Goal: Answer question/provide support: Share knowledge or assist other users

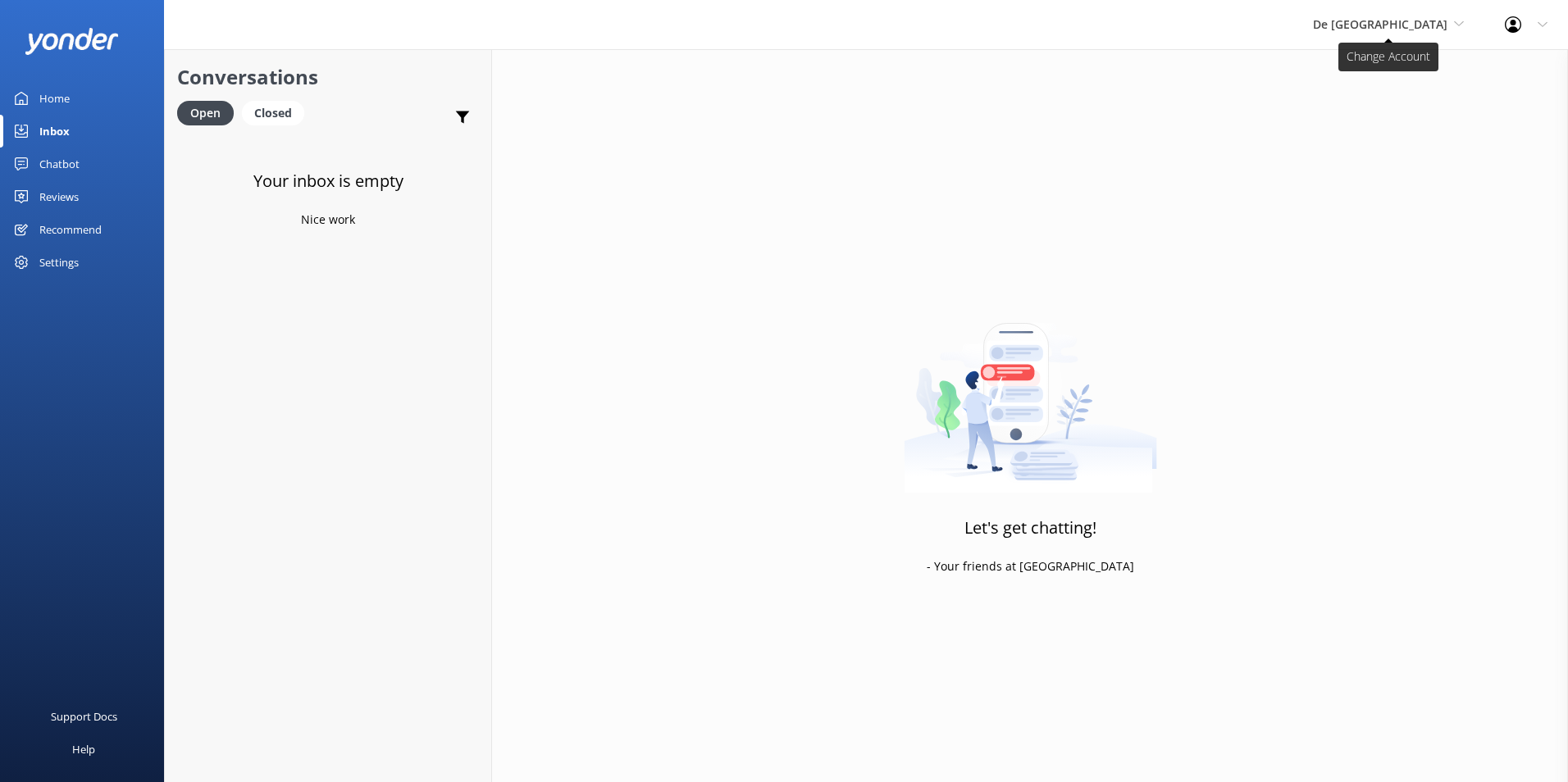
click at [1416, 30] on span "De [GEOGRAPHIC_DATA]" at bounding box center [1380, 24] width 135 height 16
click at [1380, 60] on link "De [GEOGRAPHIC_DATA]" at bounding box center [1374, 69] width 164 height 40
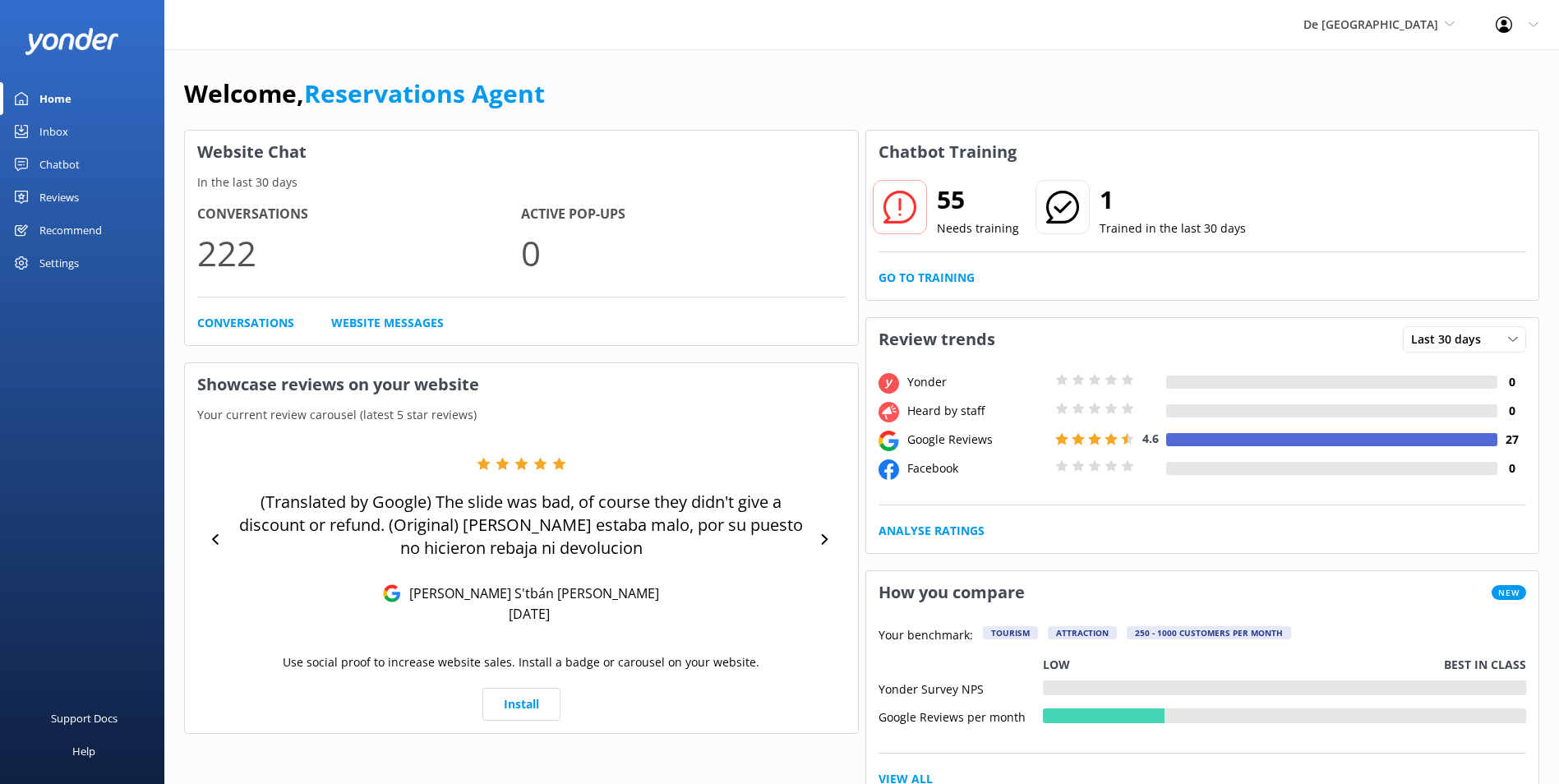
click at [52, 131] on div "Inbox" at bounding box center [54, 132] width 29 height 33
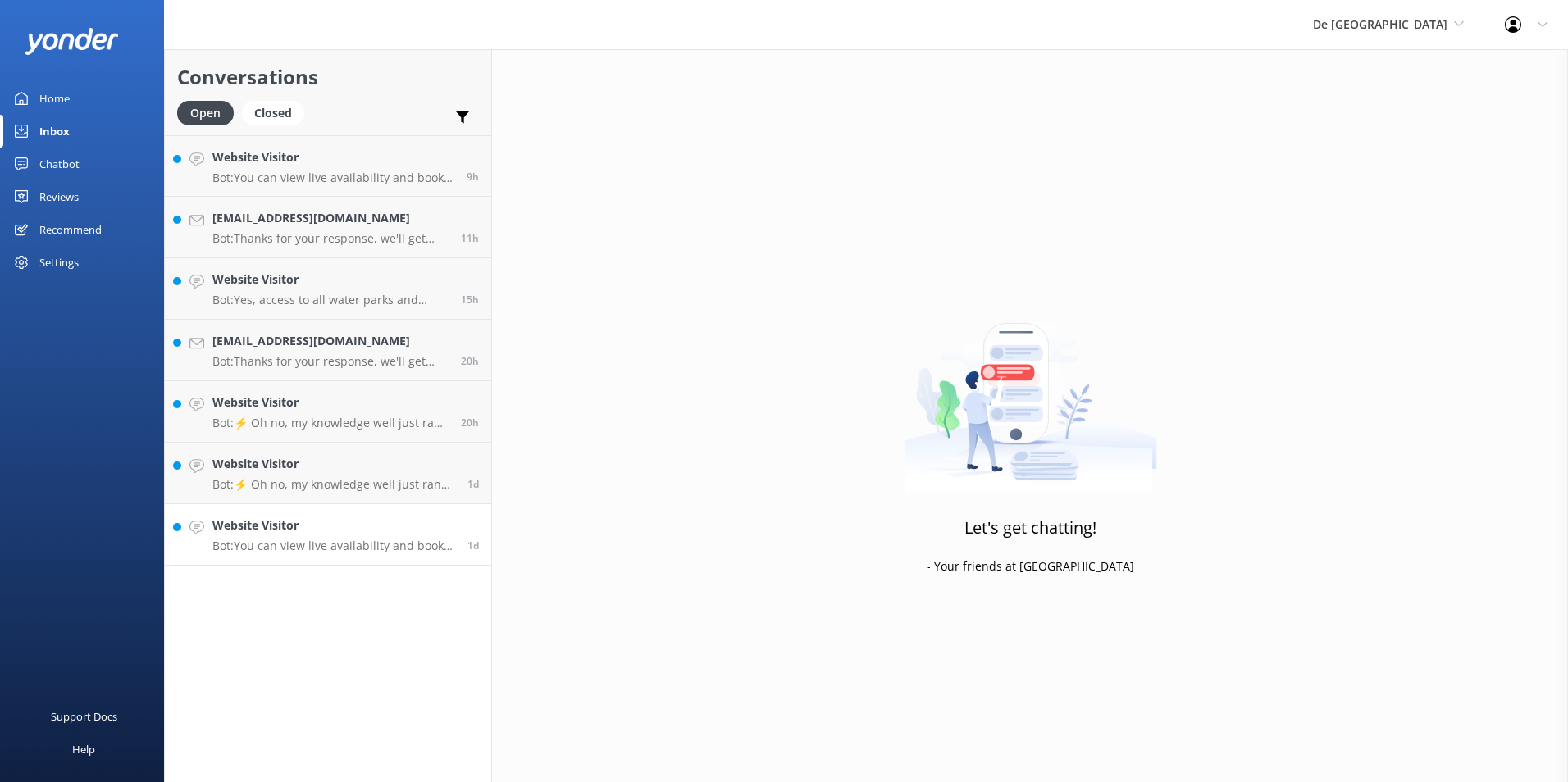
click at [335, 544] on p "Bot: You can view live availability and book your De Palm Island tickets and si…" at bounding box center [334, 546] width 243 height 15
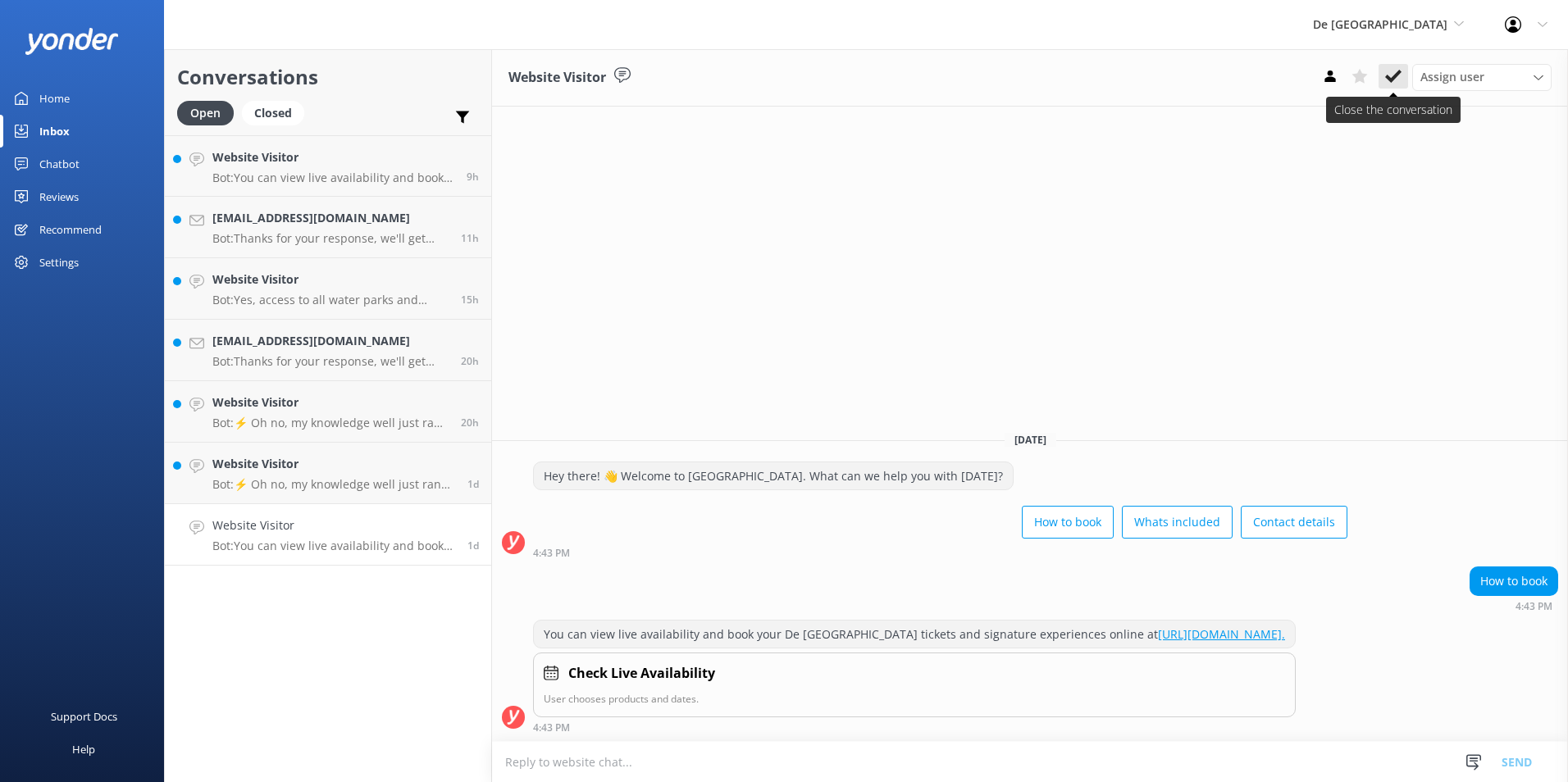
click at [1389, 78] on use at bounding box center [1394, 76] width 17 height 13
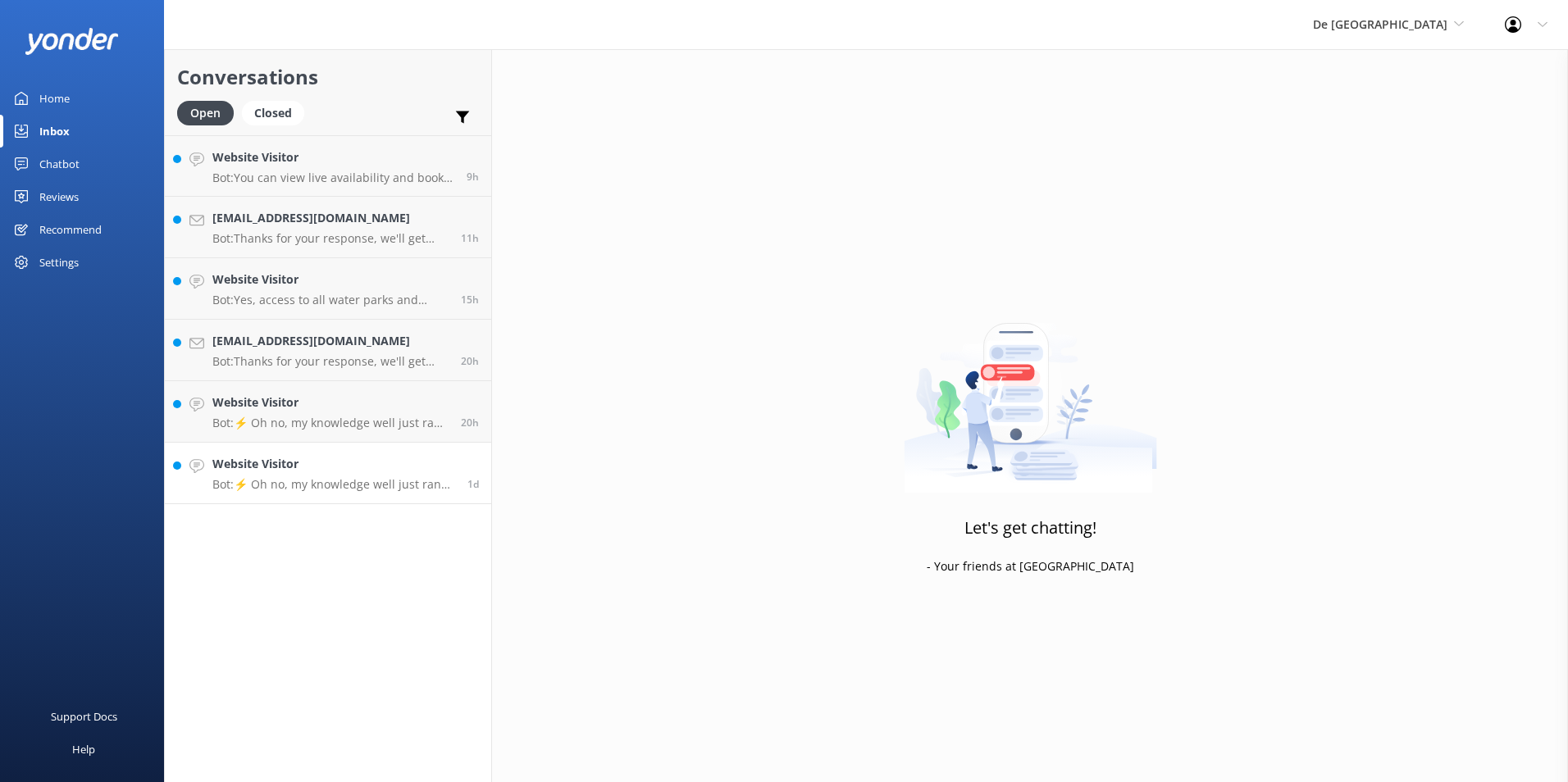
click at [330, 487] on p "Bot: ⚡ Oh no, my knowledge well just ran dry! Could you reshuffle your question…" at bounding box center [334, 484] width 243 height 15
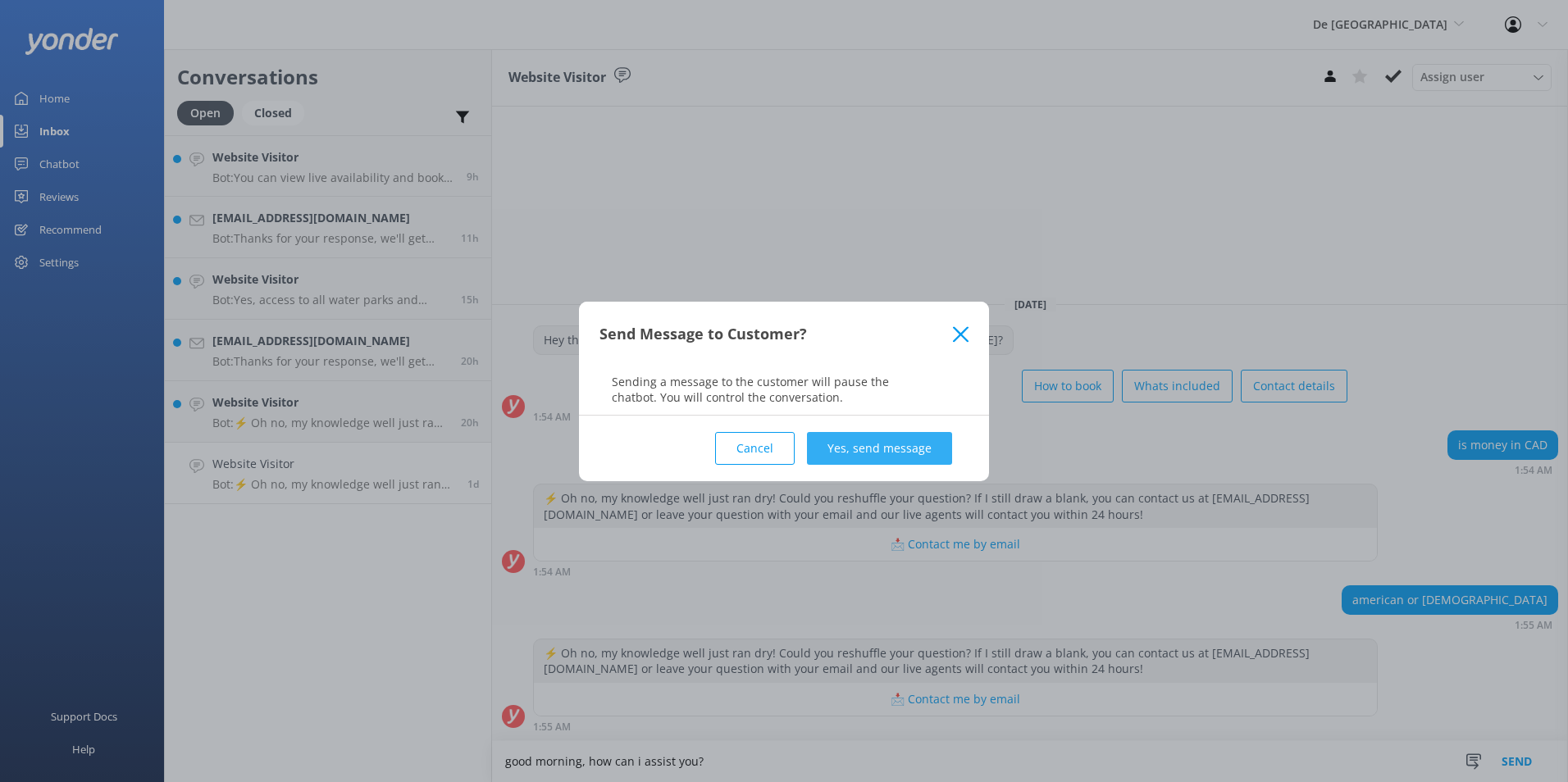
type textarea "good morning, how can i assist you?"
click at [863, 436] on button "Yes, send message" at bounding box center [880, 449] width 146 height 33
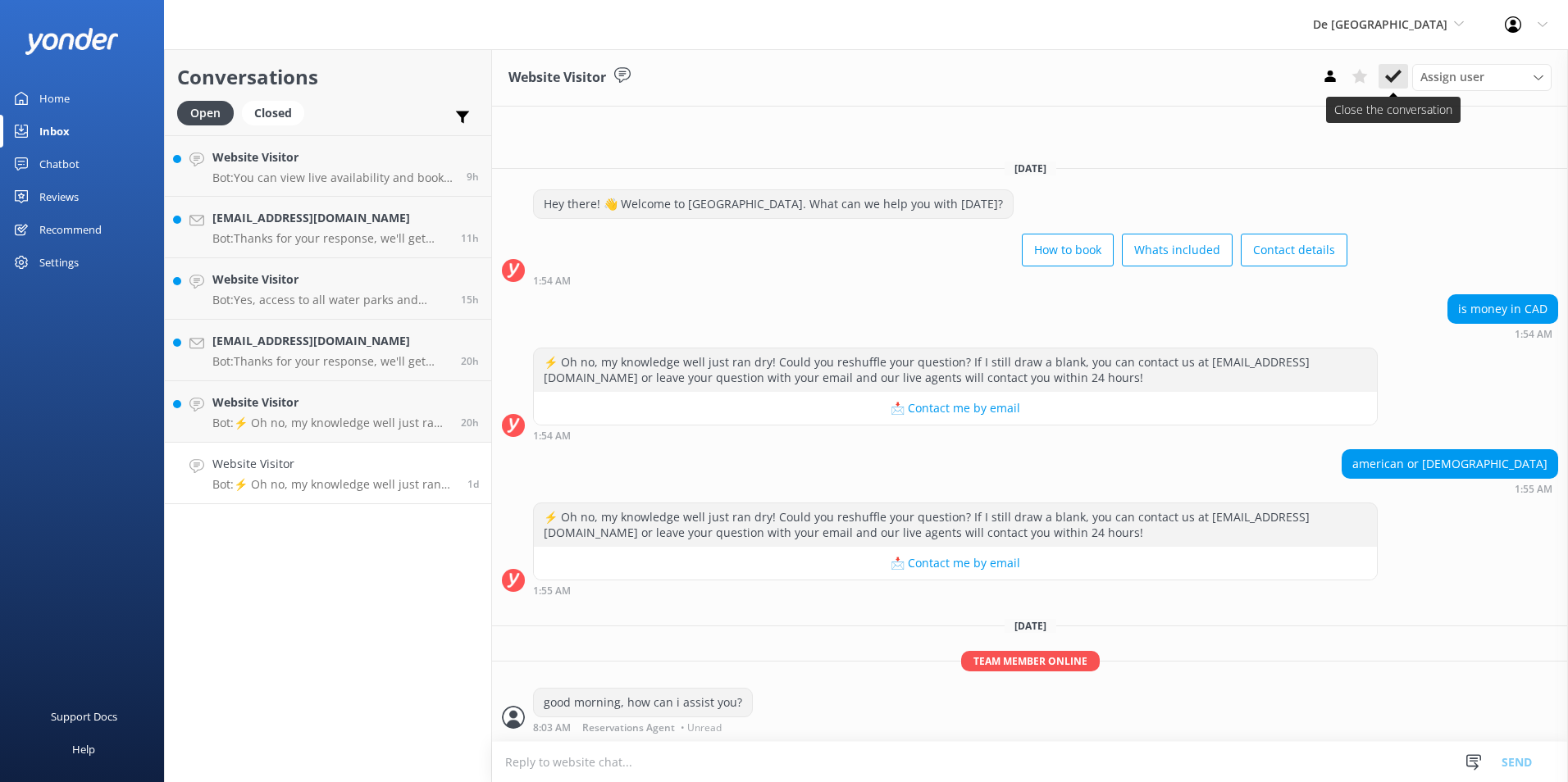
click at [1398, 74] on use at bounding box center [1394, 76] width 17 height 13
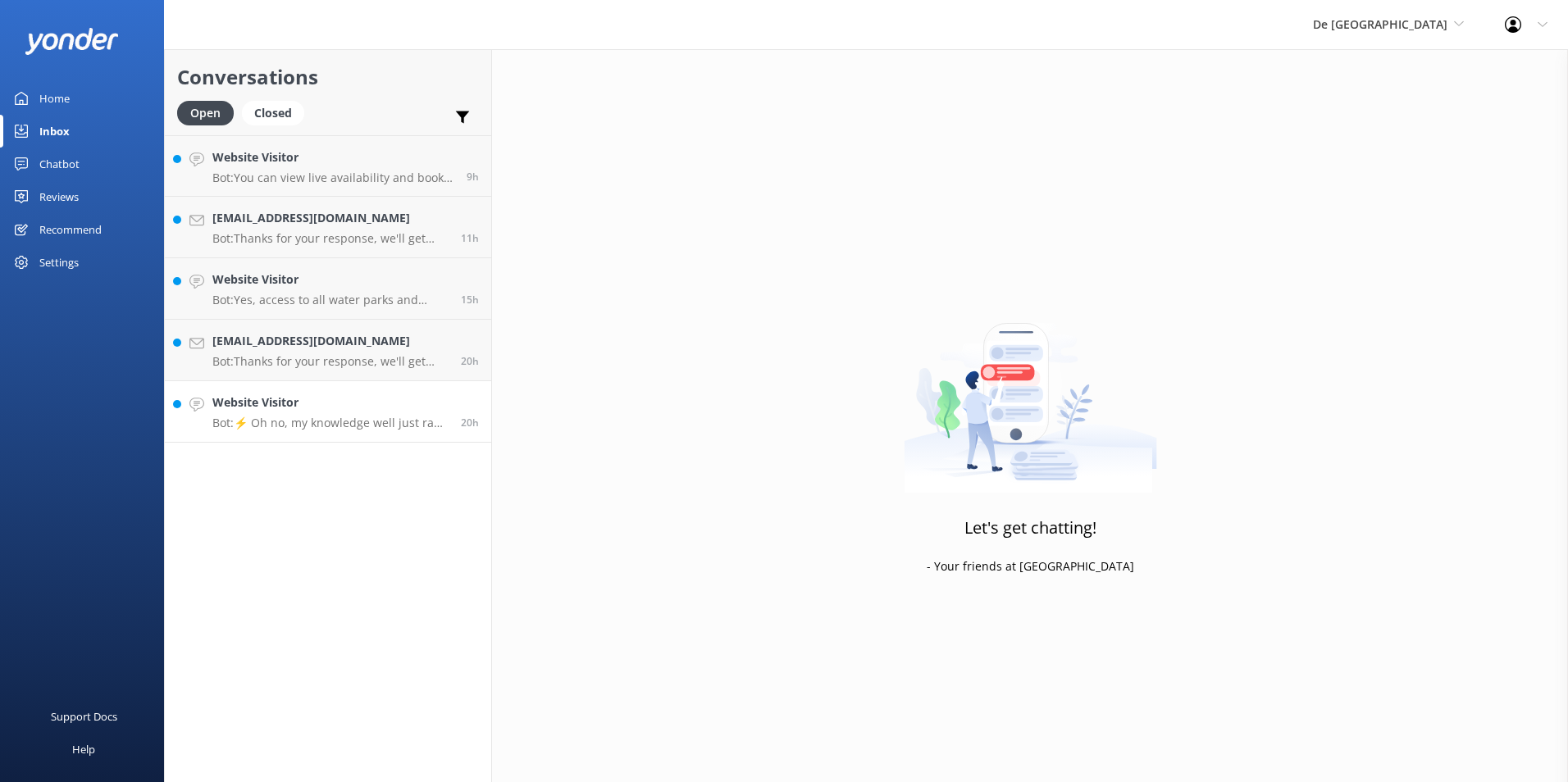
click at [286, 399] on h4 "Website Visitor" at bounding box center [331, 403] width 237 height 18
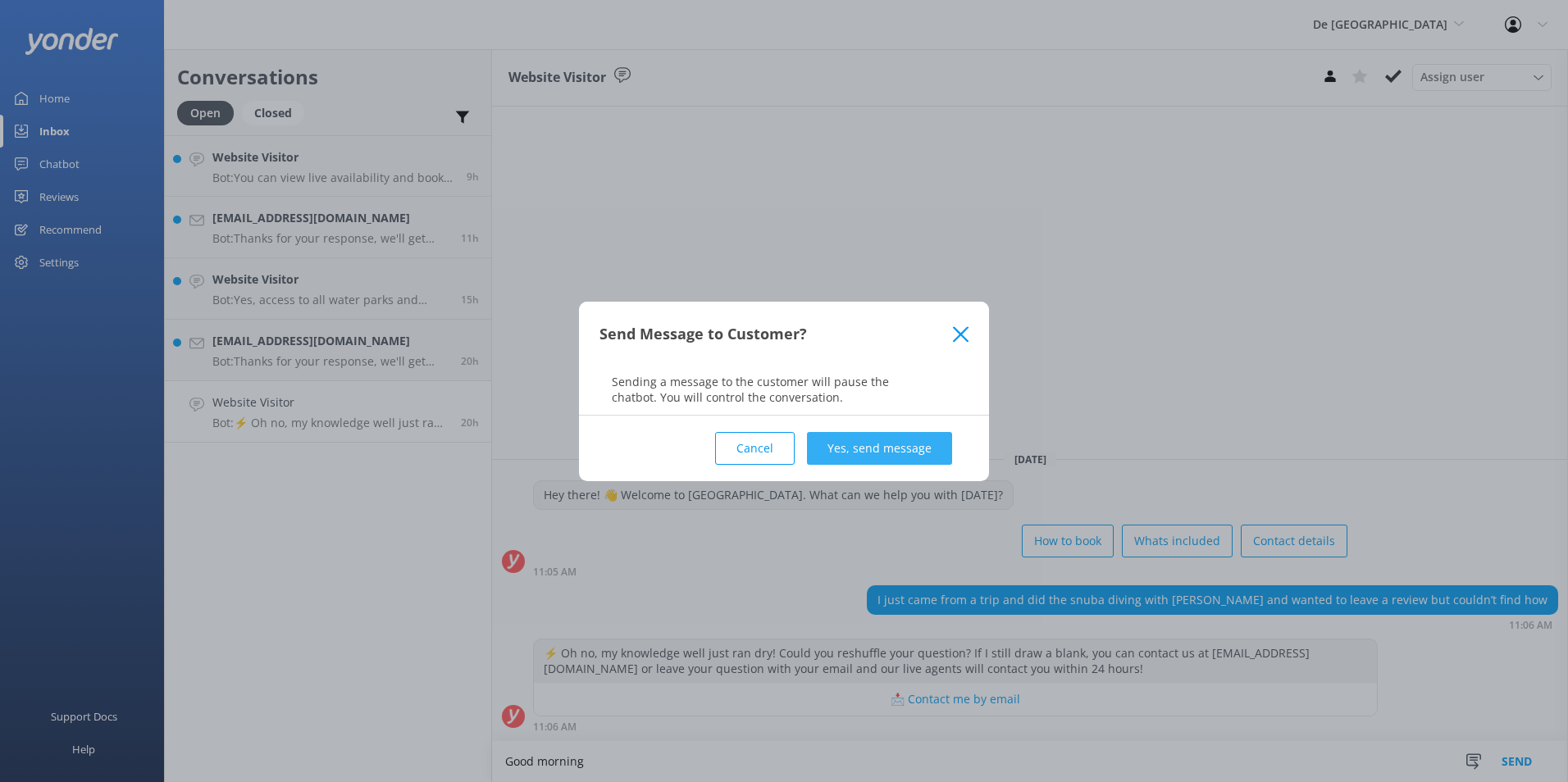
type textarea "Good morning"
click at [942, 440] on button "Yes, send message" at bounding box center [880, 449] width 146 height 33
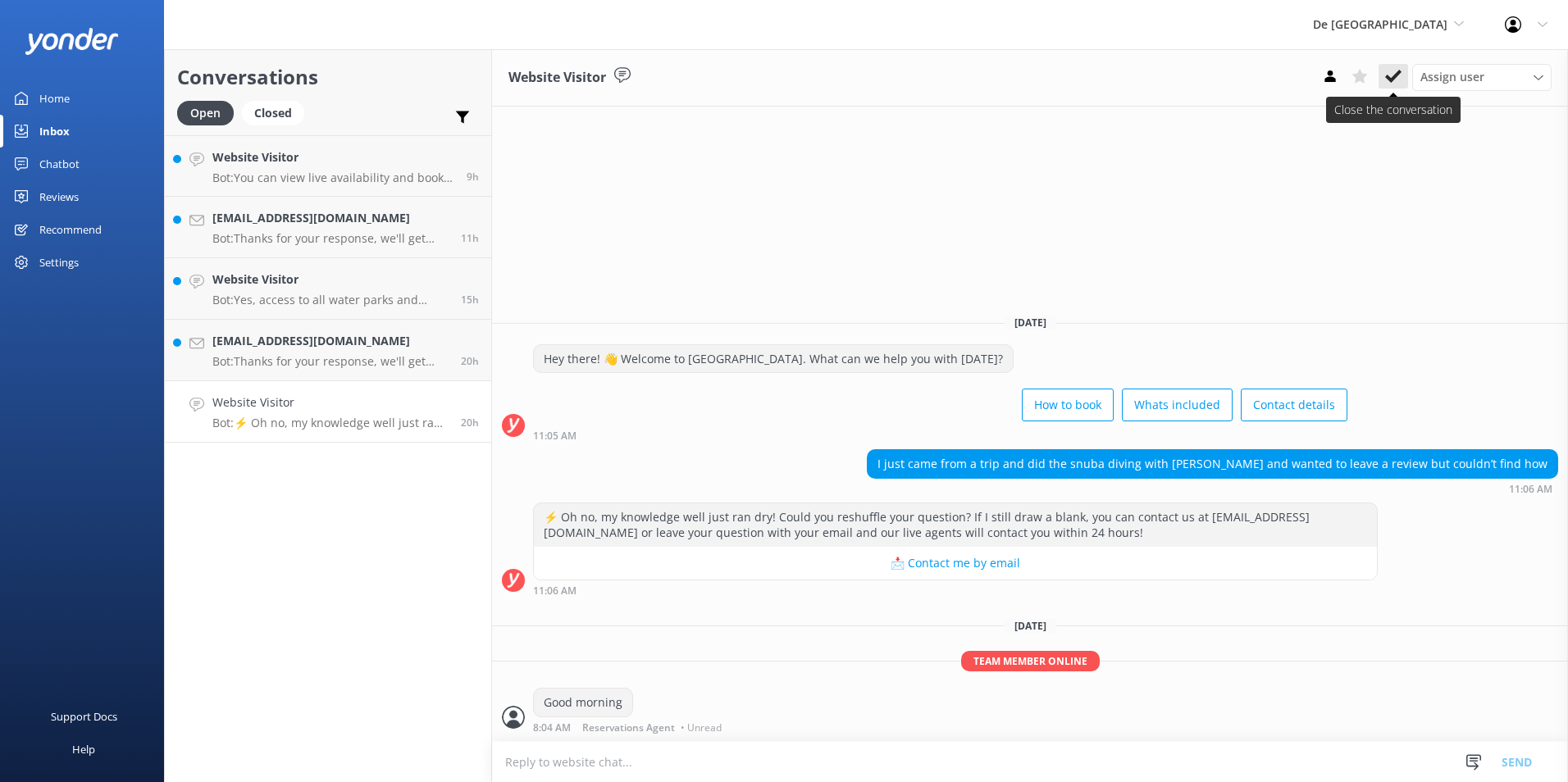
click at [1395, 73] on icon at bounding box center [1394, 76] width 17 height 17
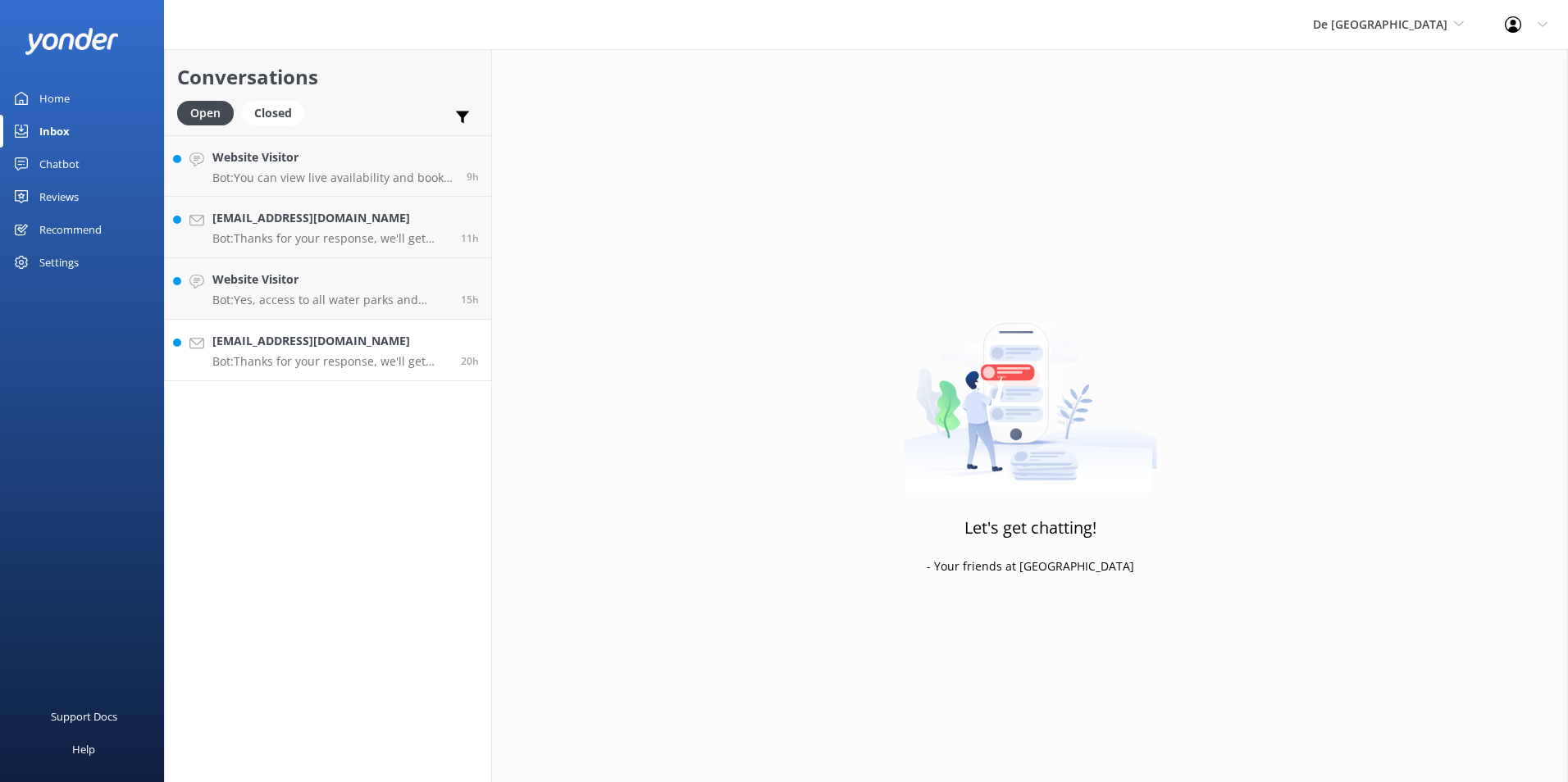
click at [266, 350] on h4 "[EMAIL_ADDRESS][DOMAIN_NAME]" at bounding box center [331, 341] width 237 height 18
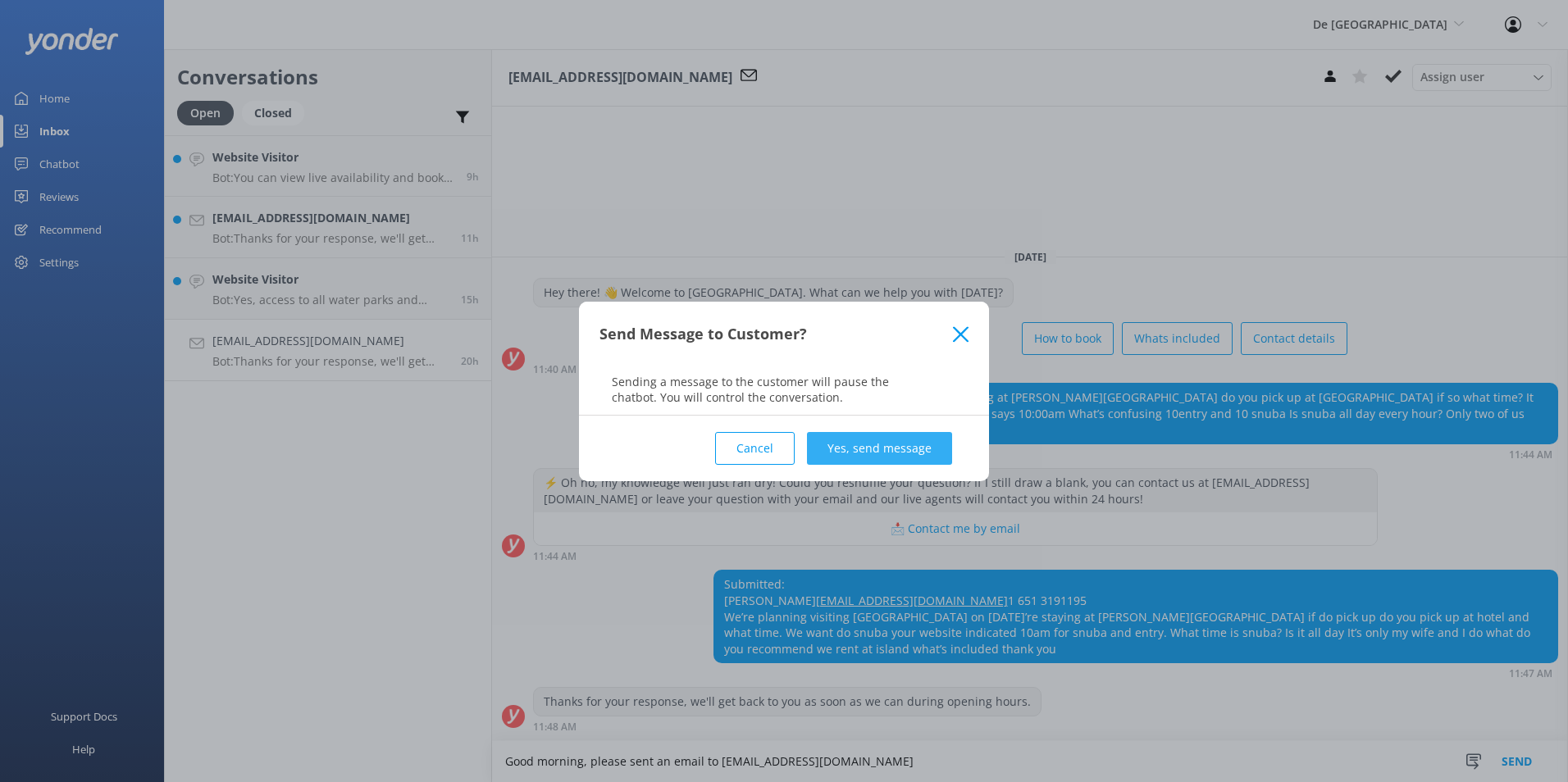
type textarea "Good morning, please sent an email to [EMAIL_ADDRESS][DOMAIN_NAME]"
click at [932, 439] on button "Yes, send message" at bounding box center [880, 449] width 146 height 33
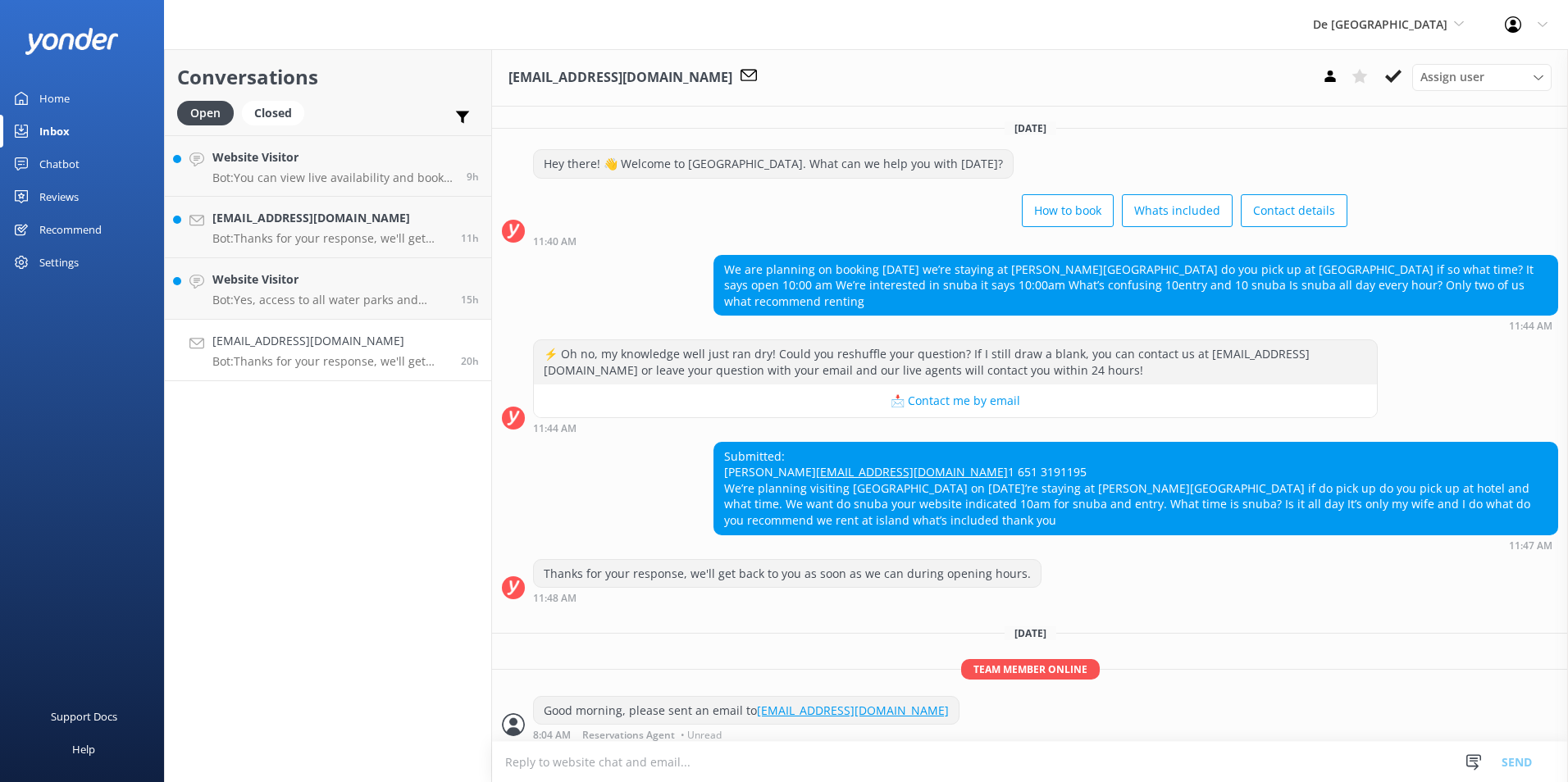
scroll to position [24, 0]
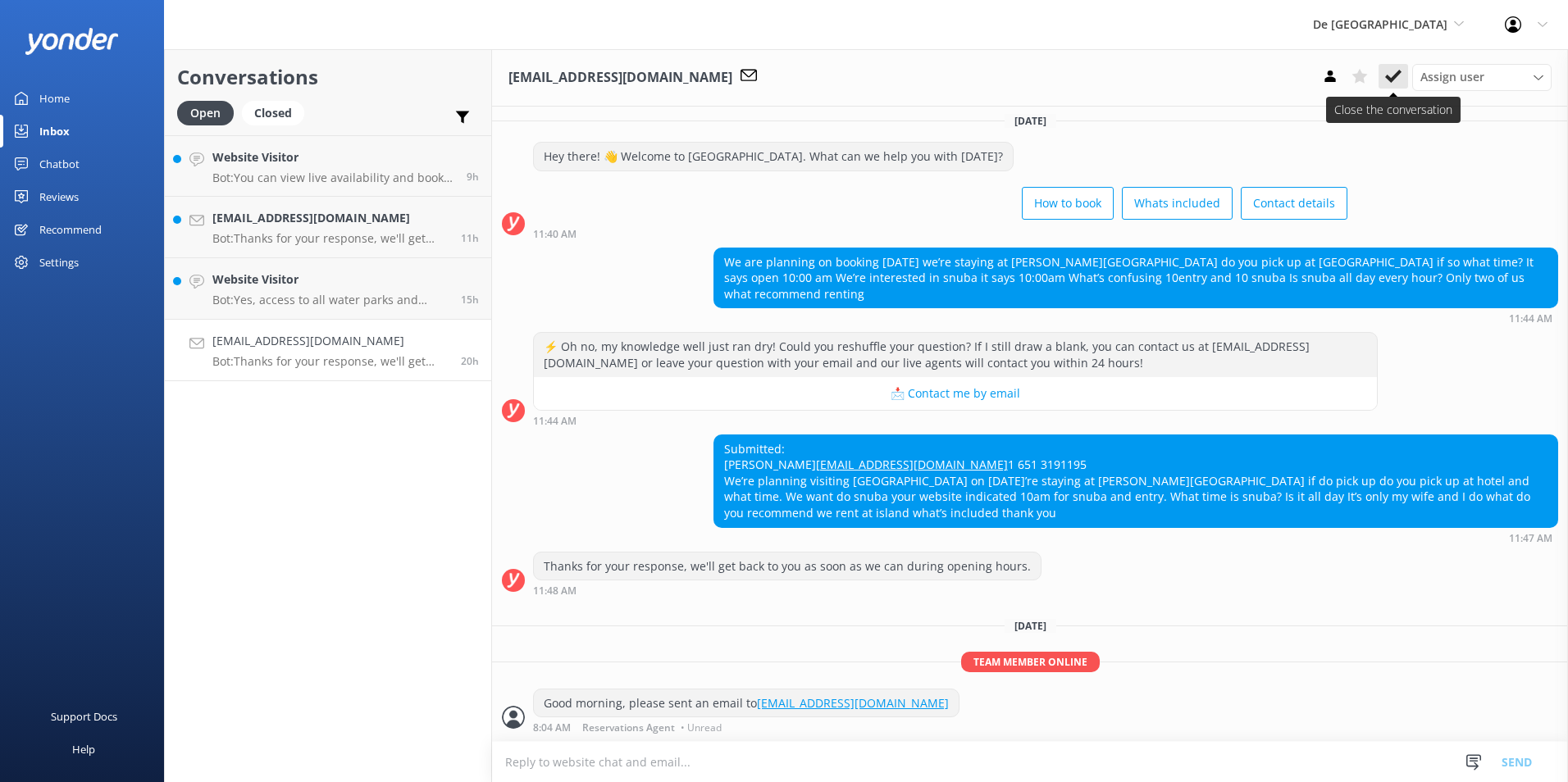
click at [1402, 72] on button at bounding box center [1394, 76] width 30 height 25
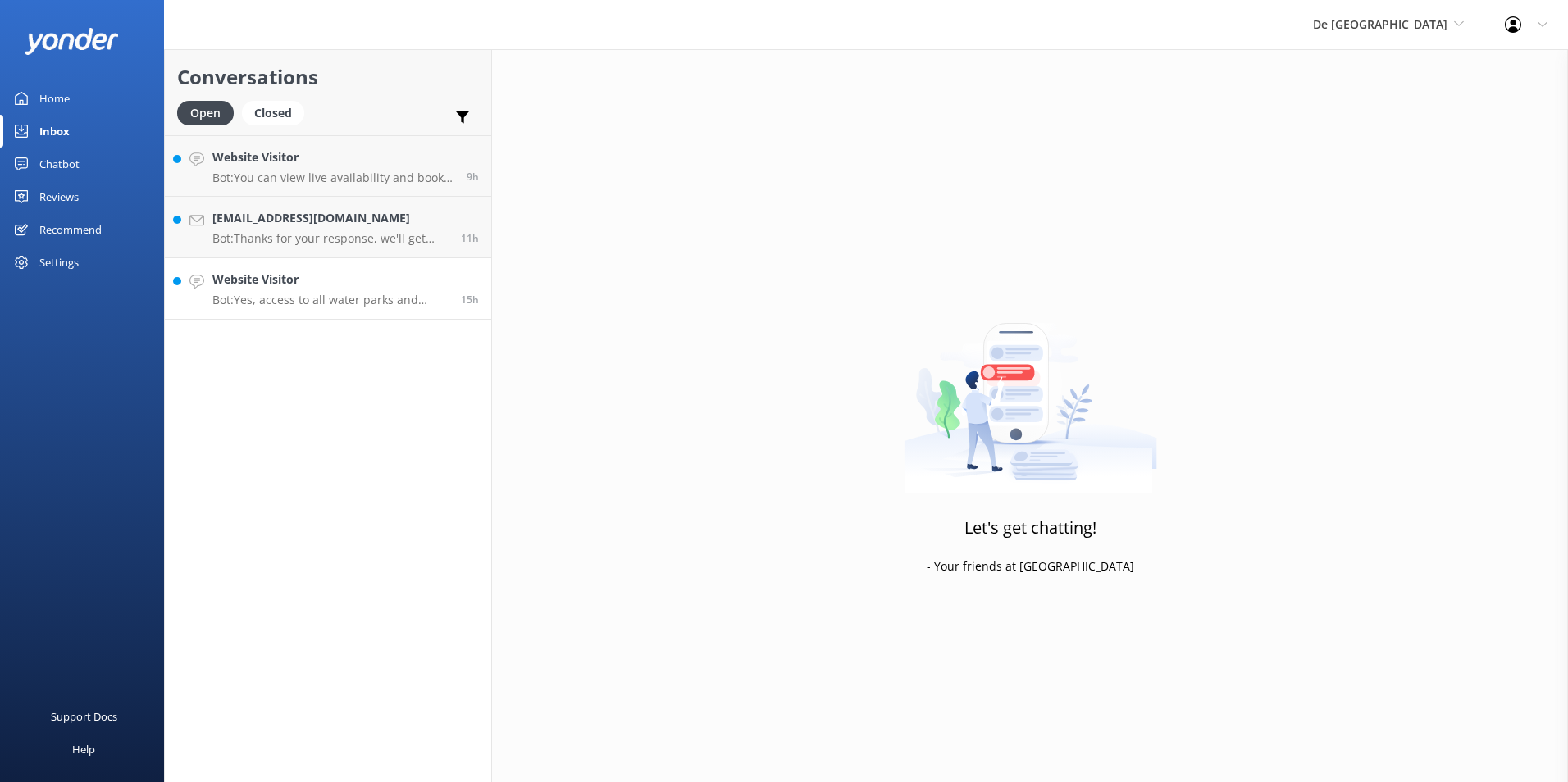
click at [327, 276] on h4 "Website Visitor" at bounding box center [331, 279] width 237 height 18
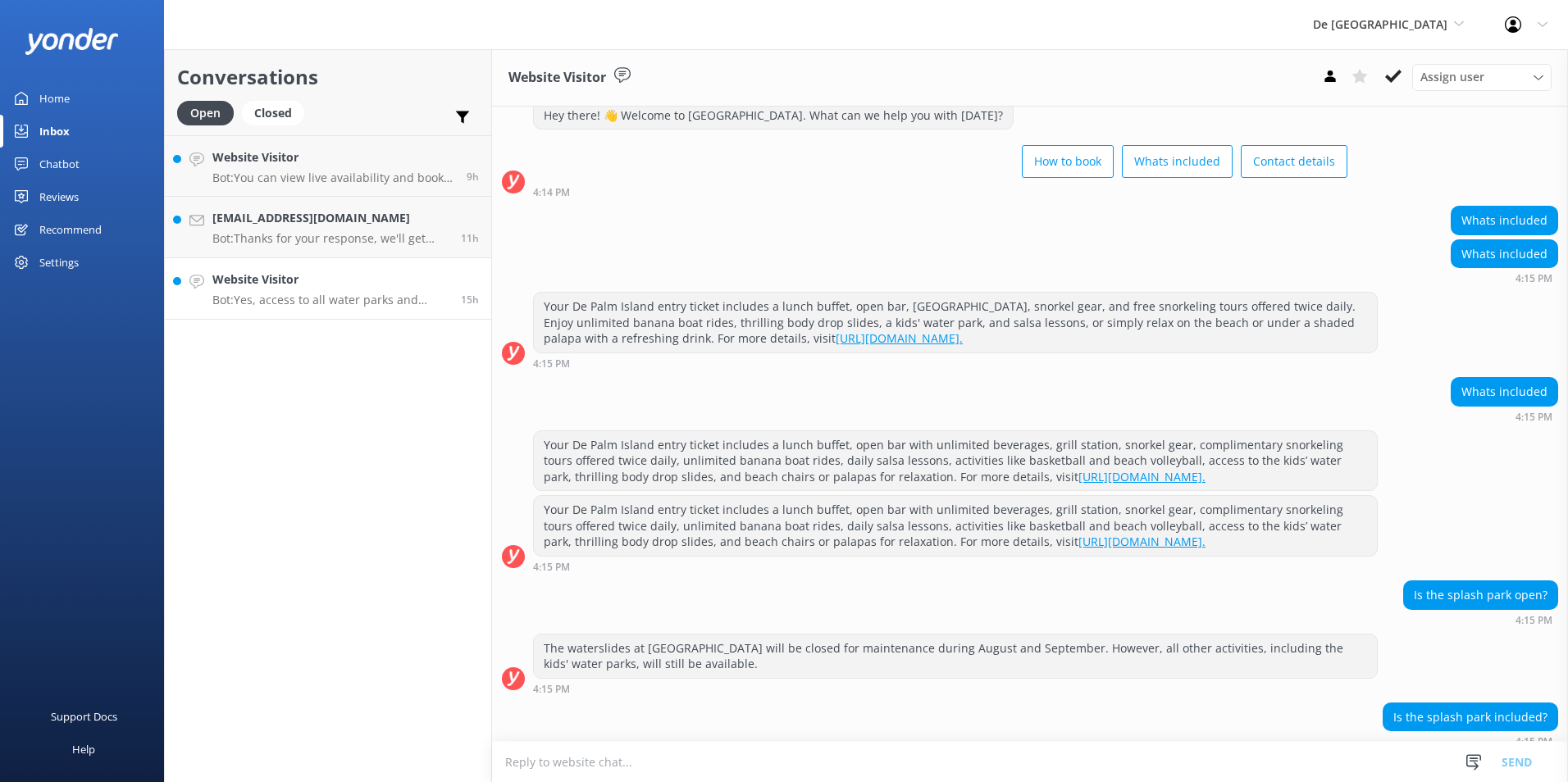
scroll to position [490, 0]
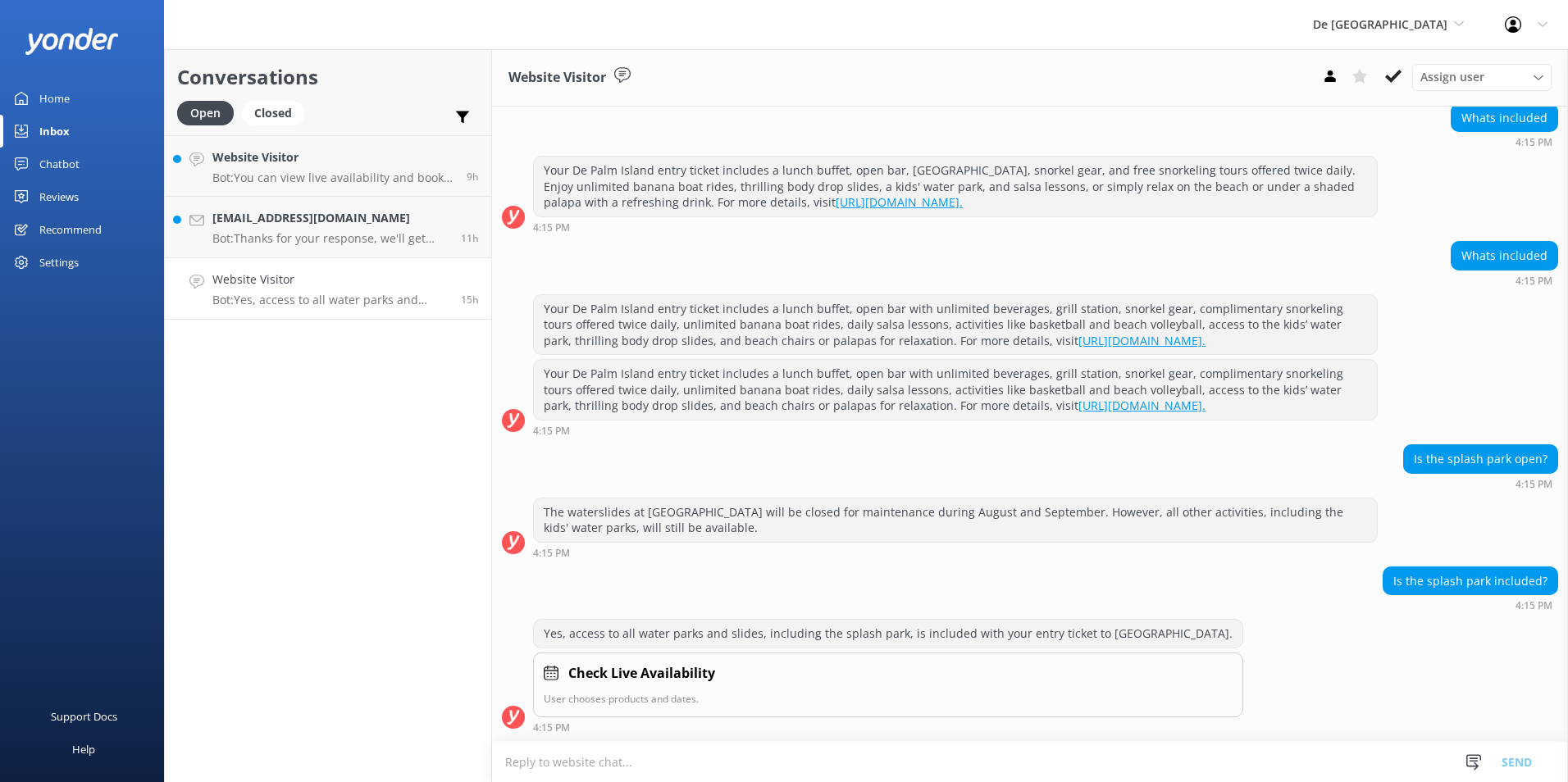
click at [1395, 69] on icon at bounding box center [1394, 76] width 17 height 17
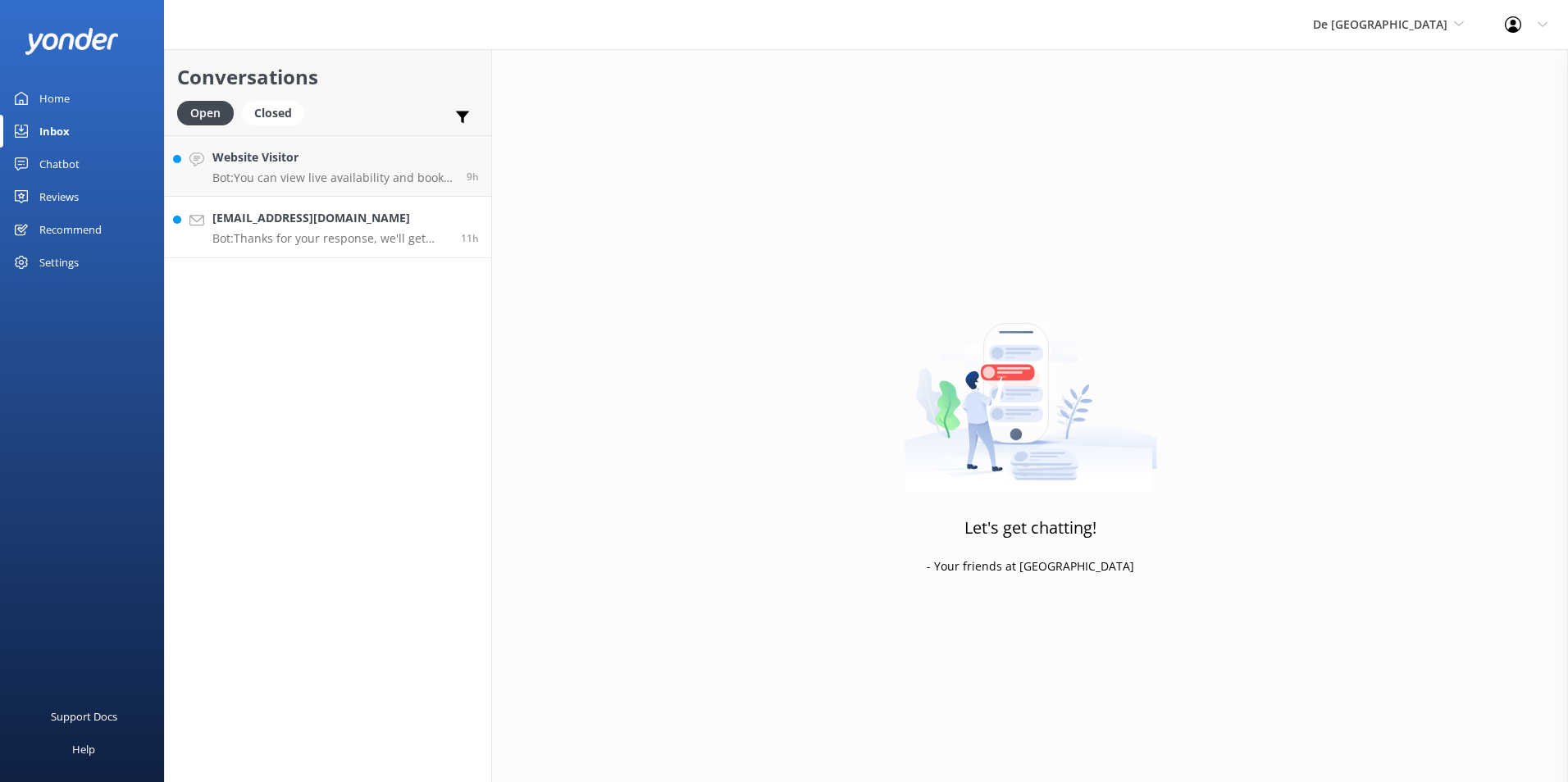
click at [329, 227] on h4 "[EMAIL_ADDRESS][DOMAIN_NAME]" at bounding box center [331, 218] width 237 height 18
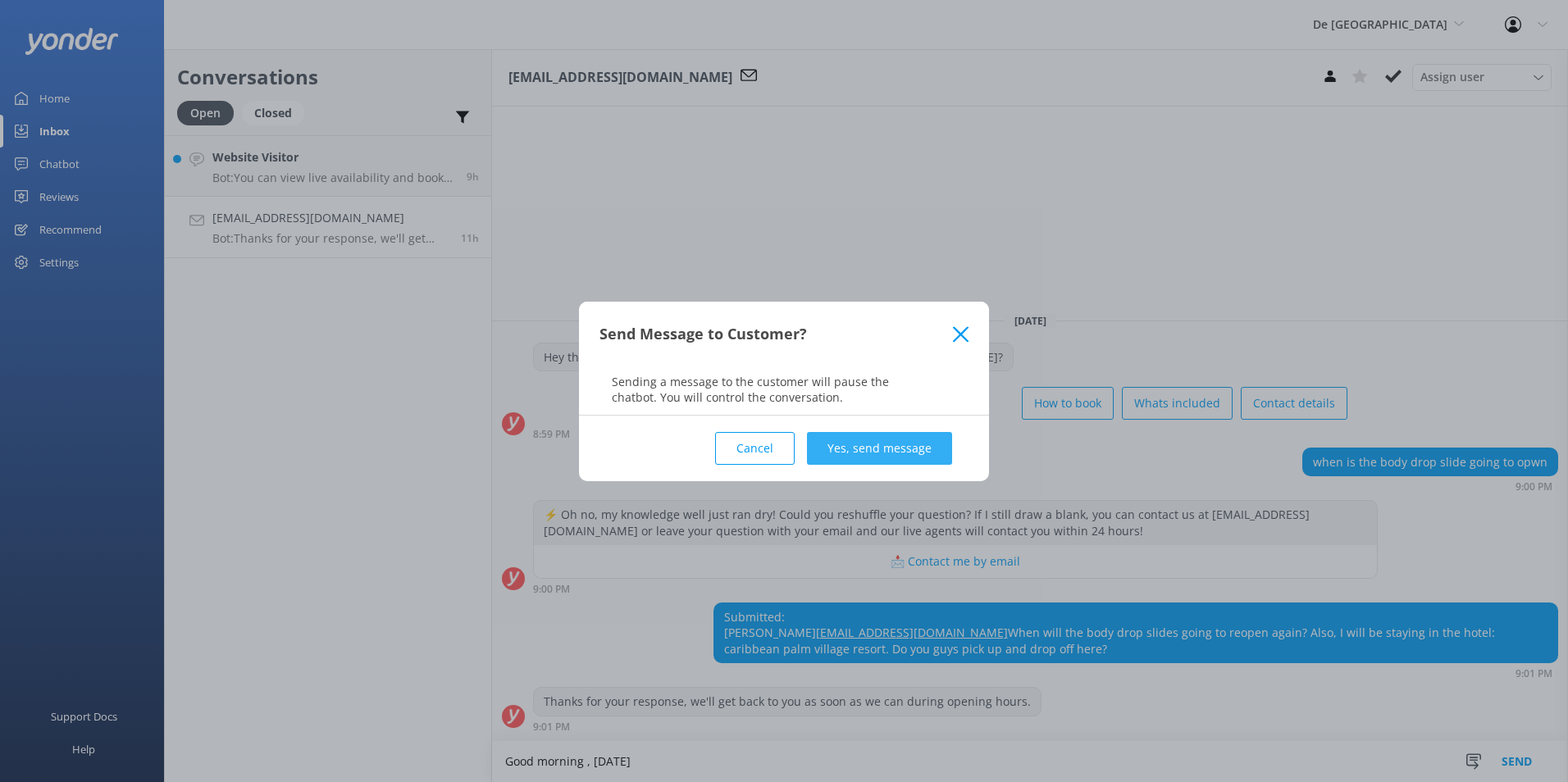
type textarea "Good morning , [DATE]"
click at [853, 450] on button "Yes, send message" at bounding box center [880, 449] width 146 height 33
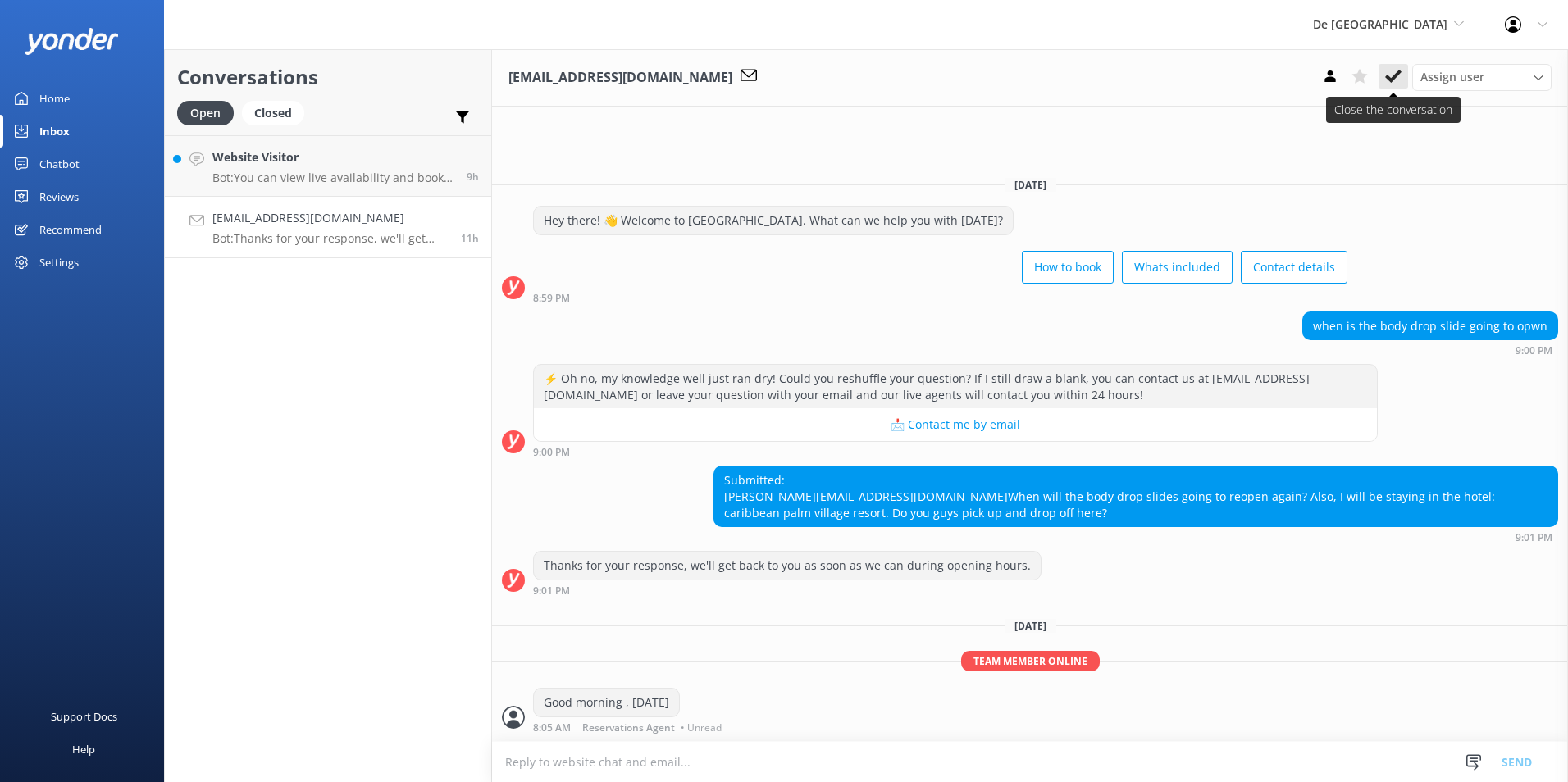
click at [1396, 77] on use at bounding box center [1394, 76] width 17 height 13
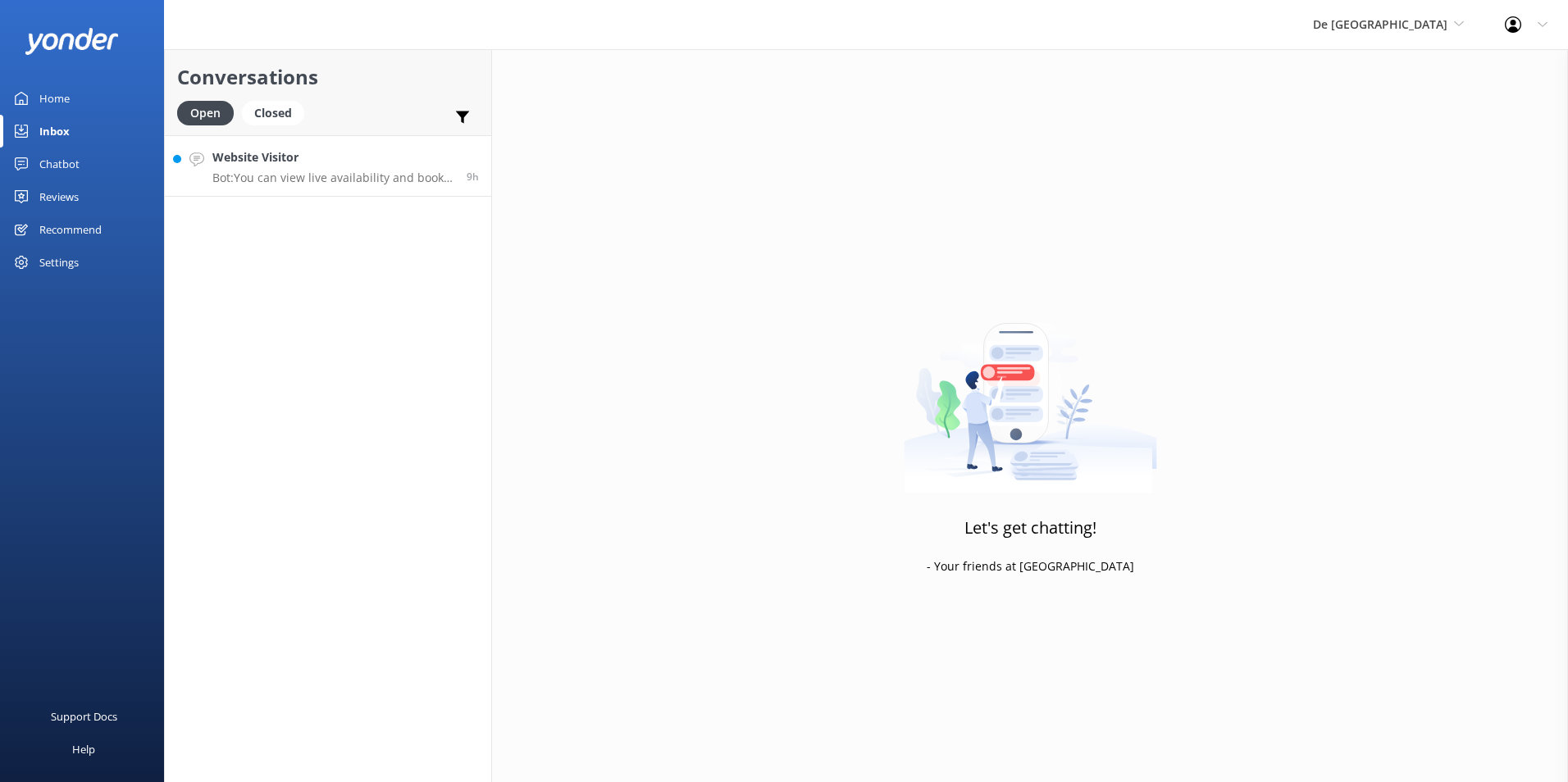
click at [298, 196] on link "Website Visitor Bot: You can view live availability and book your De Palm Islan…" at bounding box center [327, 166] width 327 height 61
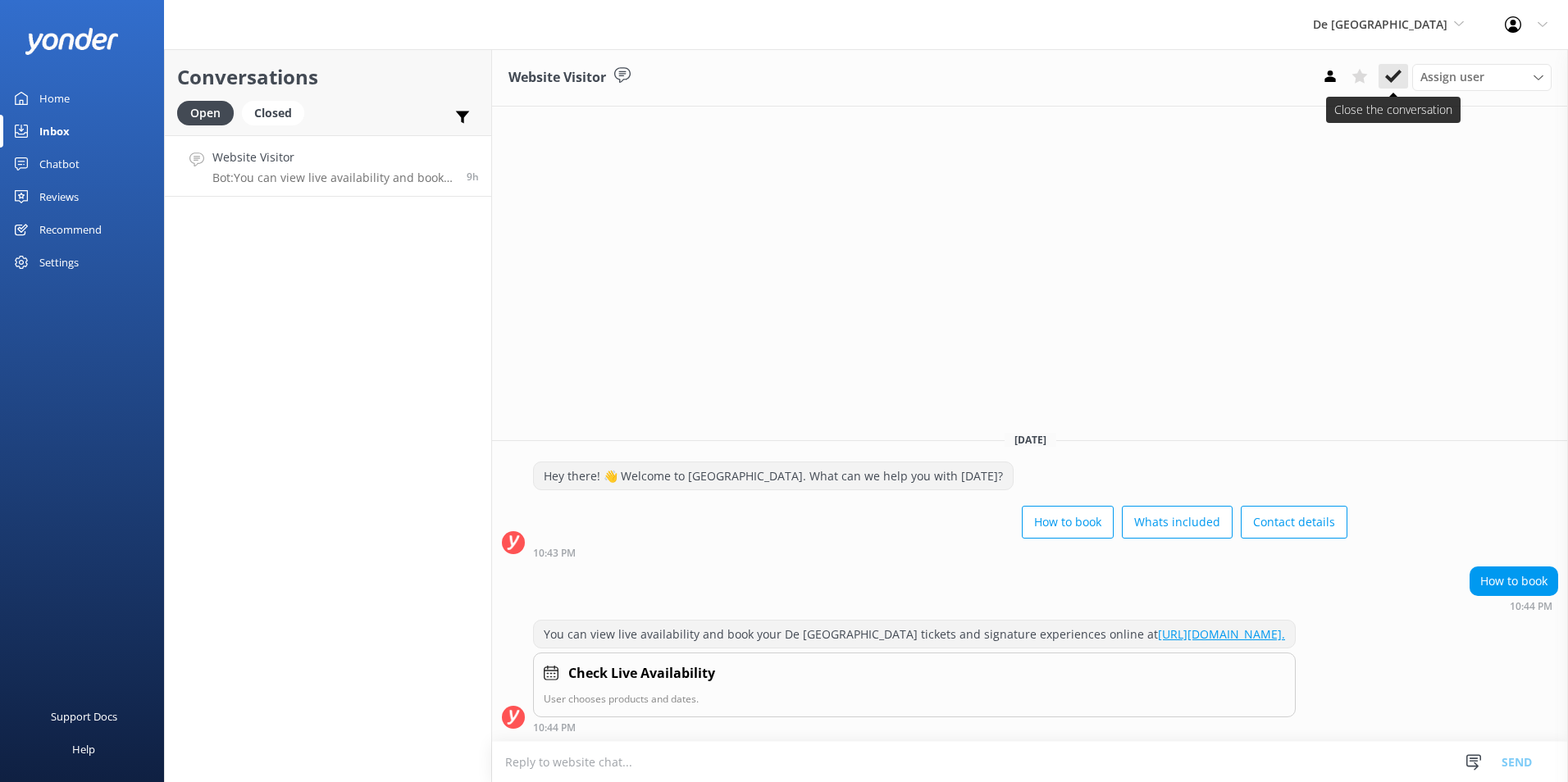
click at [1397, 75] on use at bounding box center [1394, 76] width 17 height 13
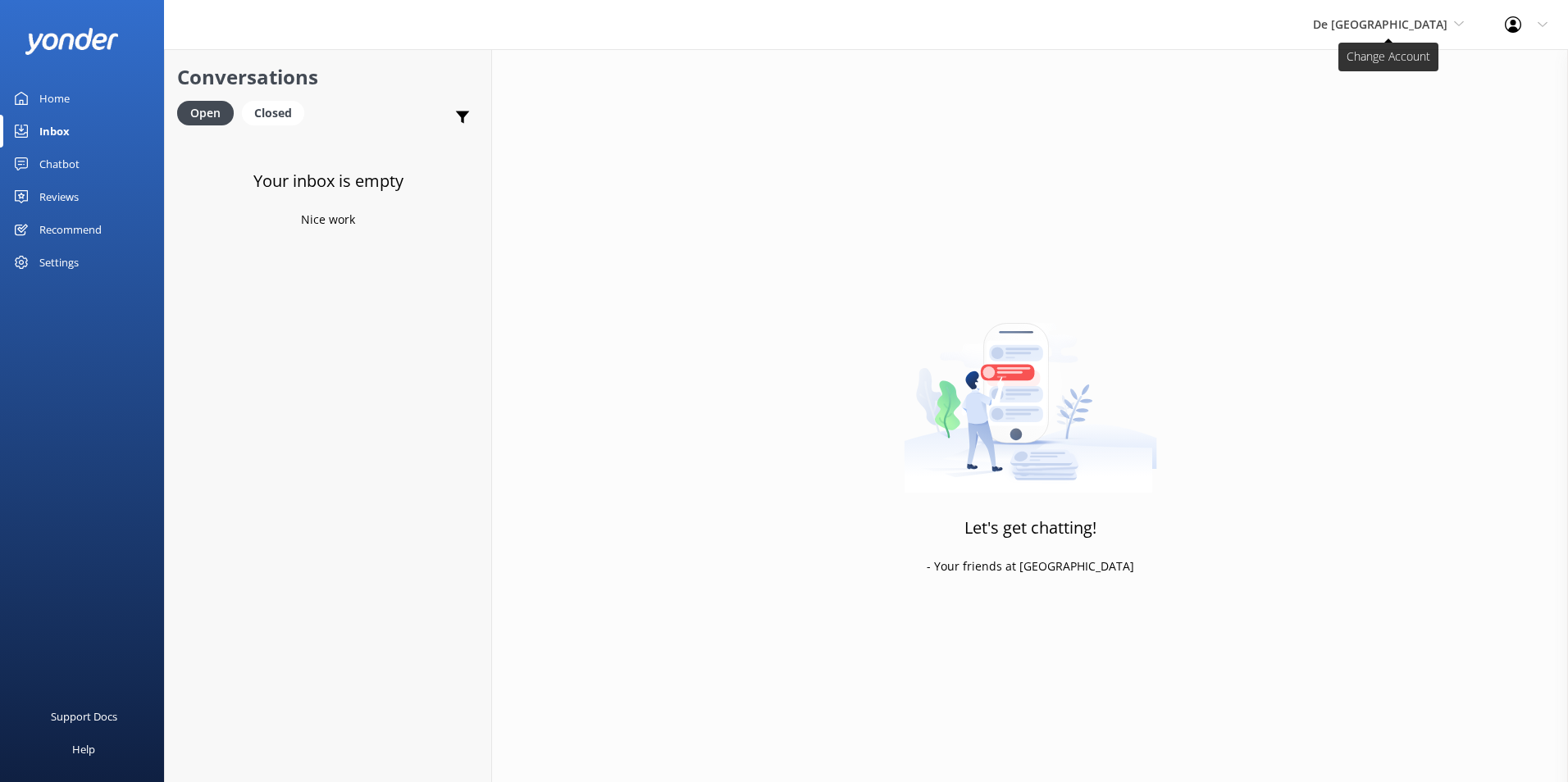
click at [1439, 29] on span "De [GEOGRAPHIC_DATA]" at bounding box center [1380, 24] width 135 height 16
click at [1394, 103] on link "Aruba's Activities Expert" at bounding box center [1374, 108] width 164 height 40
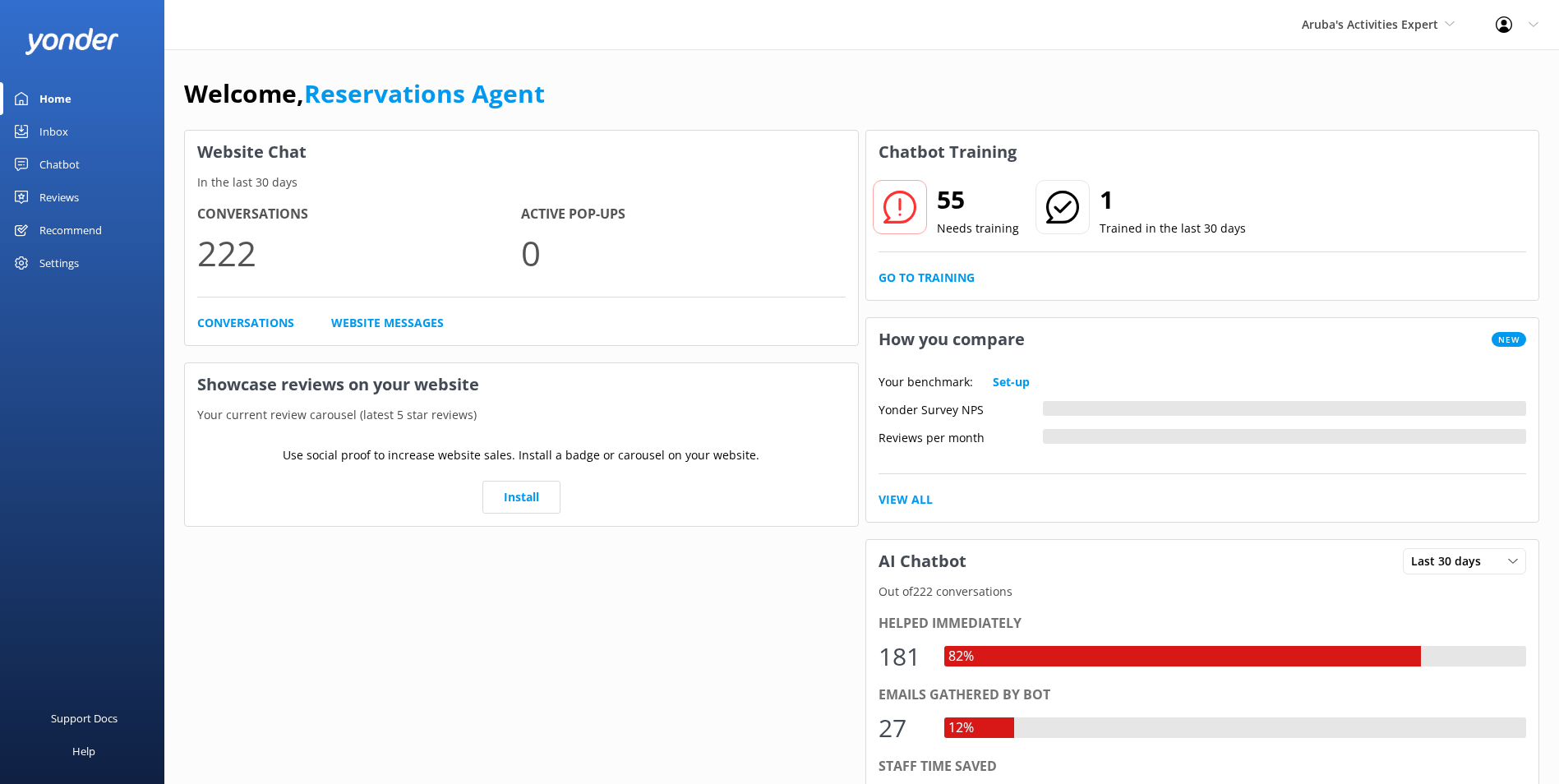
click at [83, 128] on link "Inbox" at bounding box center [82, 132] width 164 height 33
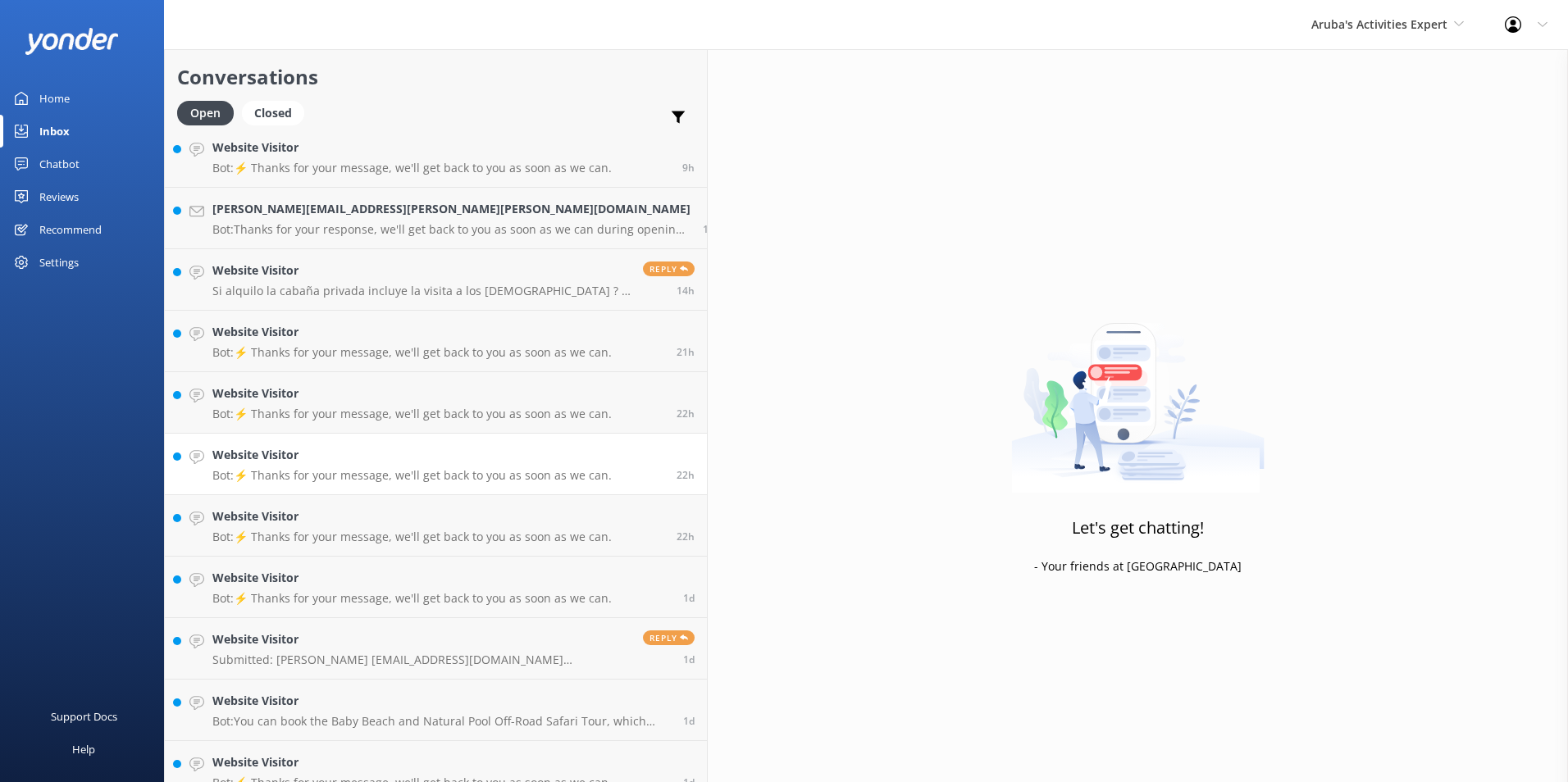
scroll to position [152, 0]
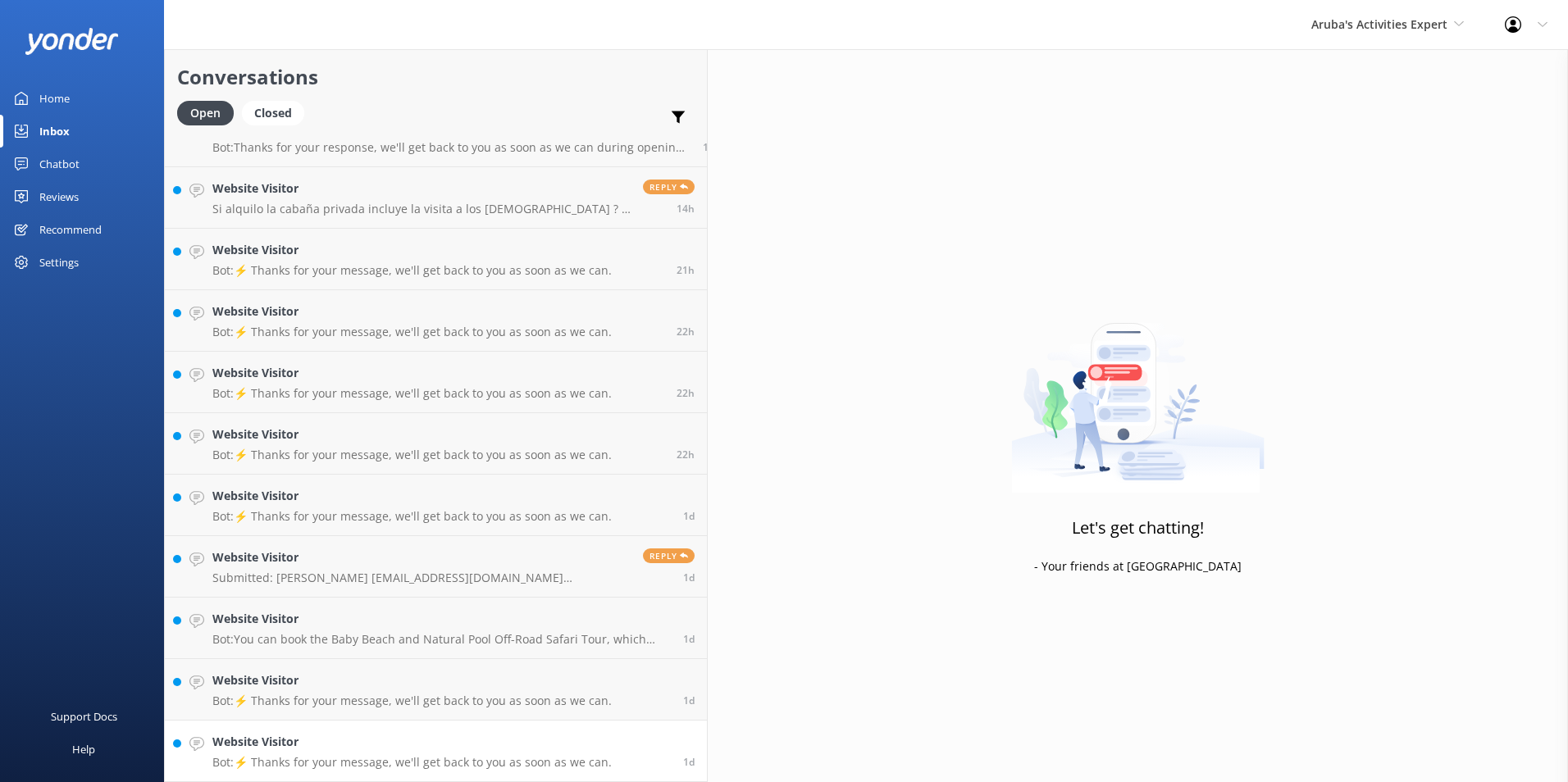
click at [359, 754] on div "Website Visitor Bot: ⚡ Thanks for your message, we'll get back to you as soon a…" at bounding box center [412, 751] width 399 height 36
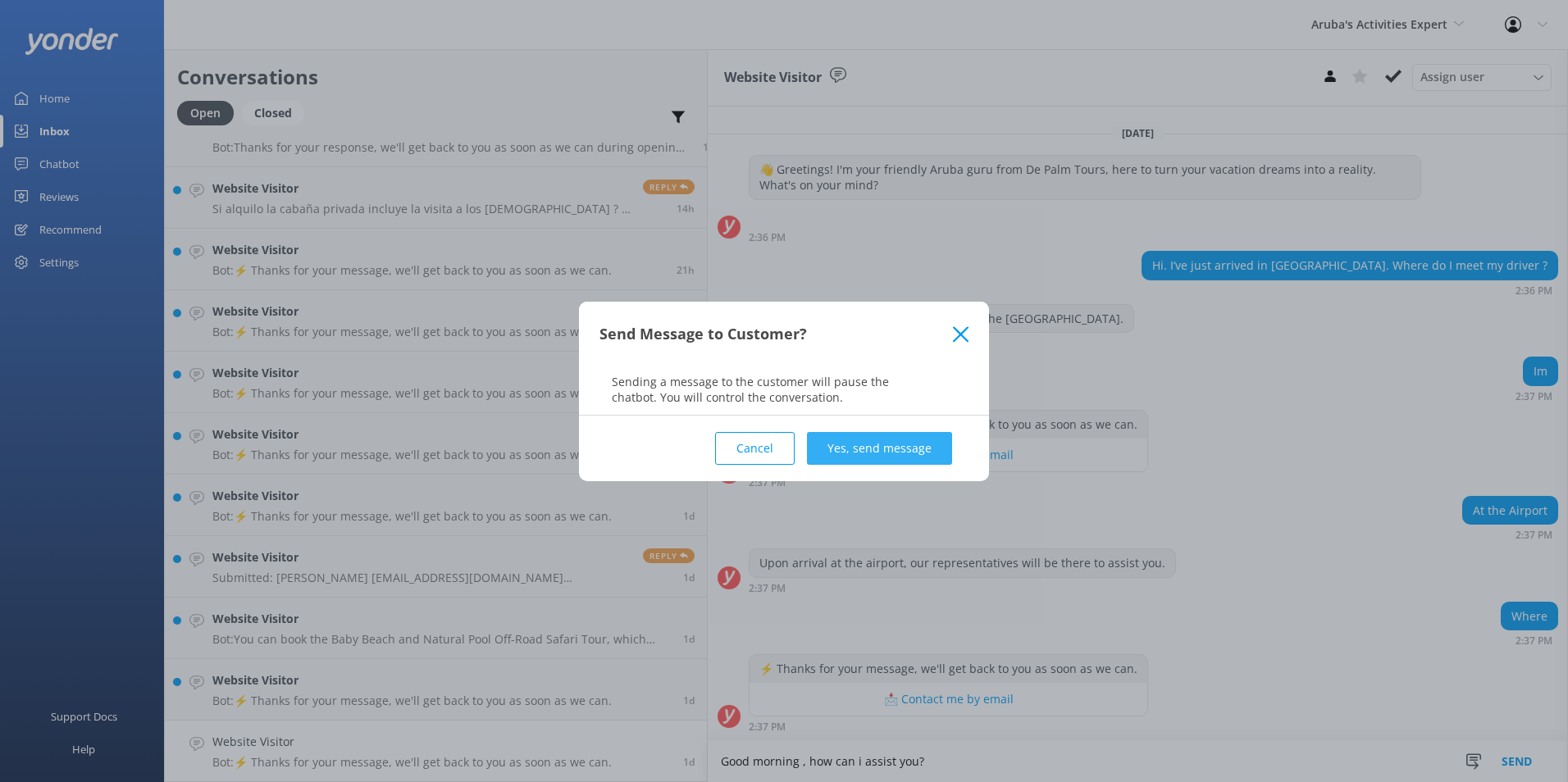
type textarea "Good morning , how can i assist you?"
click at [903, 445] on button "Yes, send message" at bounding box center [880, 449] width 146 height 33
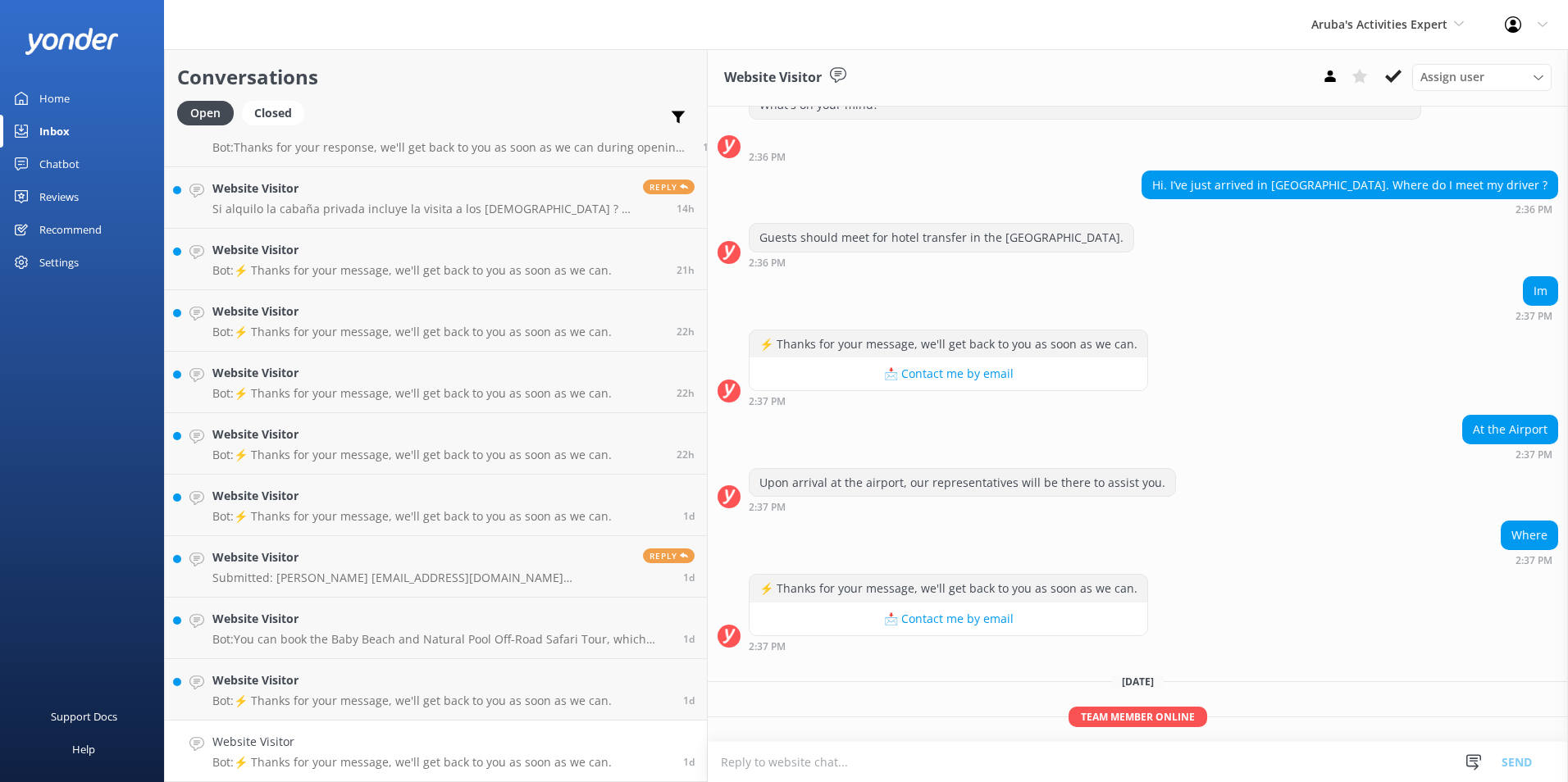
scroll to position [115, 0]
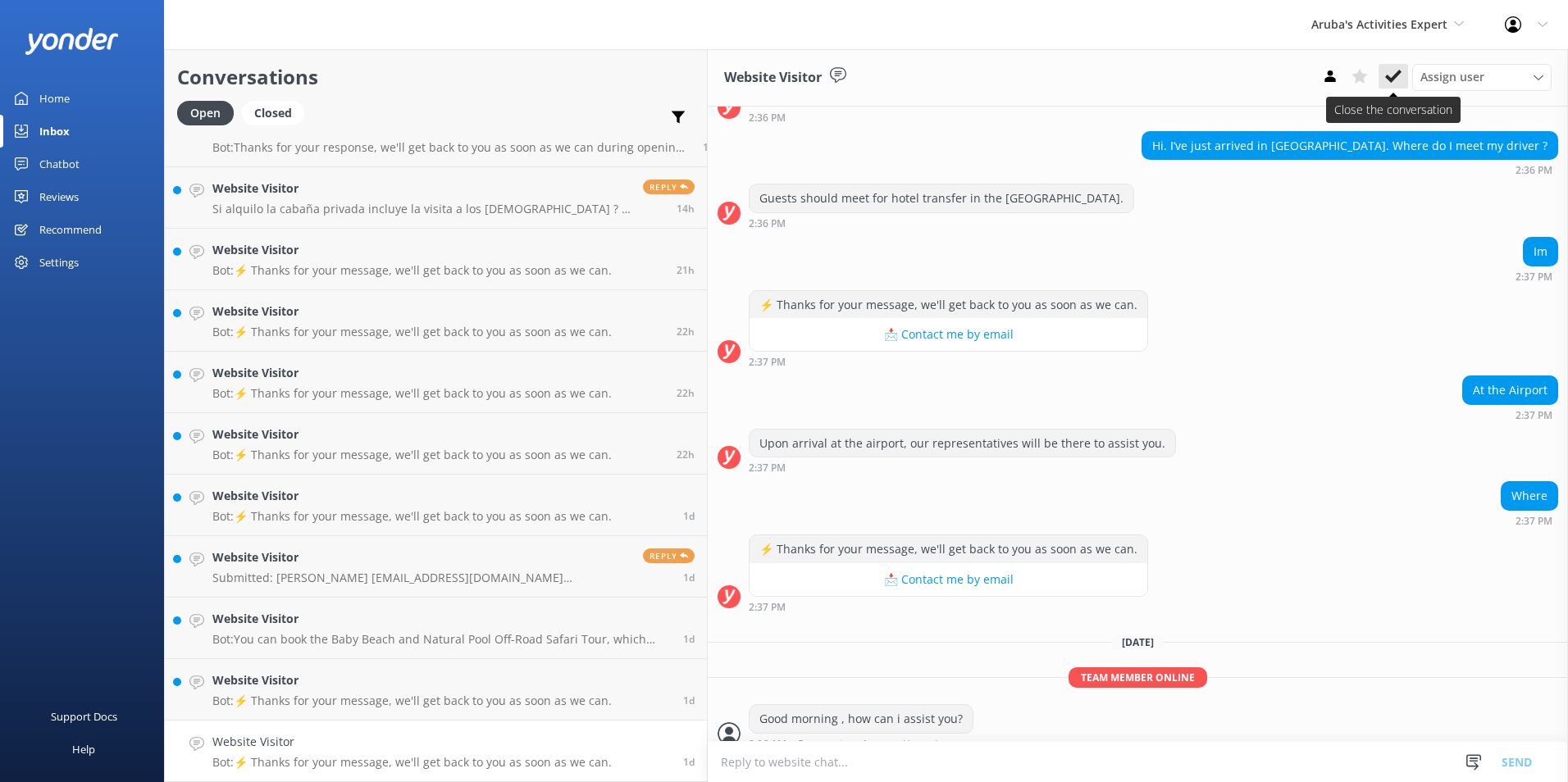
click at [1398, 69] on icon at bounding box center [1394, 76] width 17 height 17
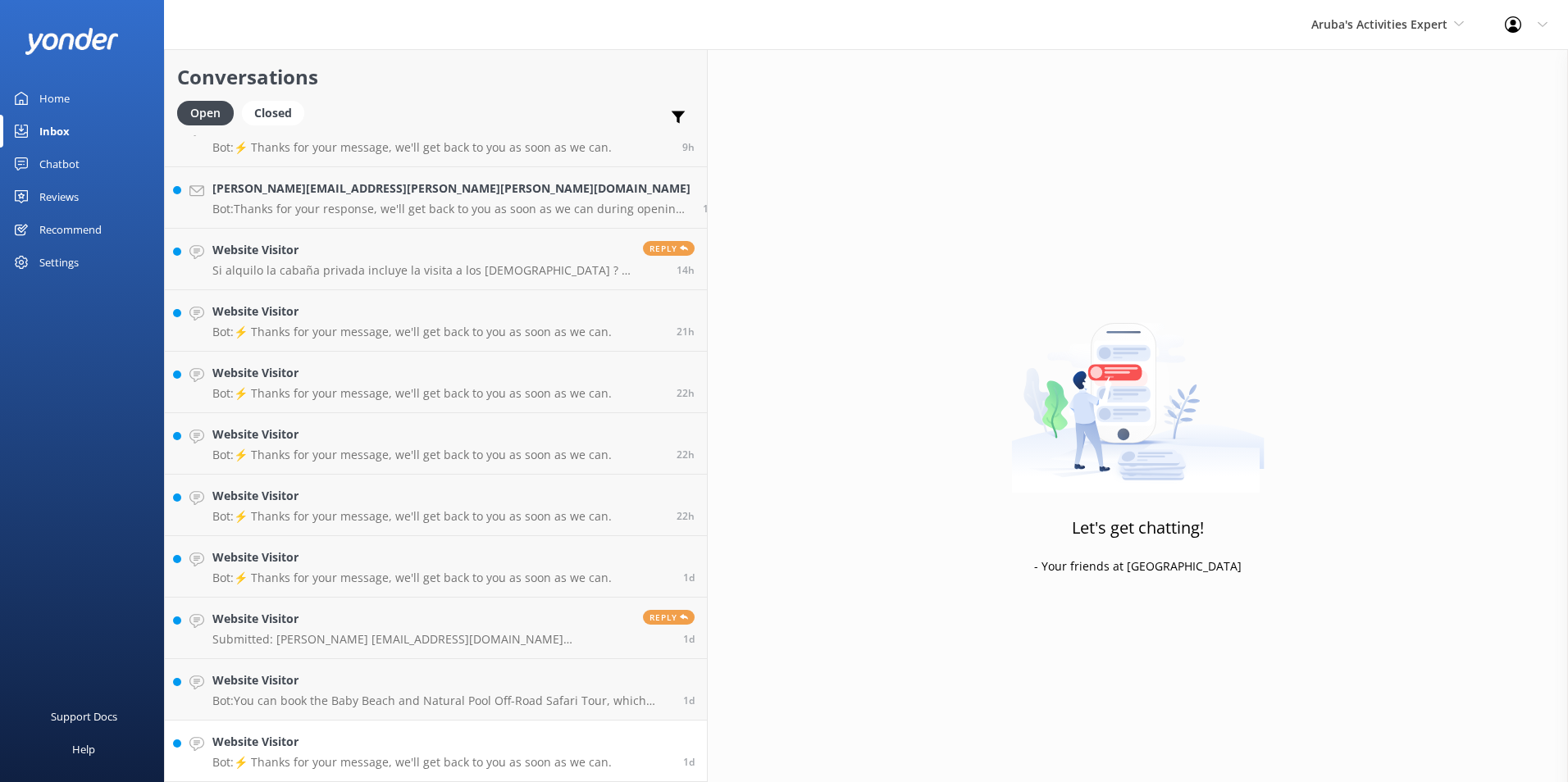
scroll to position [91, 0]
click at [350, 749] on h4 "Website Visitor" at bounding box center [412, 741] width 399 height 18
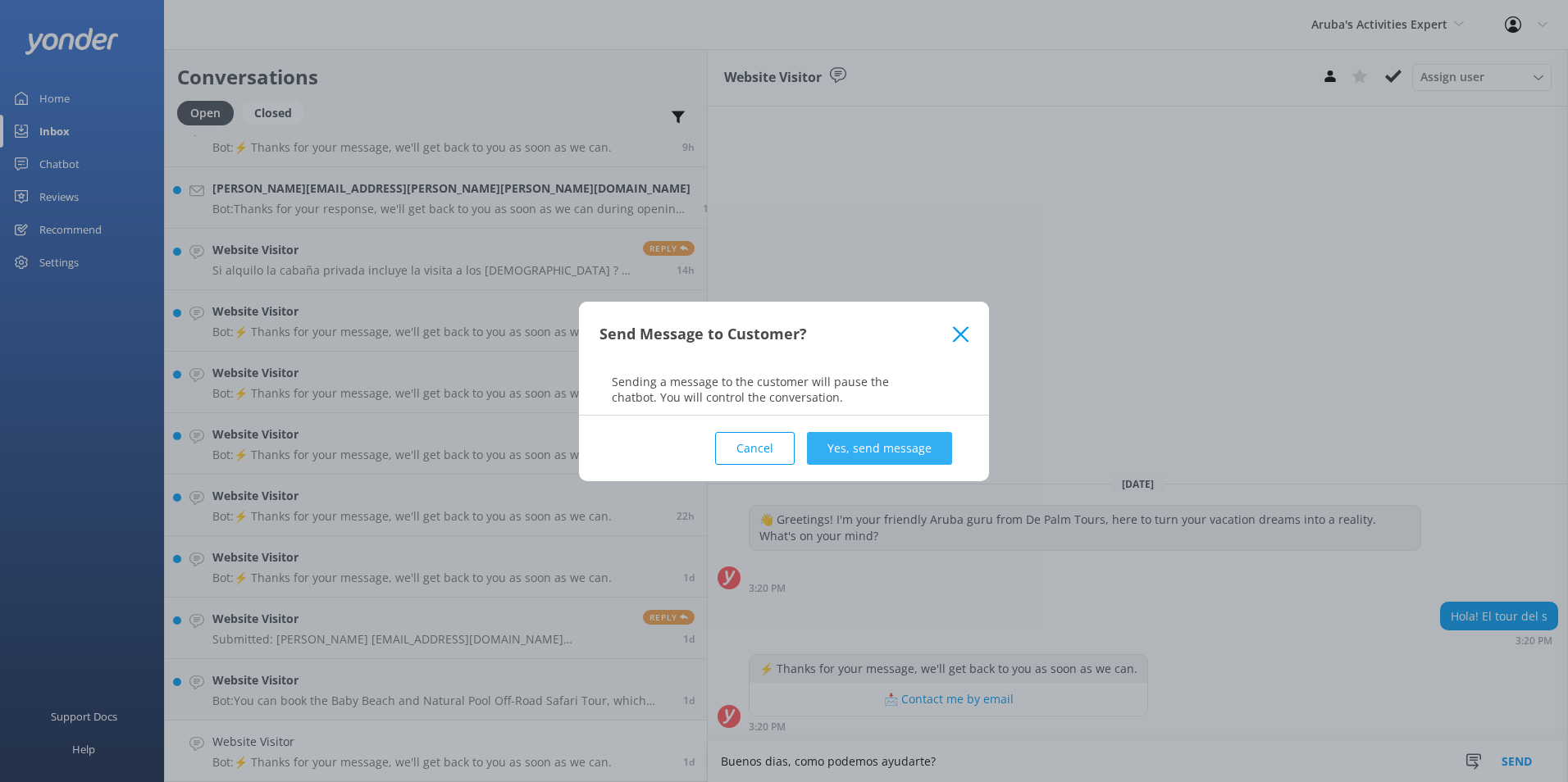
type textarea "Buenos dias, como podemos ayudarte?"
click at [939, 441] on button "Yes, send message" at bounding box center [880, 449] width 146 height 33
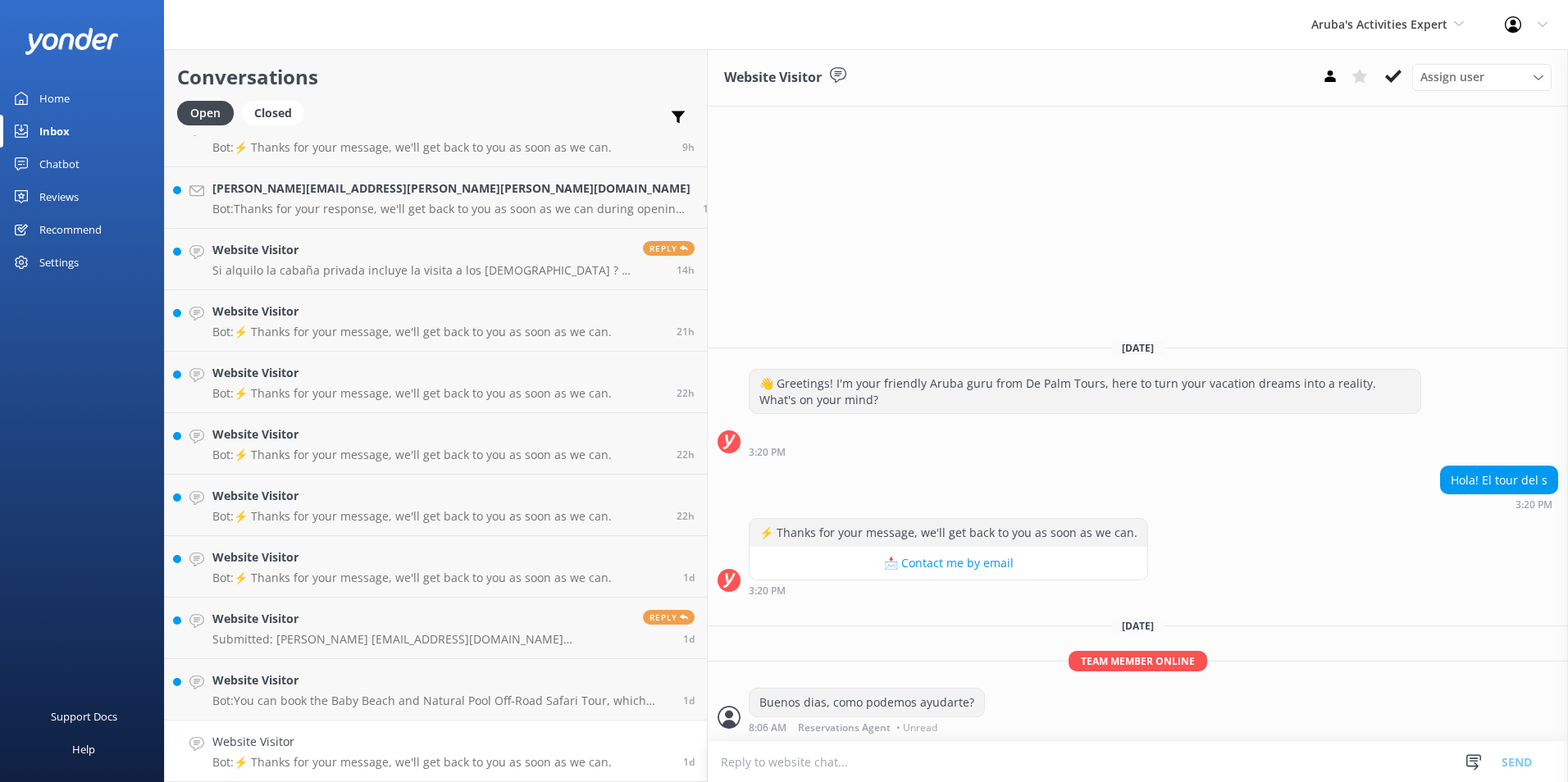
click at [1391, 69] on icon at bounding box center [1394, 76] width 17 height 17
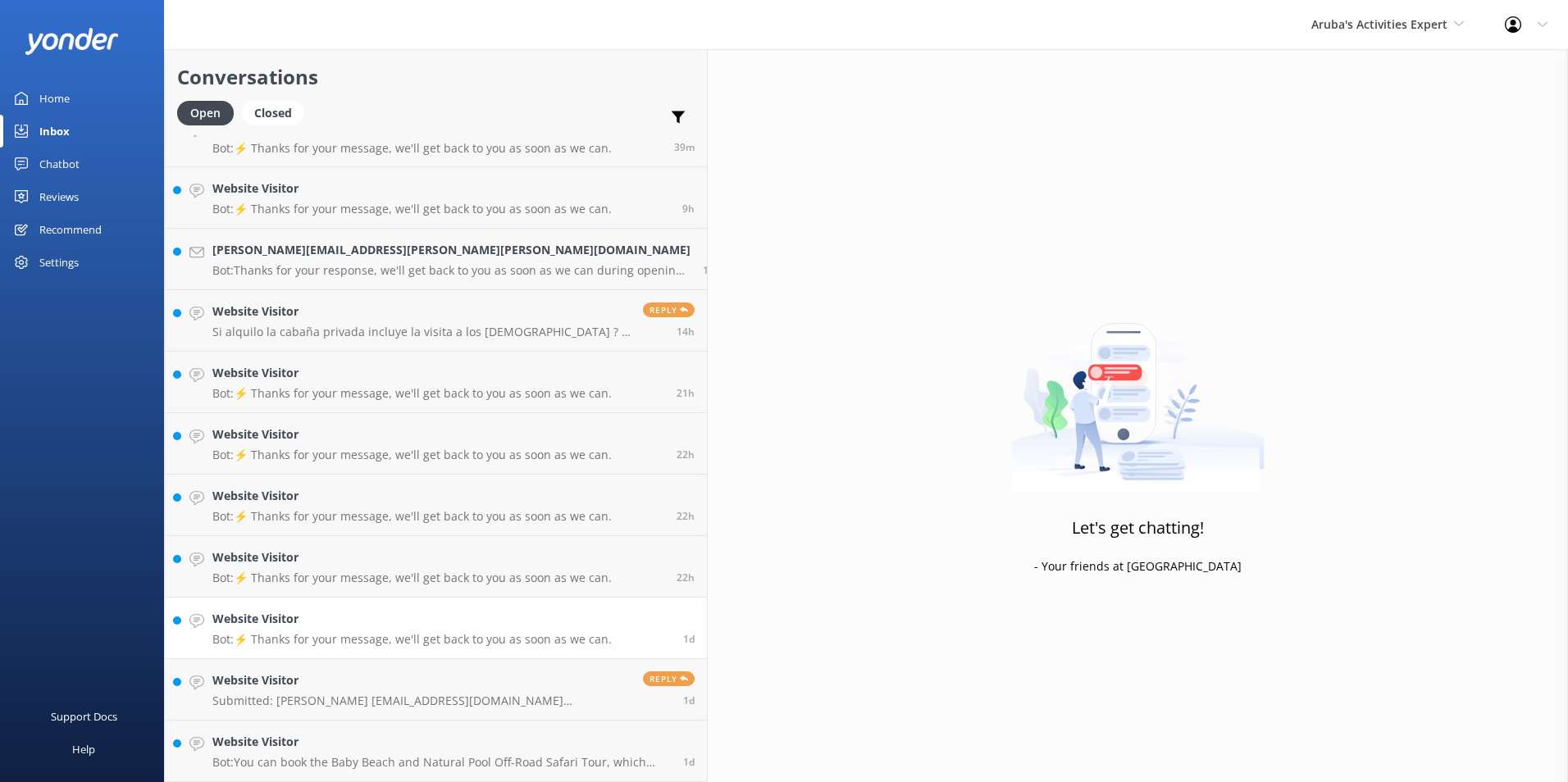
scroll to position [30, 0]
click at [281, 761] on p "Bot: You can book the Baby Beach and Natural Pool Off-Road Safari Tour, which i…" at bounding box center [442, 762] width 458 height 15
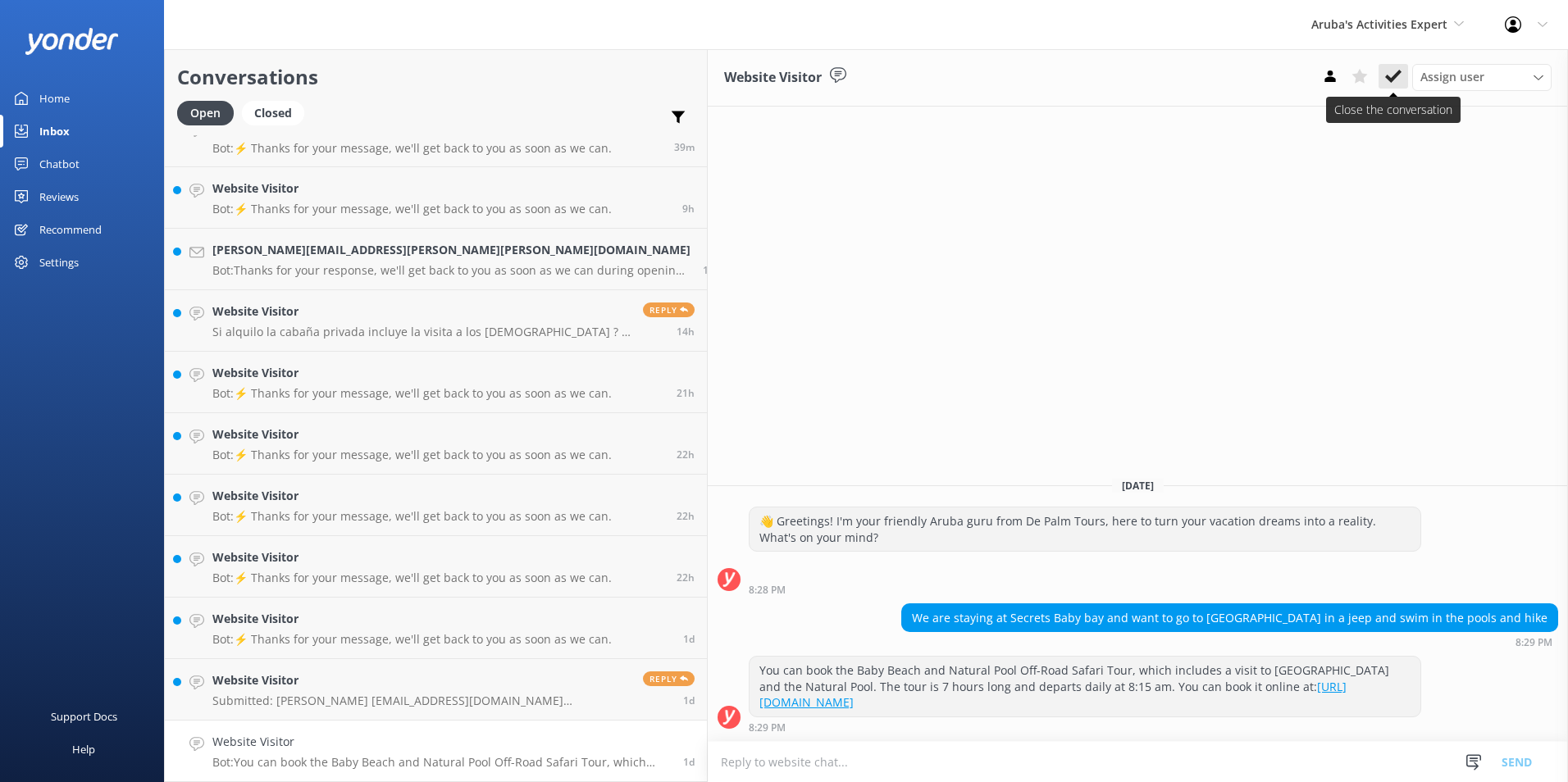
click at [1399, 70] on use at bounding box center [1394, 76] width 17 height 13
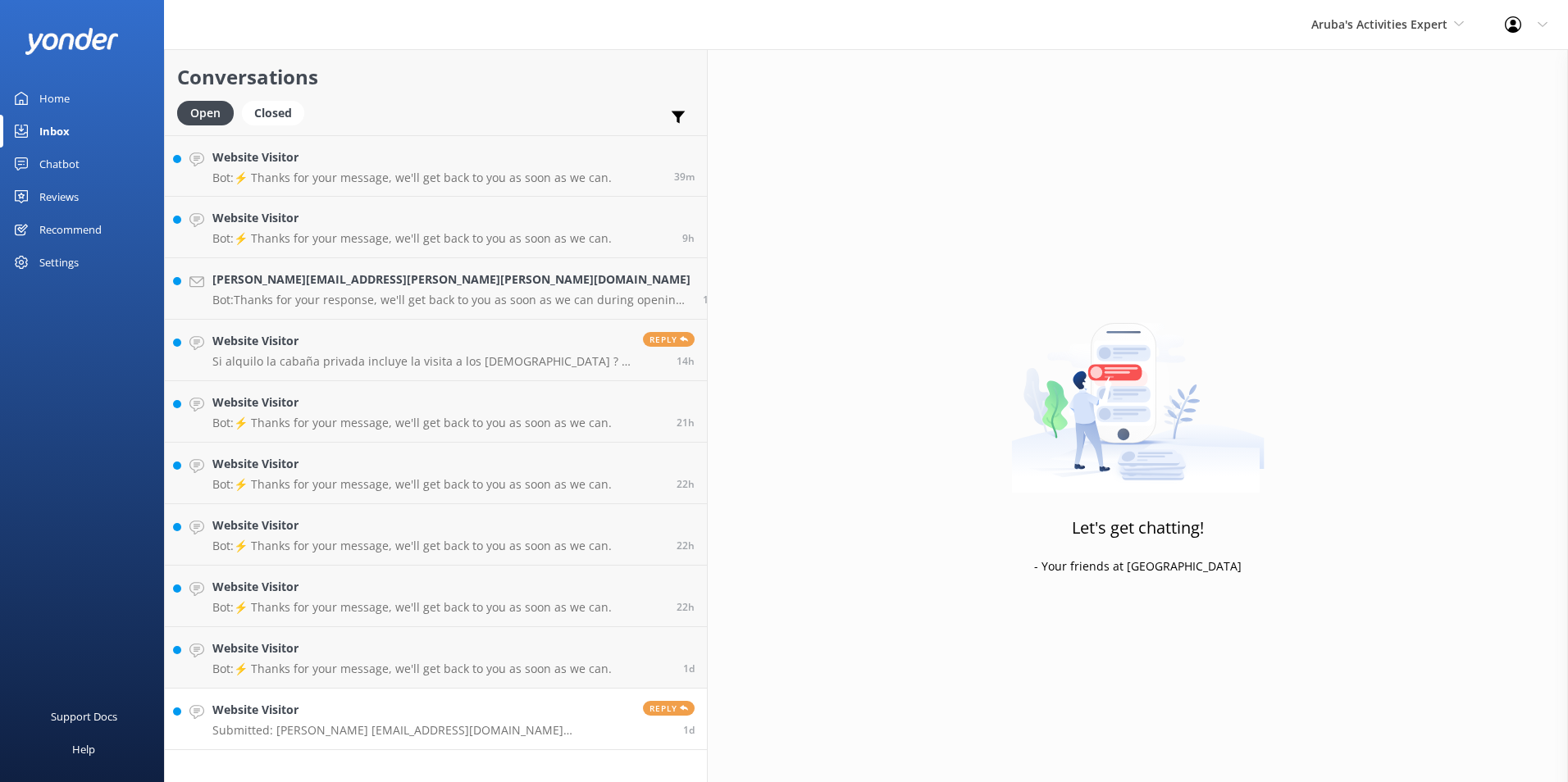
click at [321, 717] on h4 "Website Visitor" at bounding box center [422, 710] width 418 height 18
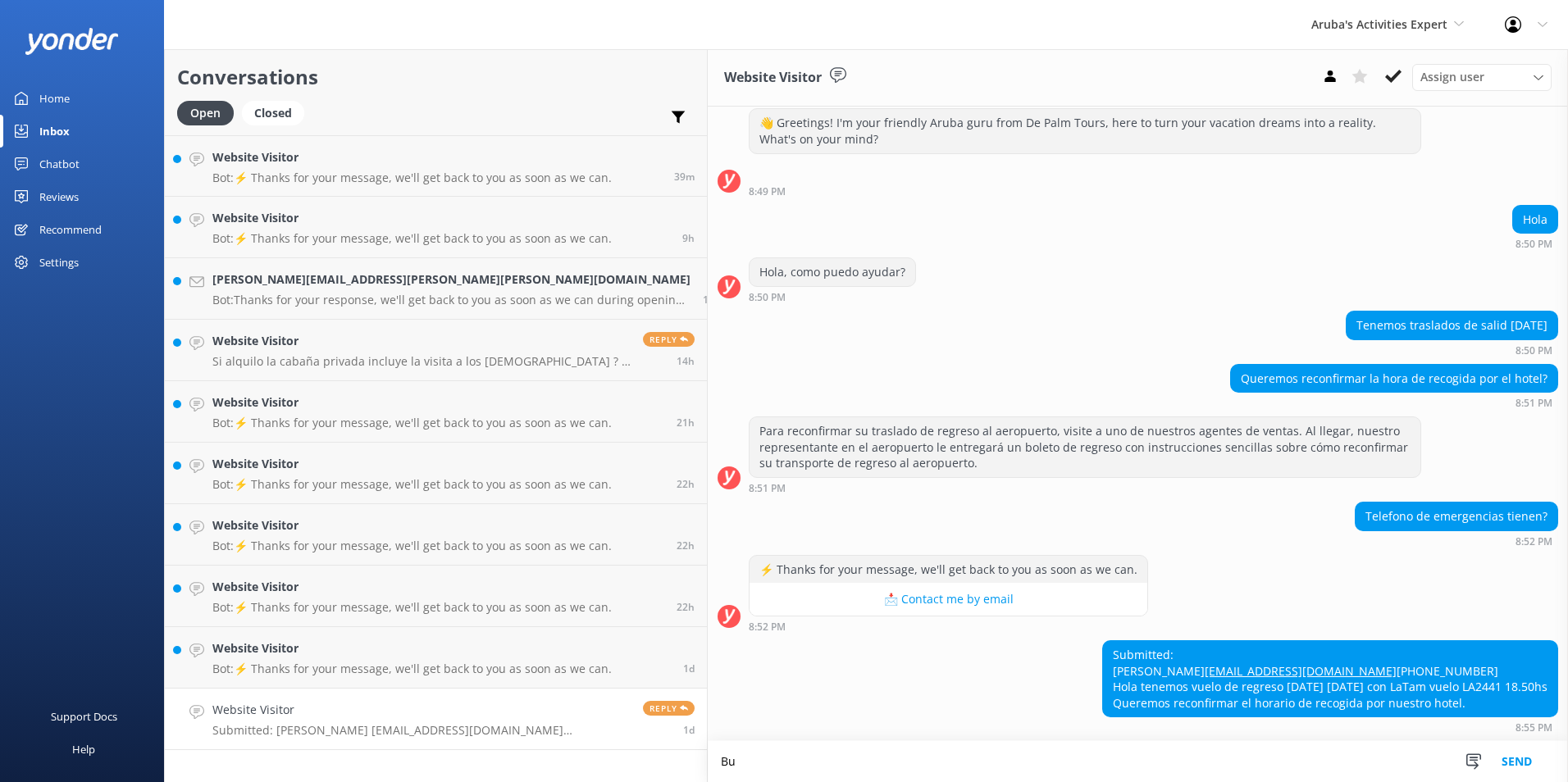
scroll to position [42, 0]
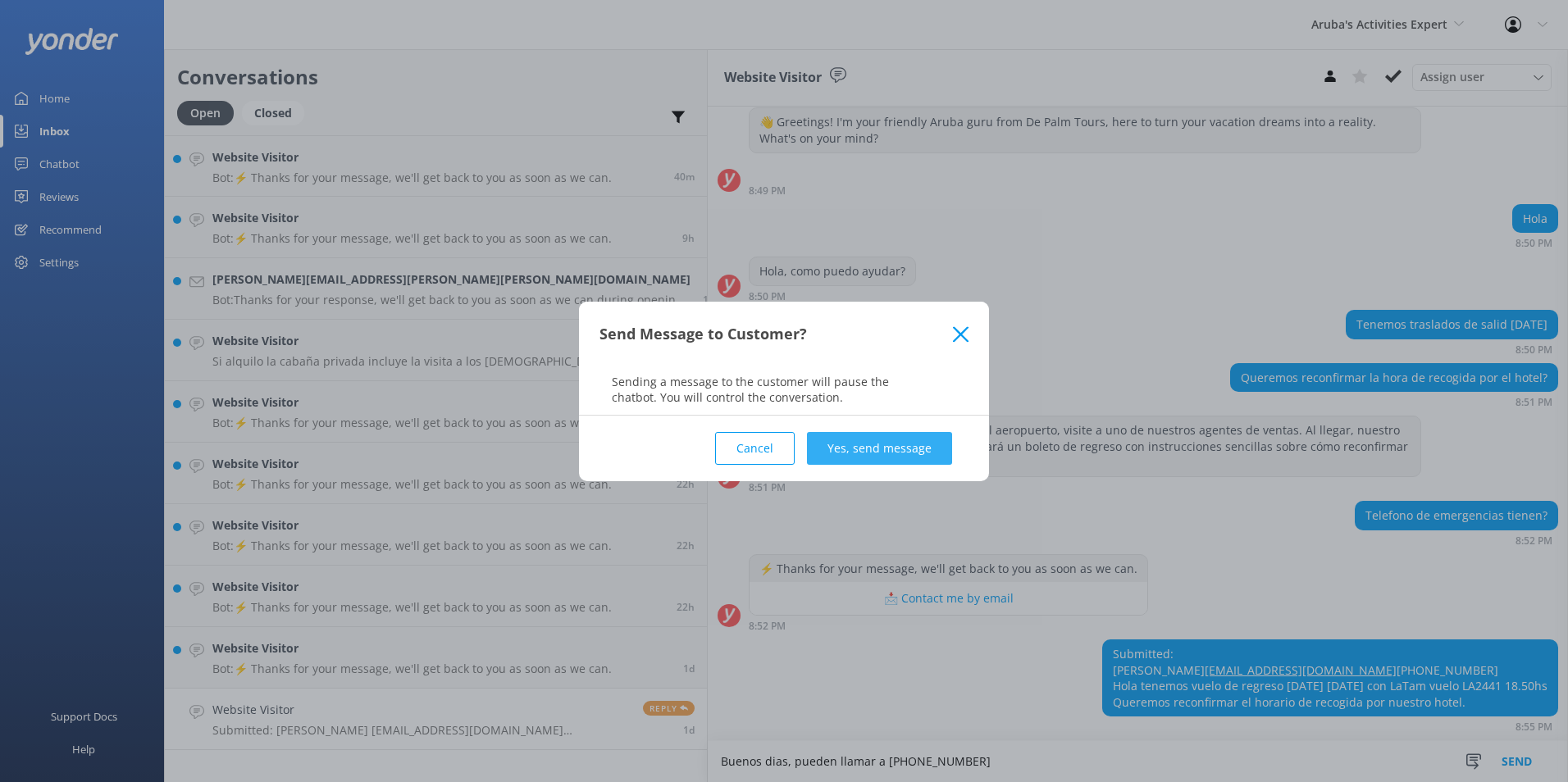
type textarea "Buenos dias, pueden llamar a [PHONE_NUMBER]"
click at [849, 439] on button "Yes, send message" at bounding box center [880, 449] width 146 height 33
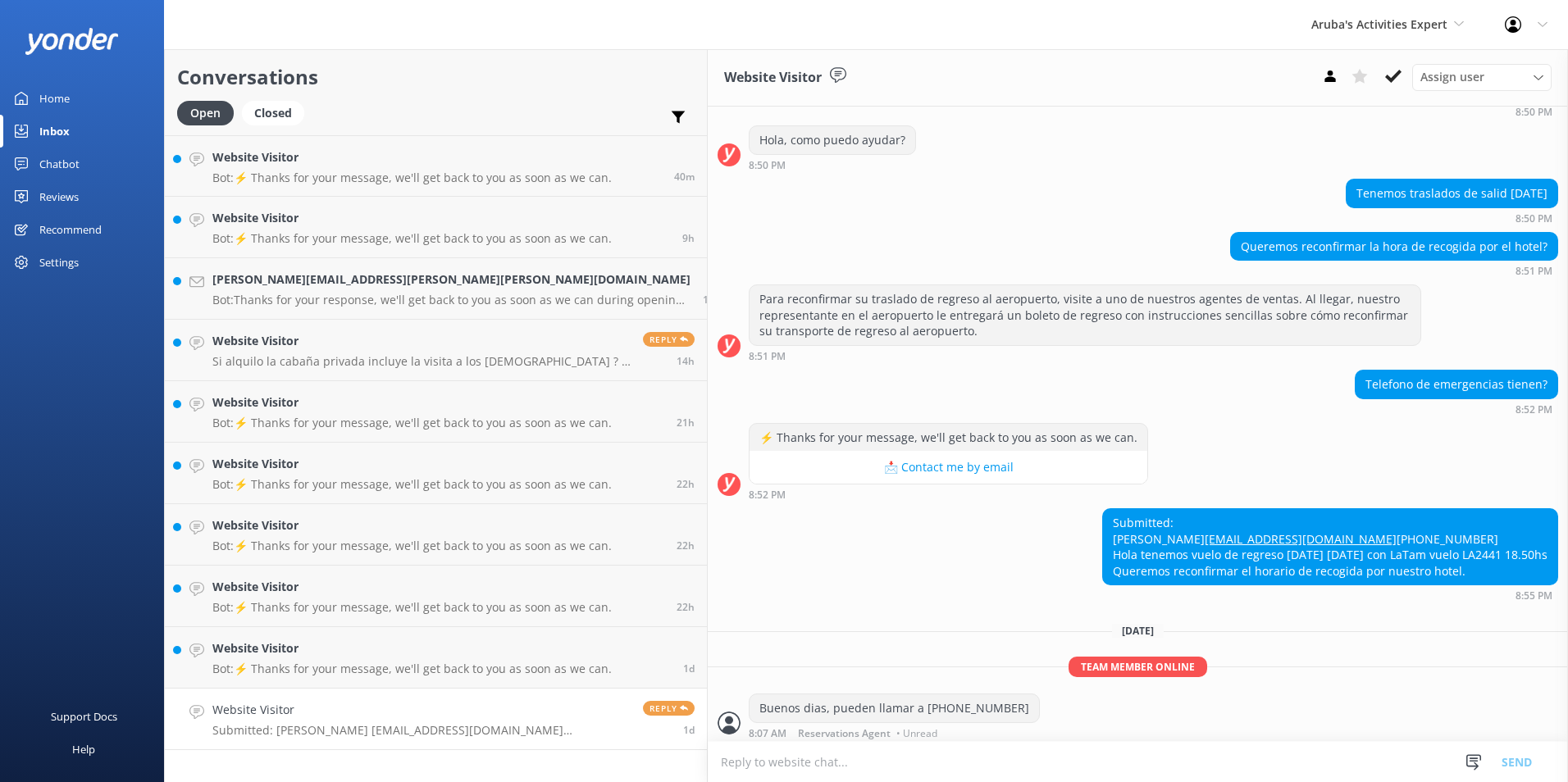
scroll to position [179, 0]
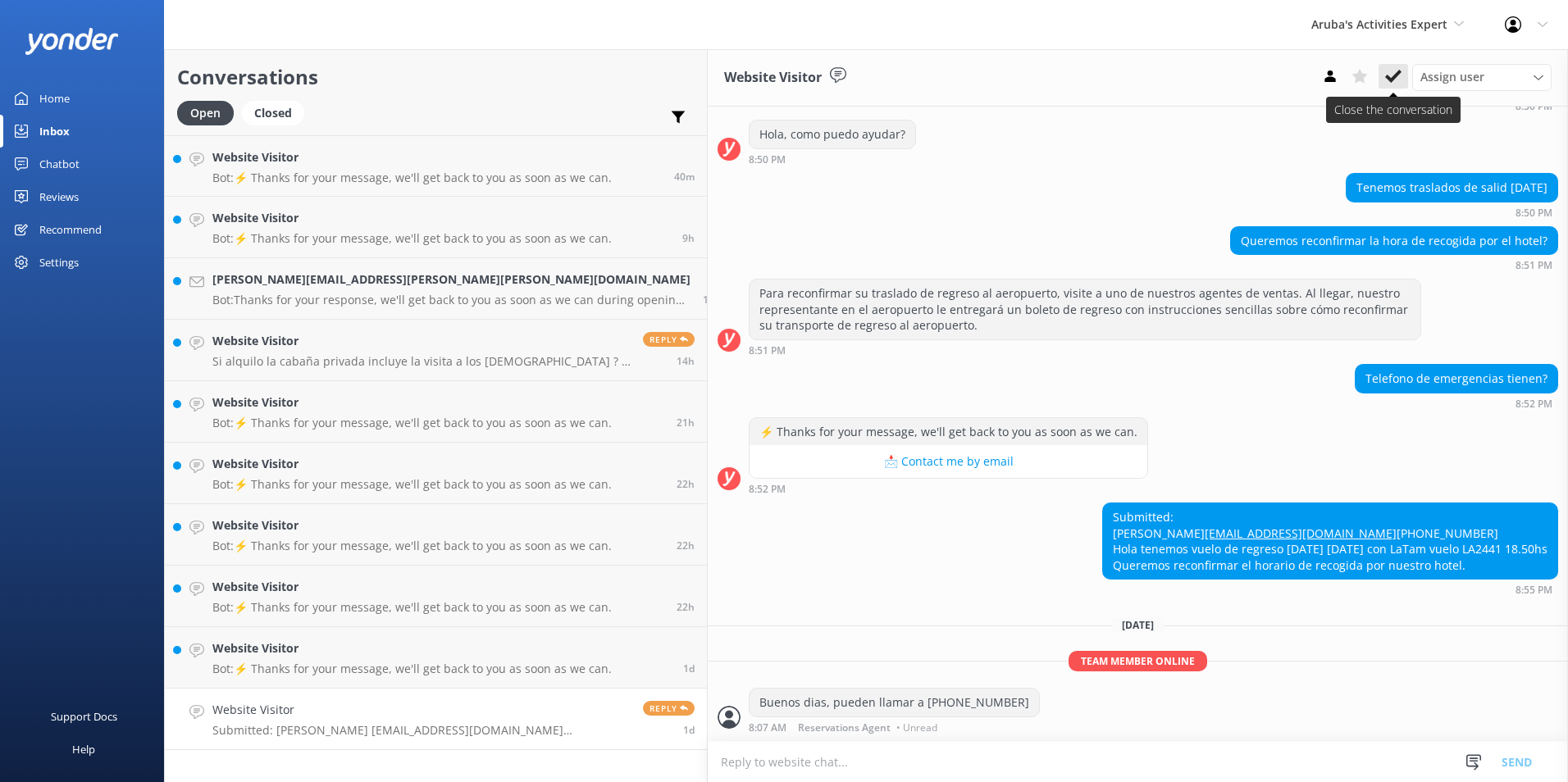
click at [1400, 74] on icon at bounding box center [1394, 76] width 17 height 17
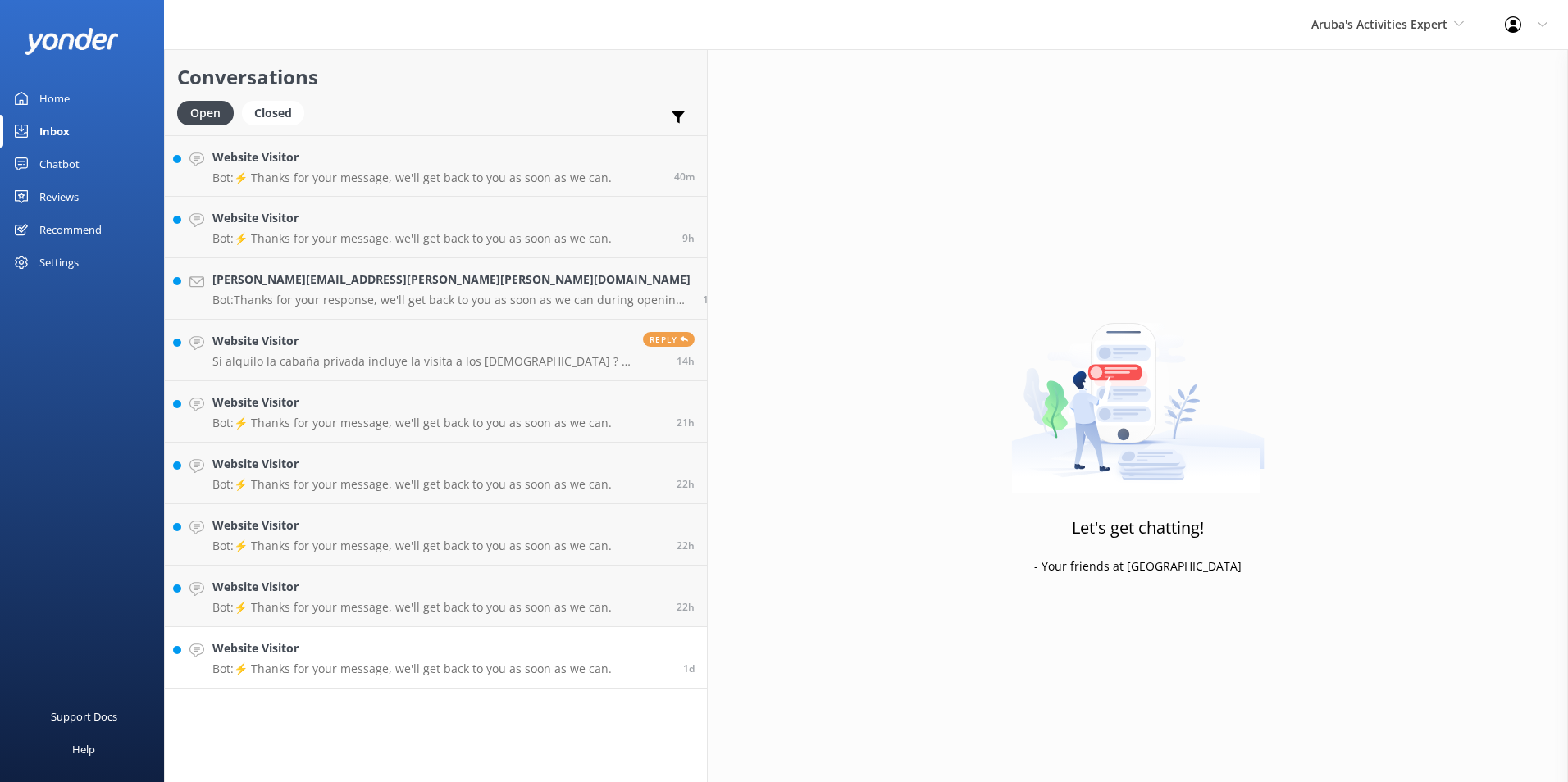
click at [362, 652] on h4 "Website Visitor" at bounding box center [412, 648] width 399 height 18
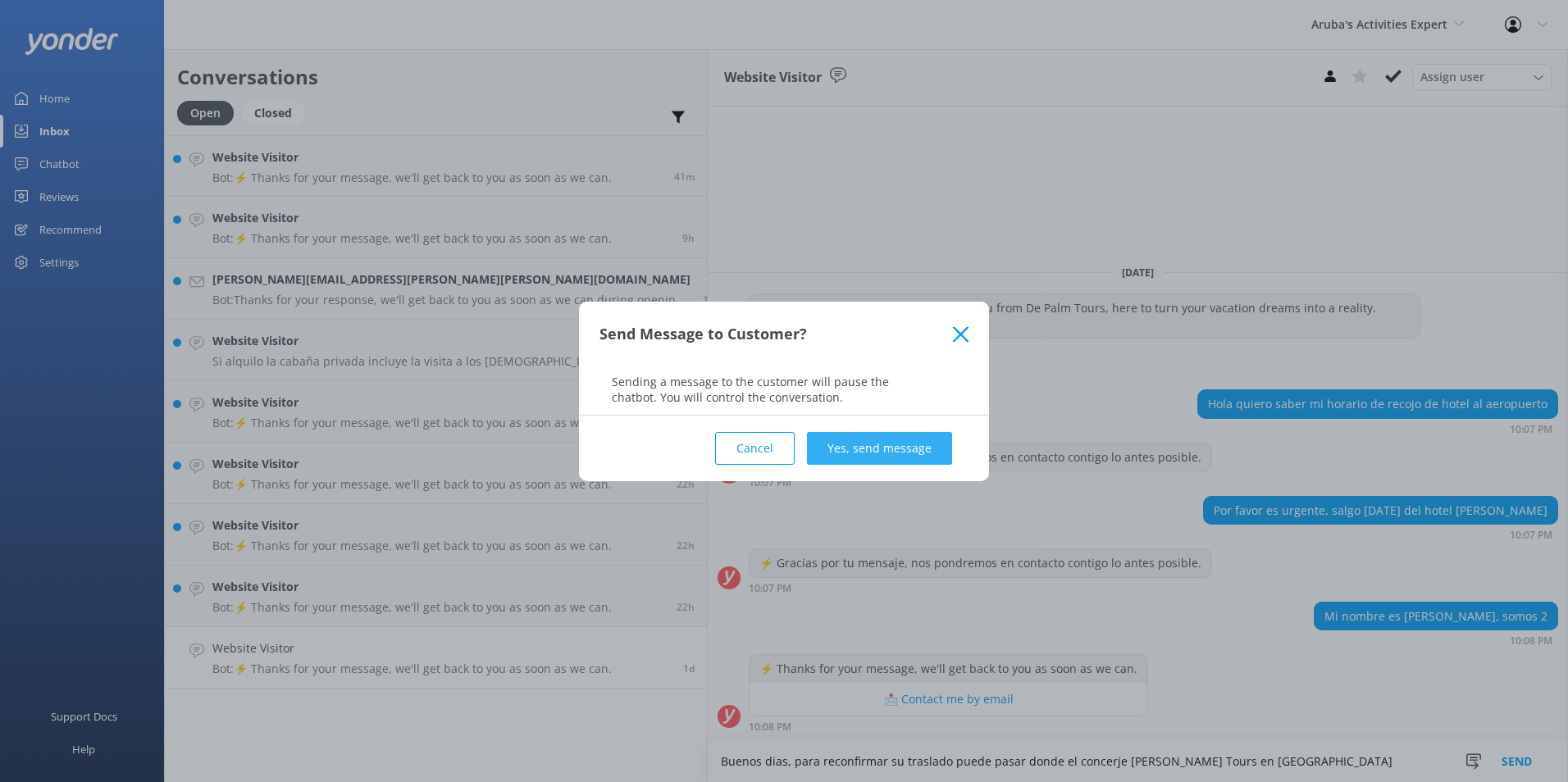
type textarea "Buenos dias, para reconfirmar su traslado puede pasar donde el concerje [PERSON…"
click at [874, 449] on button "Yes, send message" at bounding box center [880, 449] width 146 height 33
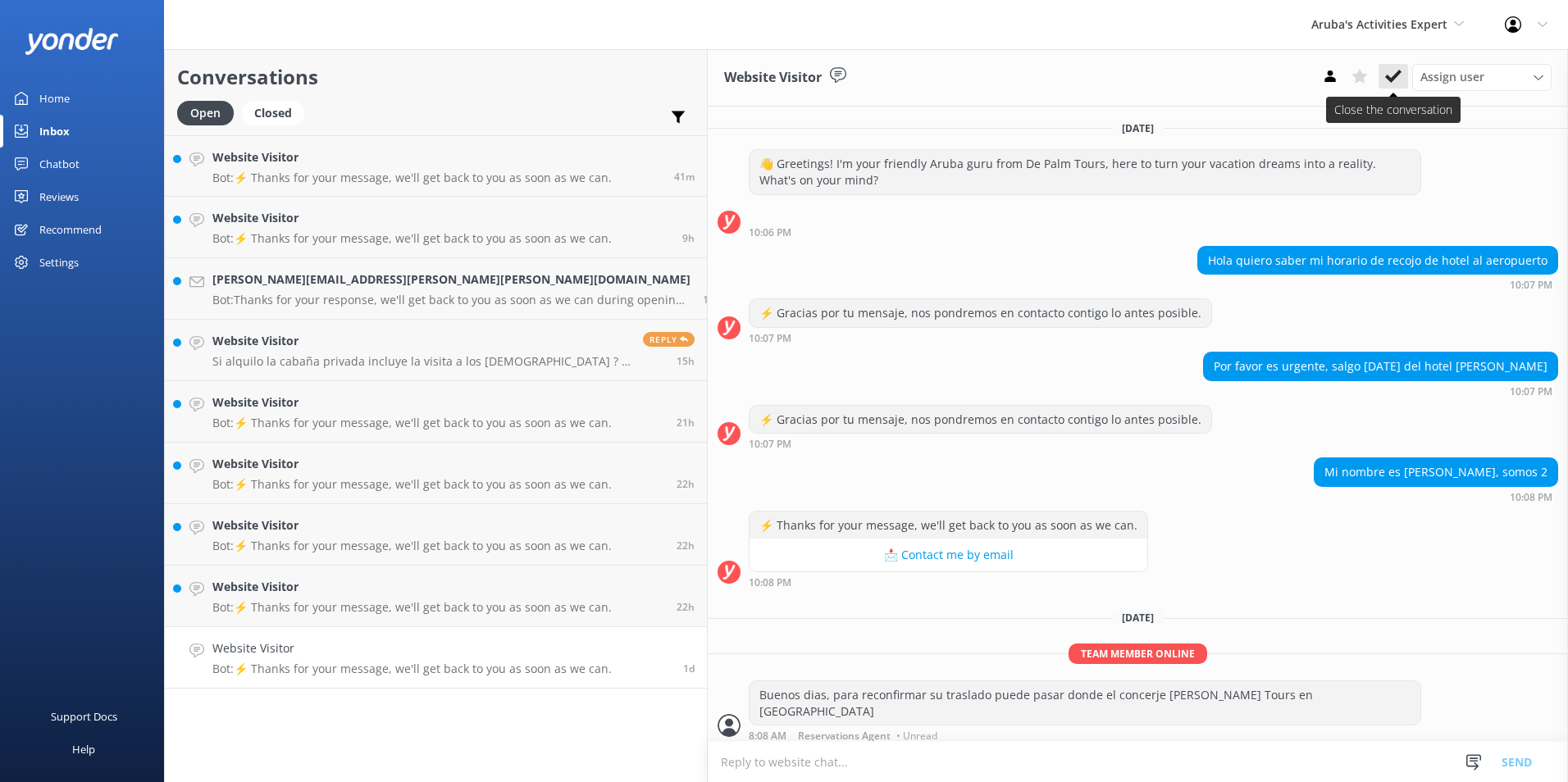
click at [1399, 79] on icon at bounding box center [1394, 76] width 17 height 17
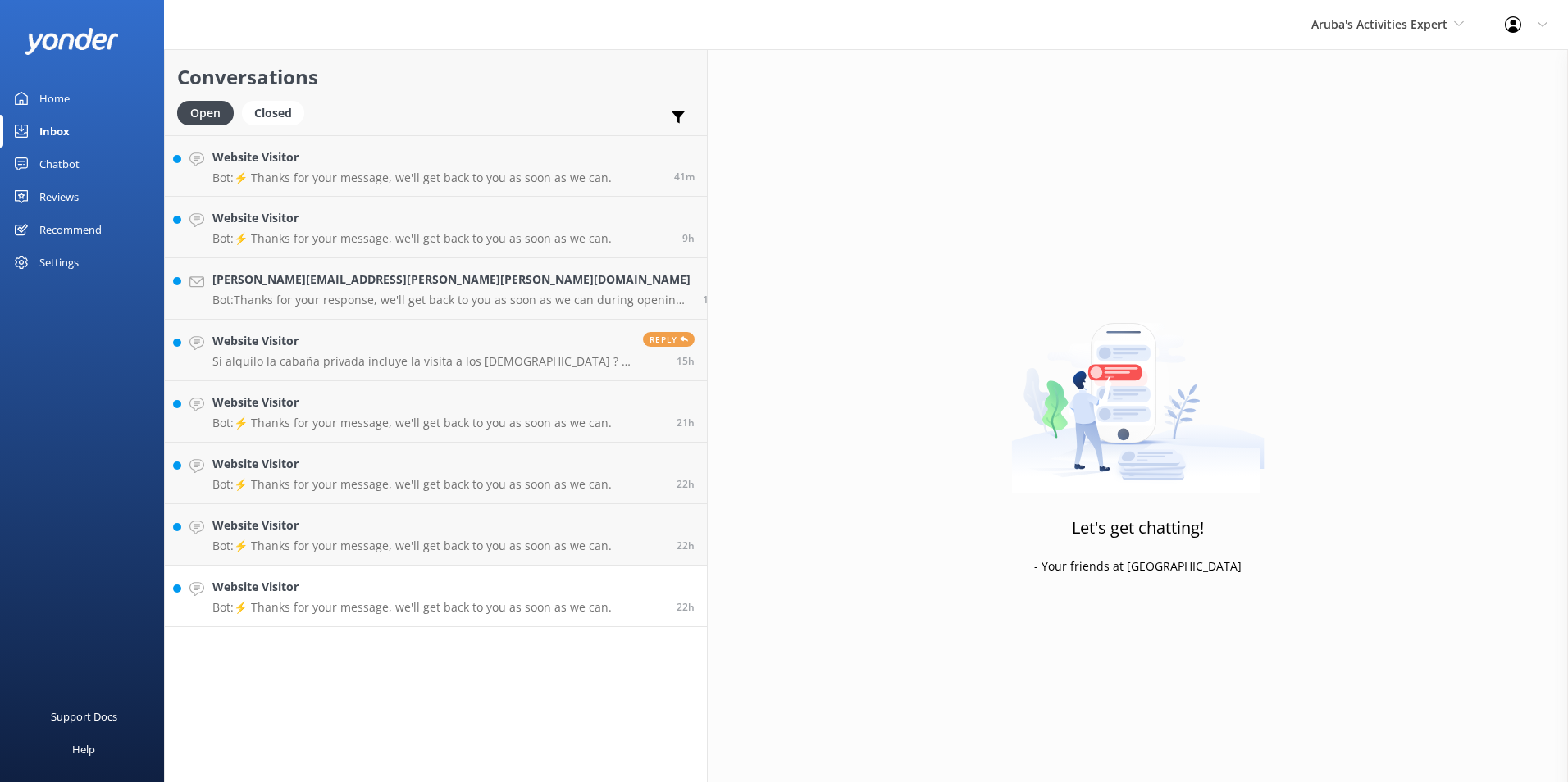
click at [355, 600] on p "Bot: ⚡ Thanks for your message, we'll get back to you as soon as we can." at bounding box center [412, 608] width 399 height 15
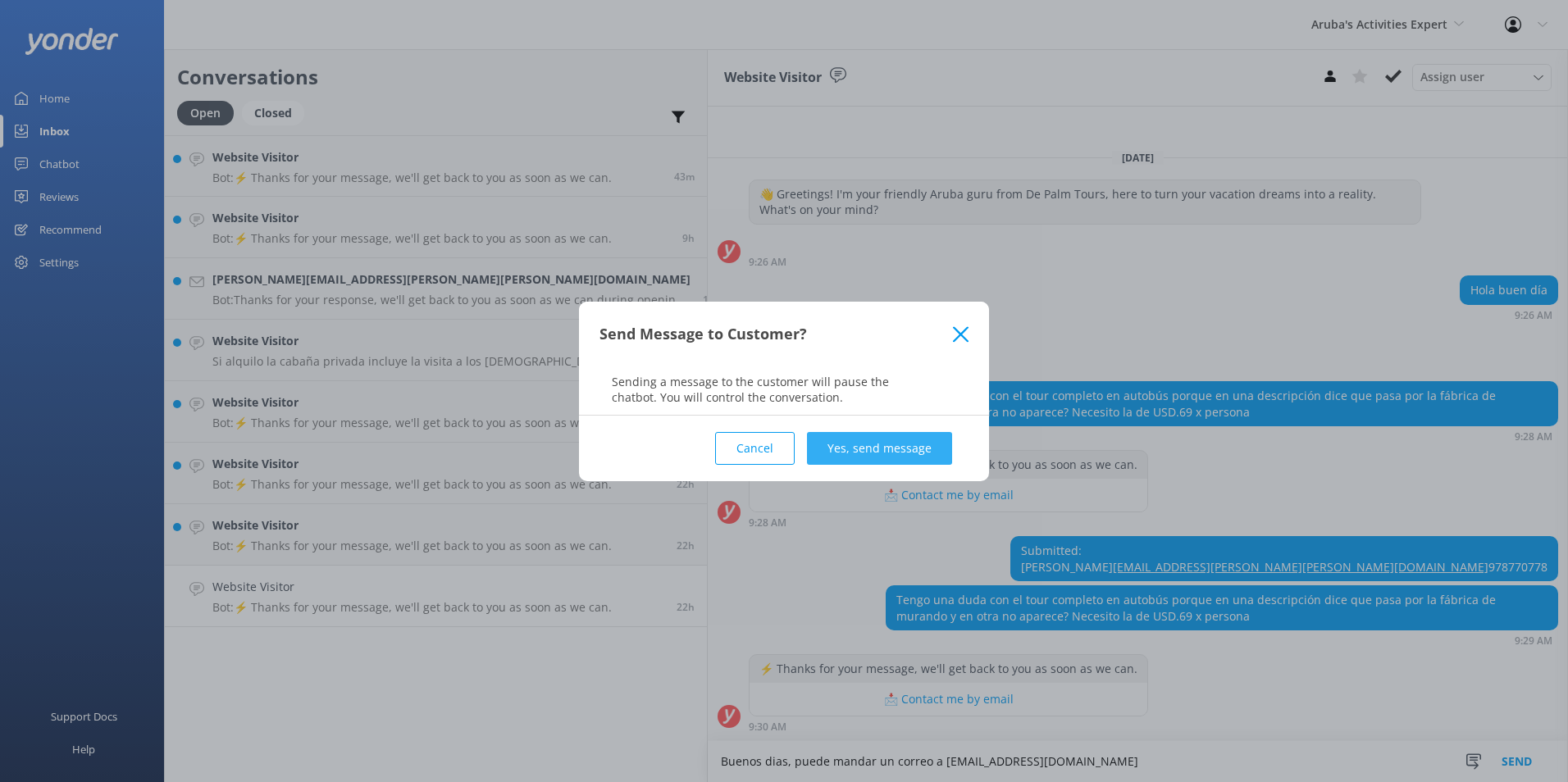
type textarea "Buenos dias, puede mandar un correo a [EMAIL_ADDRESS][DOMAIN_NAME]"
click at [926, 455] on button "Yes, send message" at bounding box center [880, 449] width 146 height 33
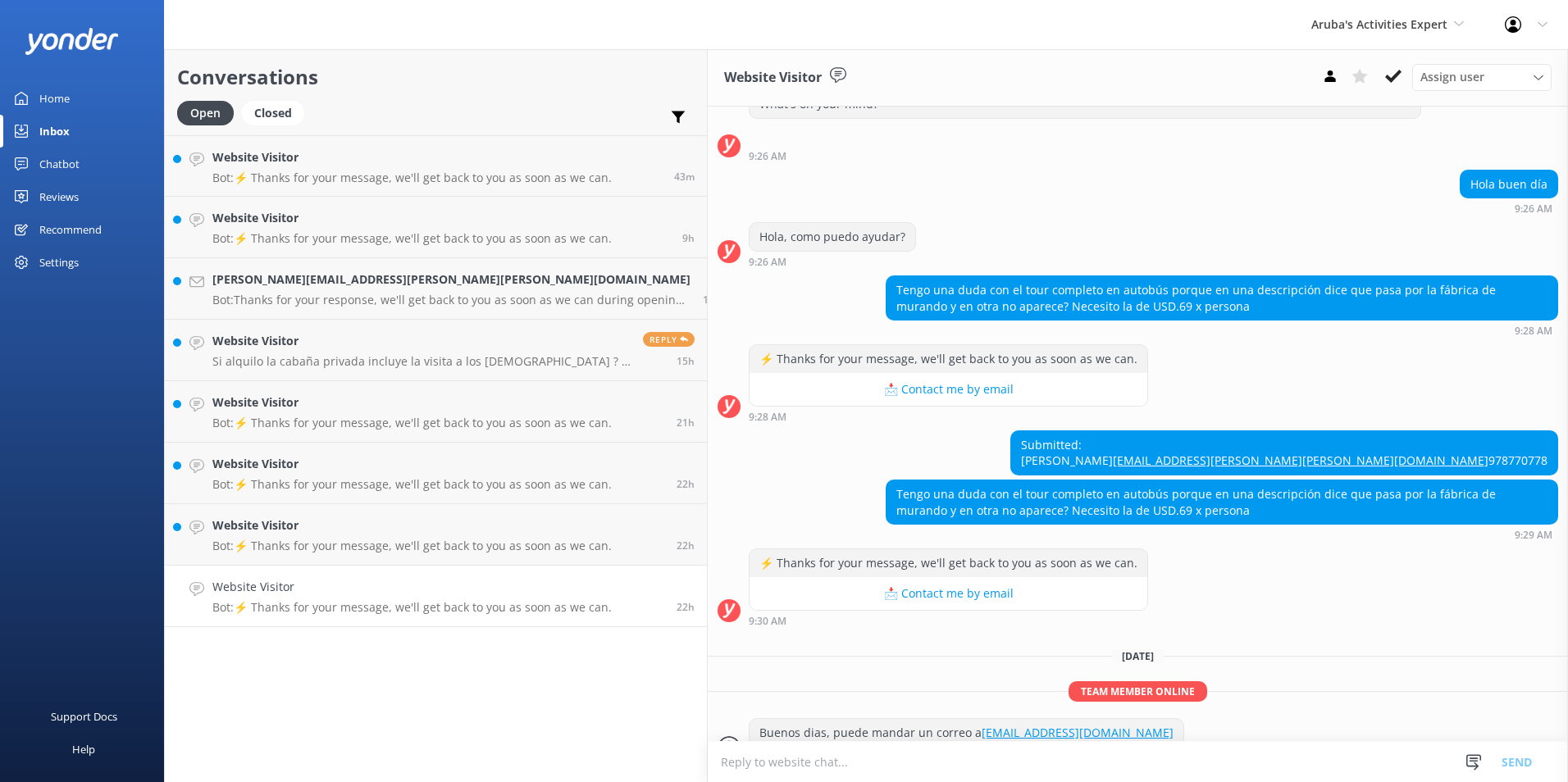
scroll to position [122, 0]
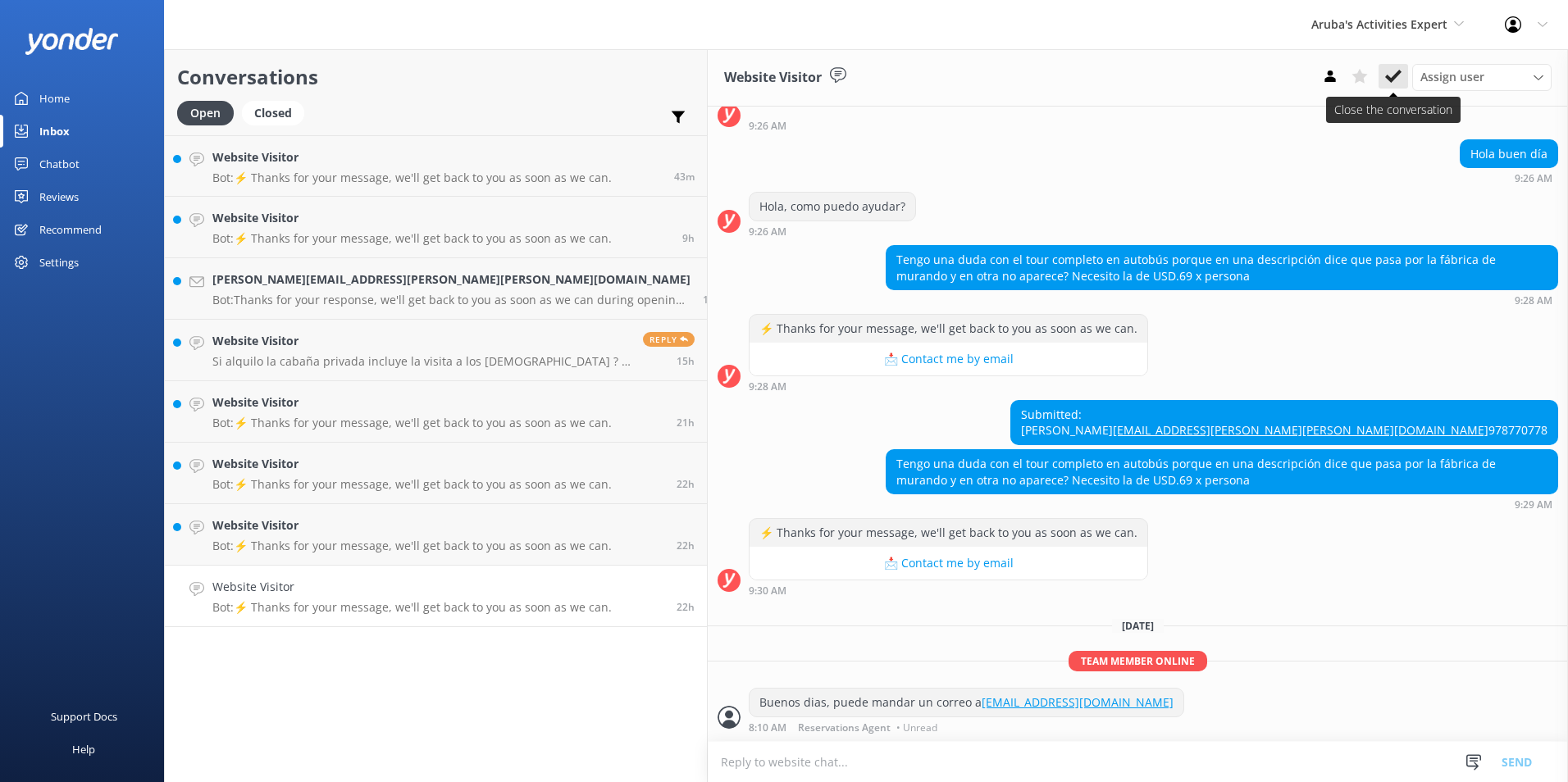
click at [1392, 79] on use at bounding box center [1394, 76] width 17 height 13
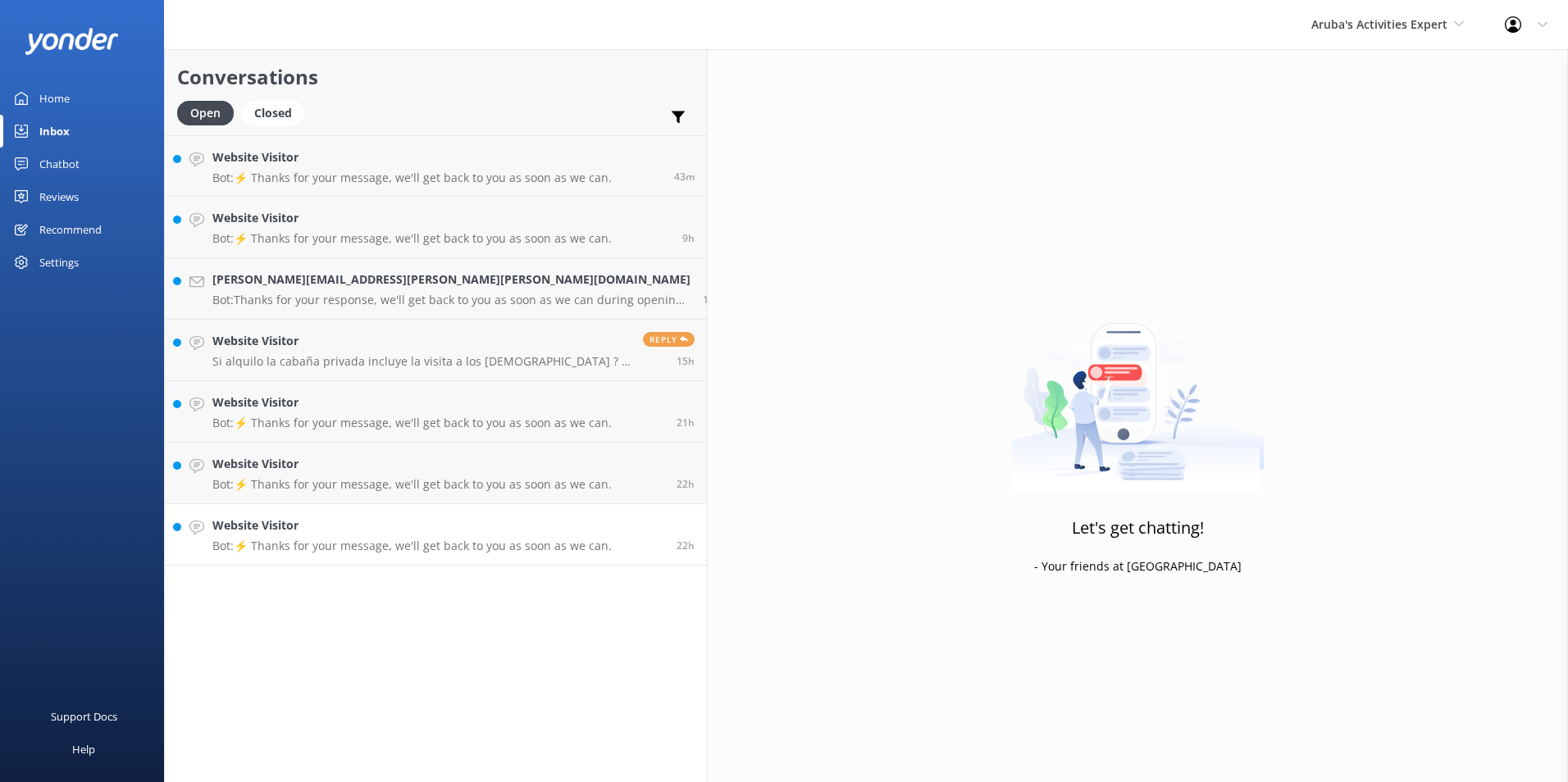
click at [326, 546] on p "Bot: ⚡ Thanks for your message, we'll get back to you as soon as we can." at bounding box center [412, 546] width 399 height 15
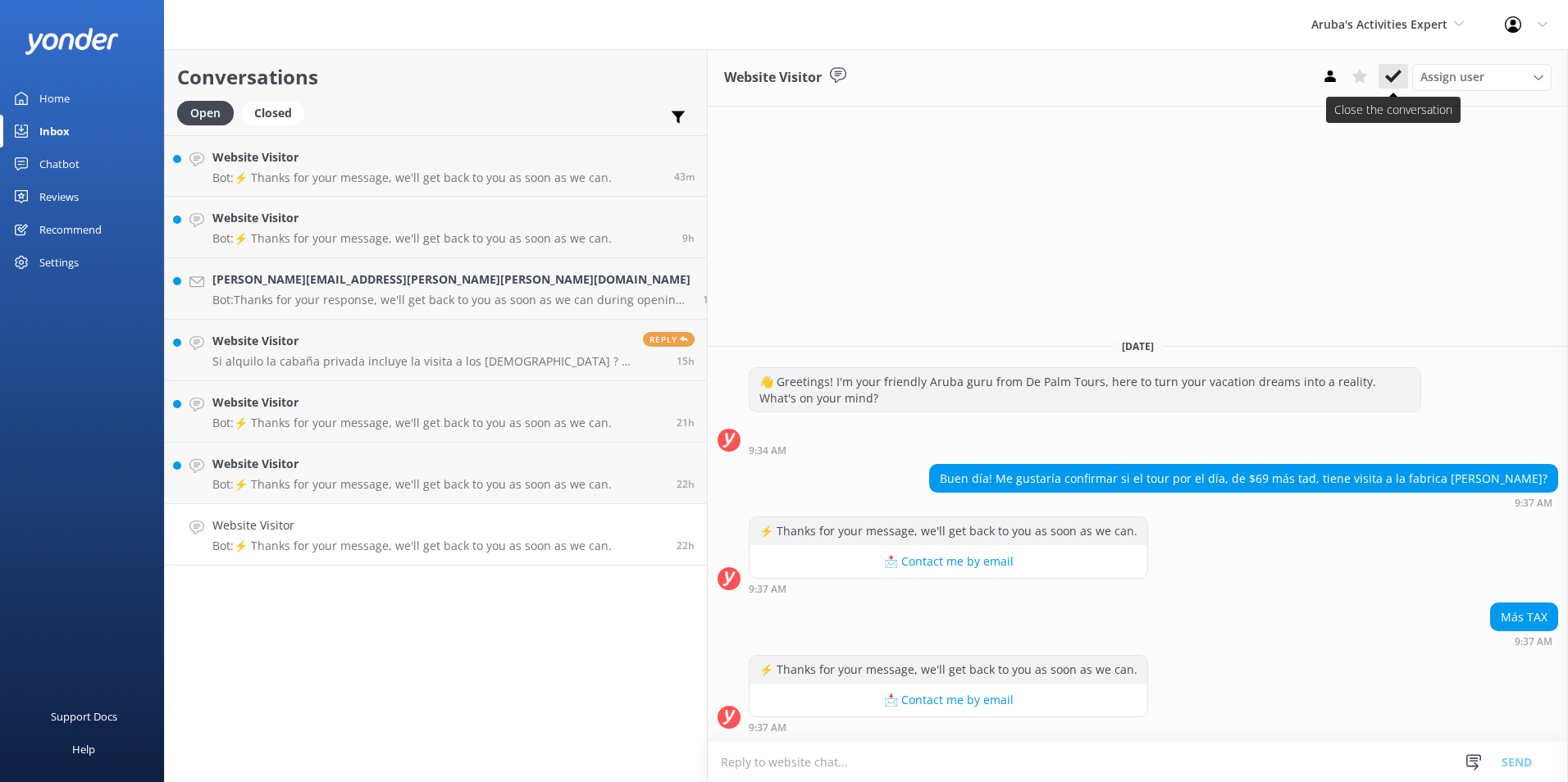
click at [1397, 69] on icon at bounding box center [1394, 76] width 17 height 17
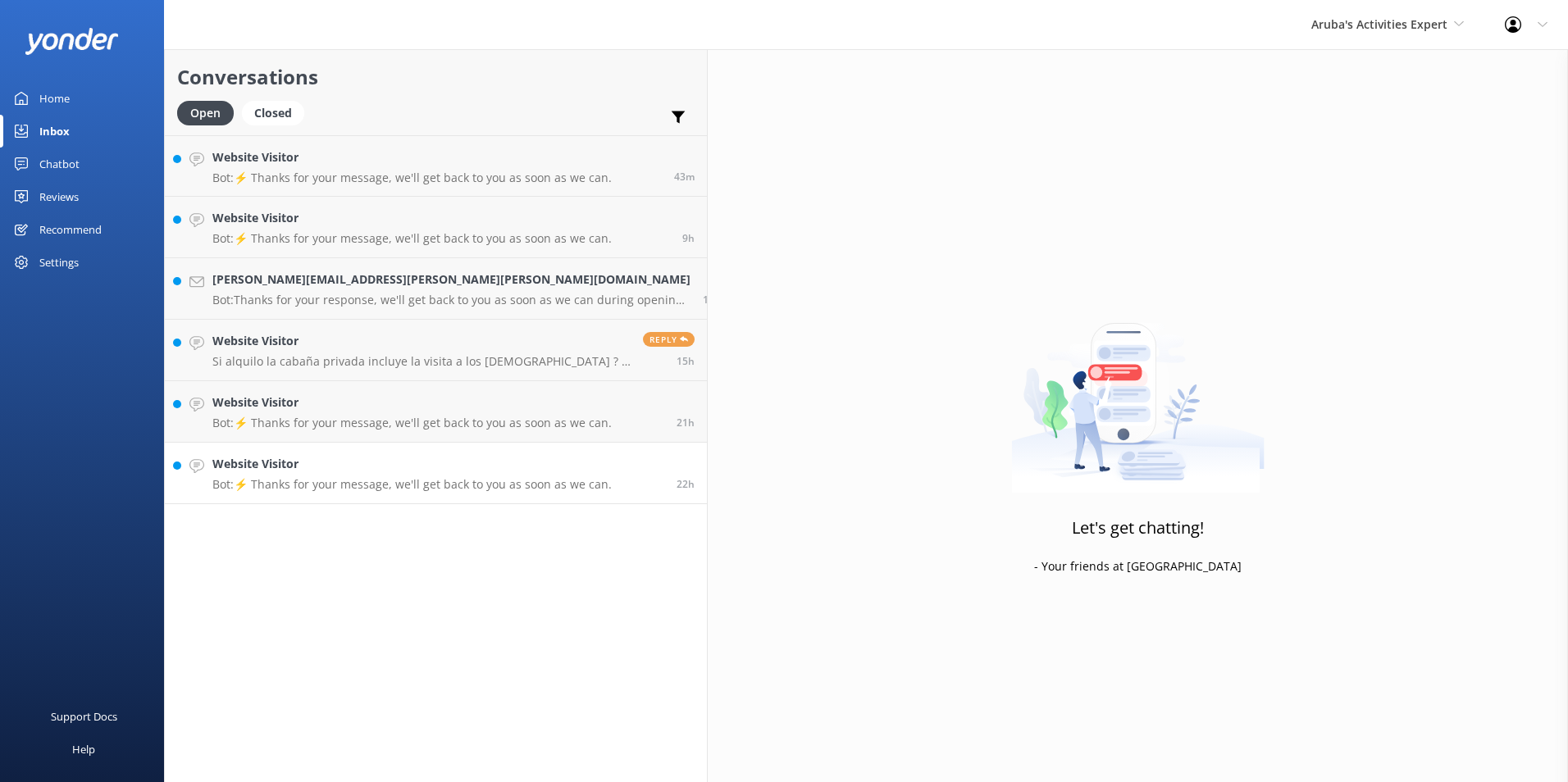
click at [237, 478] on p "Bot: ⚡ Thanks for your message, we'll get back to you as soon as we can." at bounding box center [412, 484] width 399 height 15
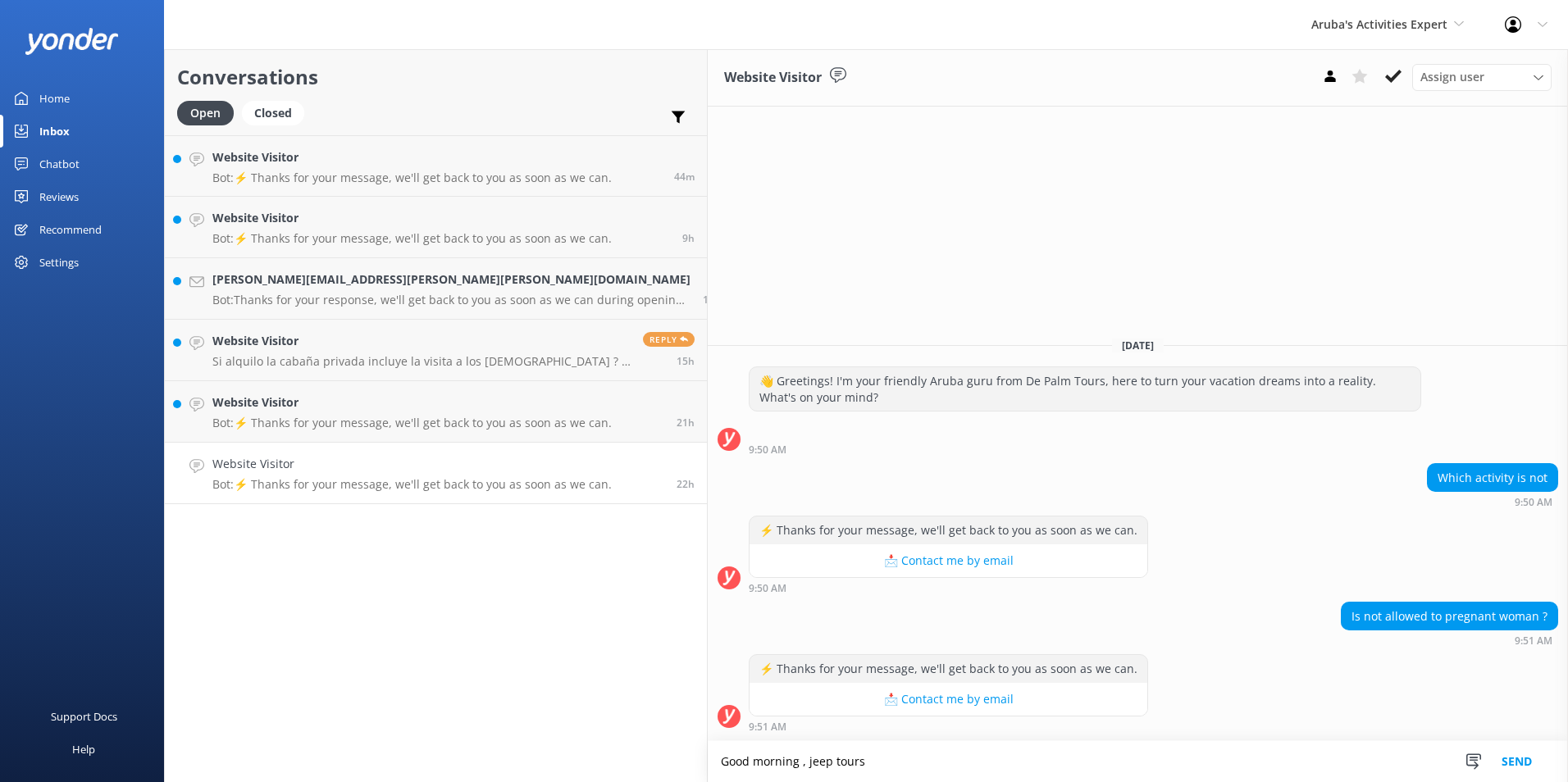
type textarea "Good morning , jeep tours"
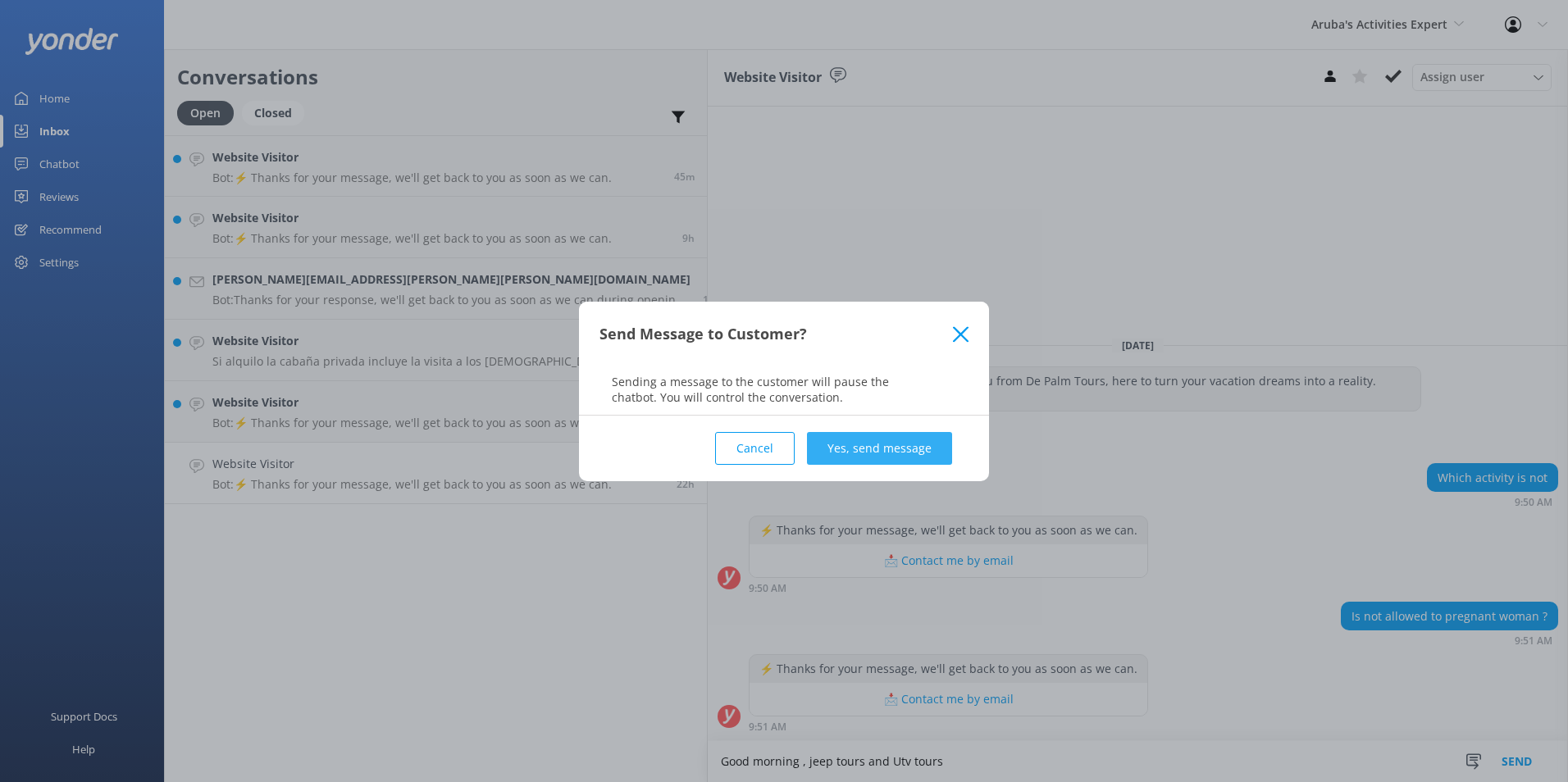
type textarea "Good morning , jeep tours and Utv tours"
click at [929, 442] on button "Yes, send message" at bounding box center [880, 449] width 146 height 33
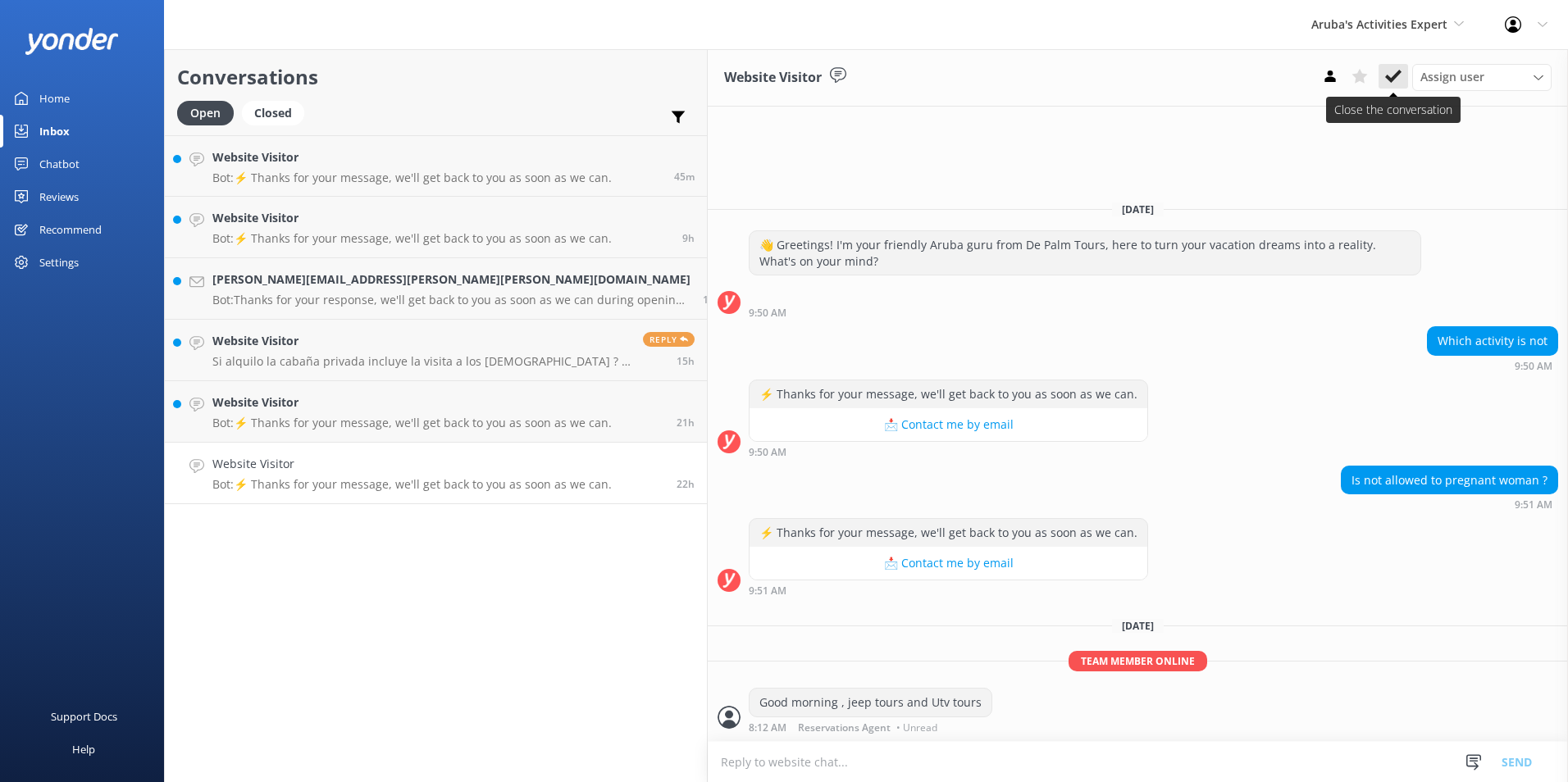
click at [1396, 71] on icon at bounding box center [1394, 76] width 17 height 17
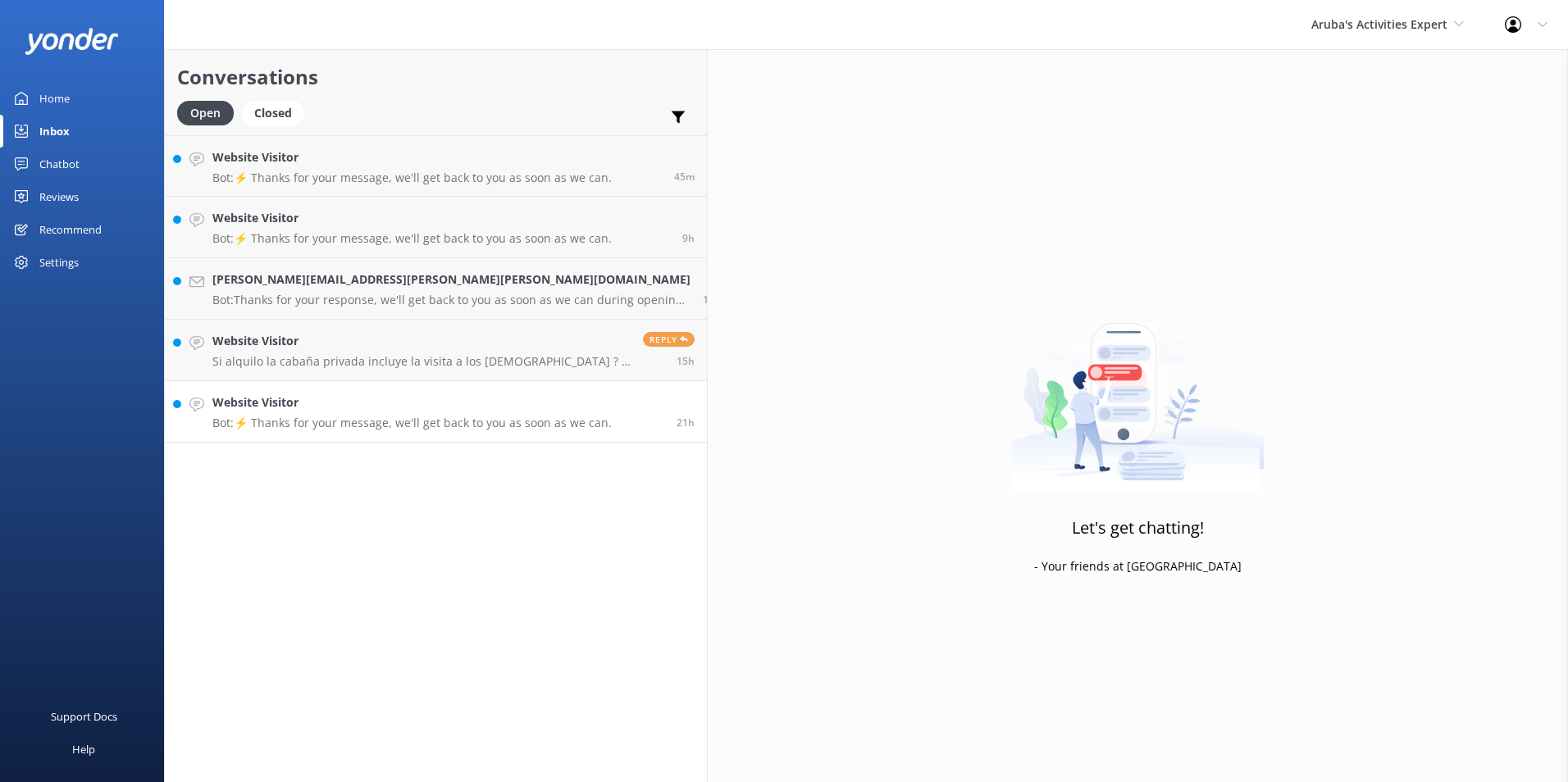
click at [274, 403] on h4 "Website Visitor" at bounding box center [412, 403] width 399 height 18
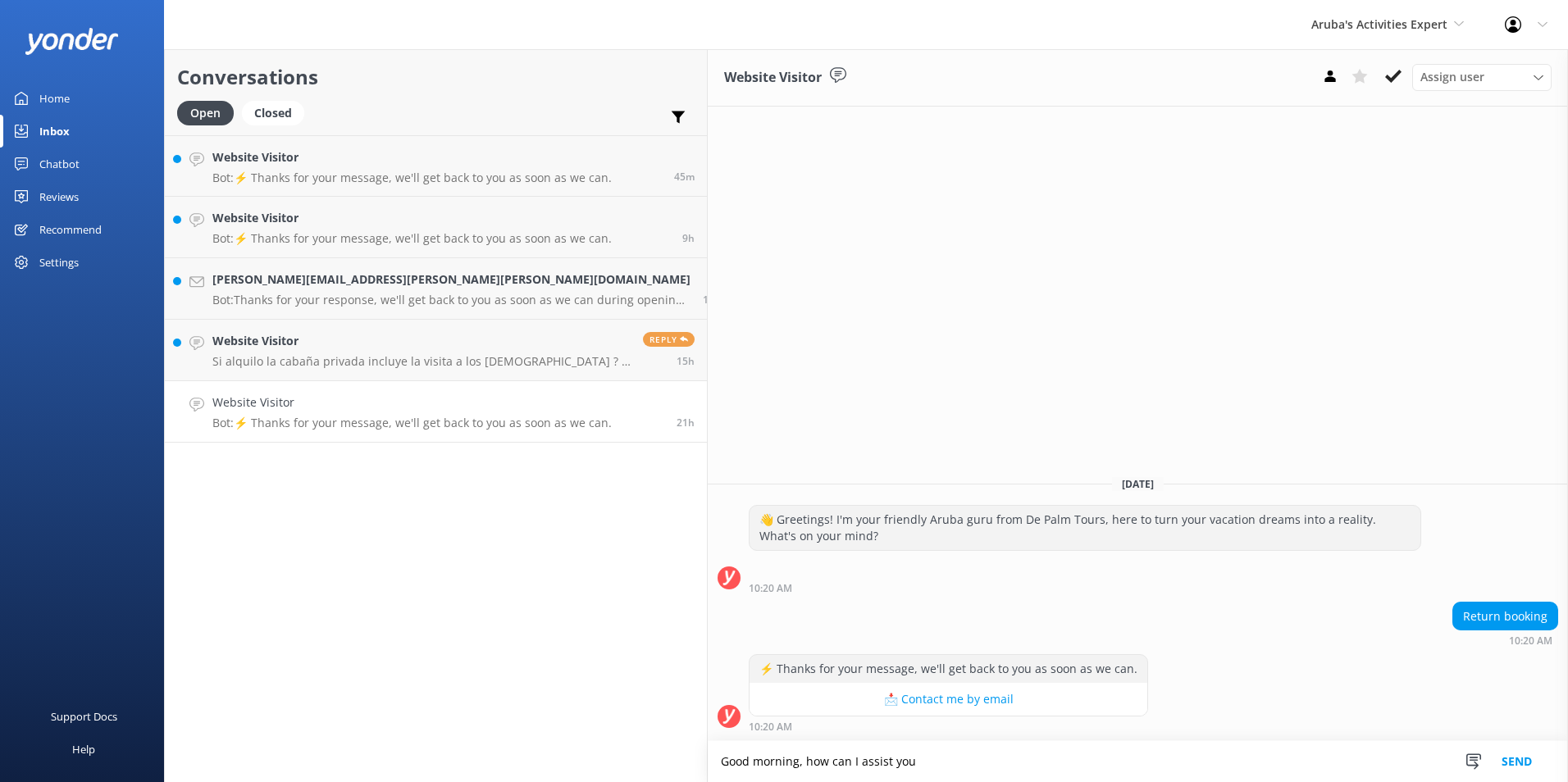
click at [732, 756] on textarea "Good morning, how can I assist you" at bounding box center [1138, 761] width 860 height 41
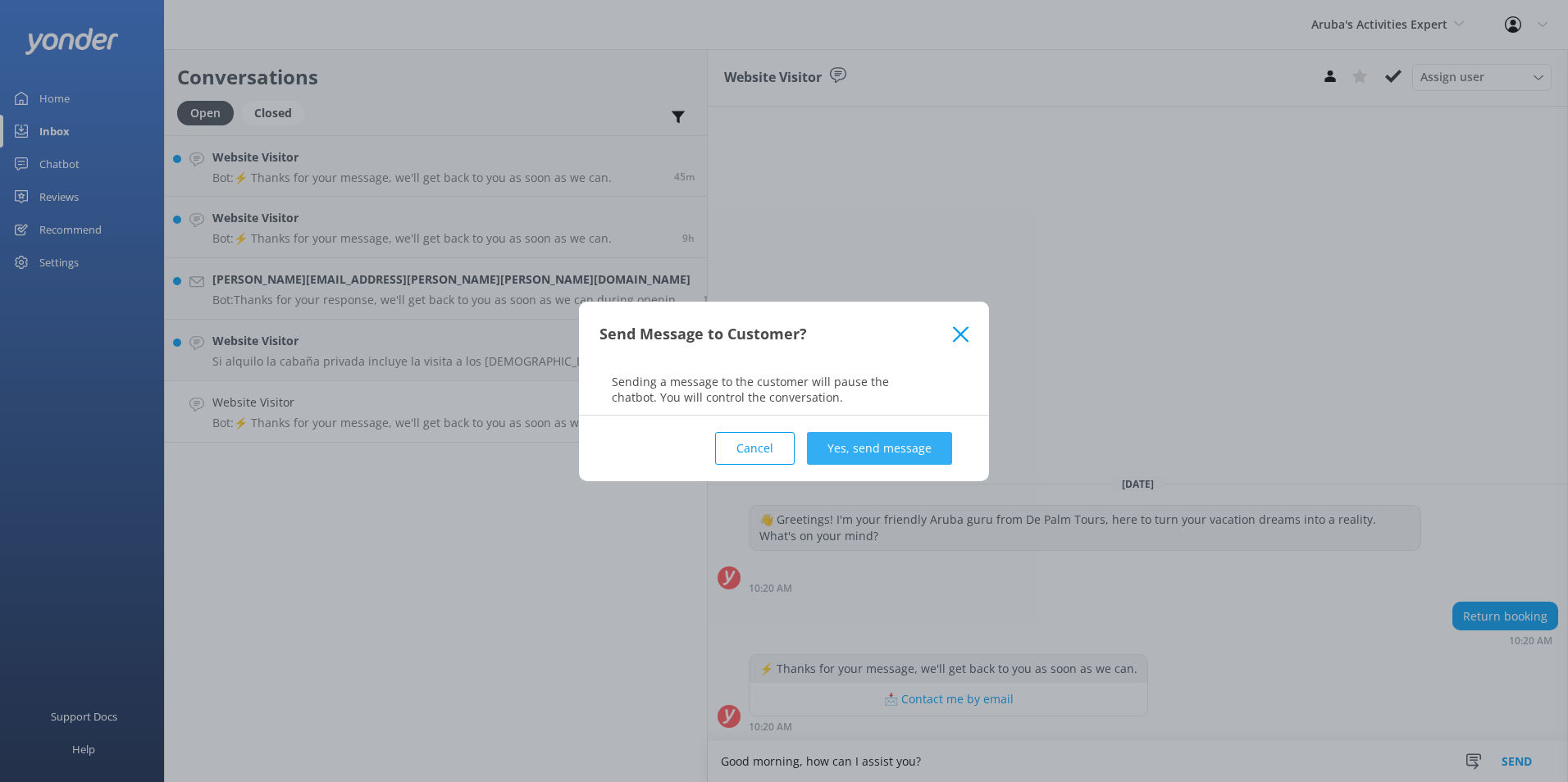
type textarea "Good morning, how can I assist you?"
click at [933, 439] on button "Yes, send message" at bounding box center [880, 449] width 146 height 33
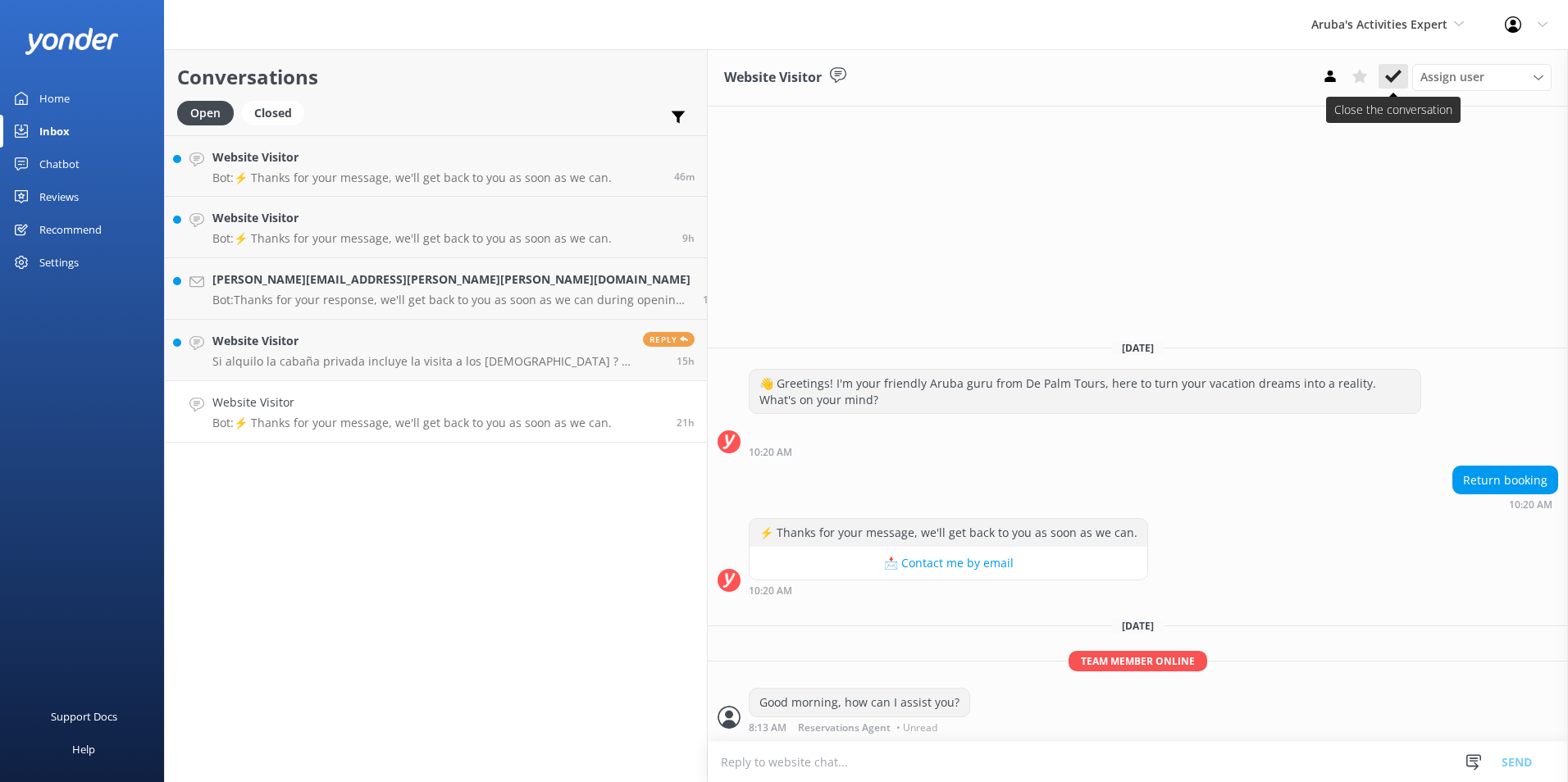
click at [1398, 69] on icon at bounding box center [1394, 76] width 17 height 17
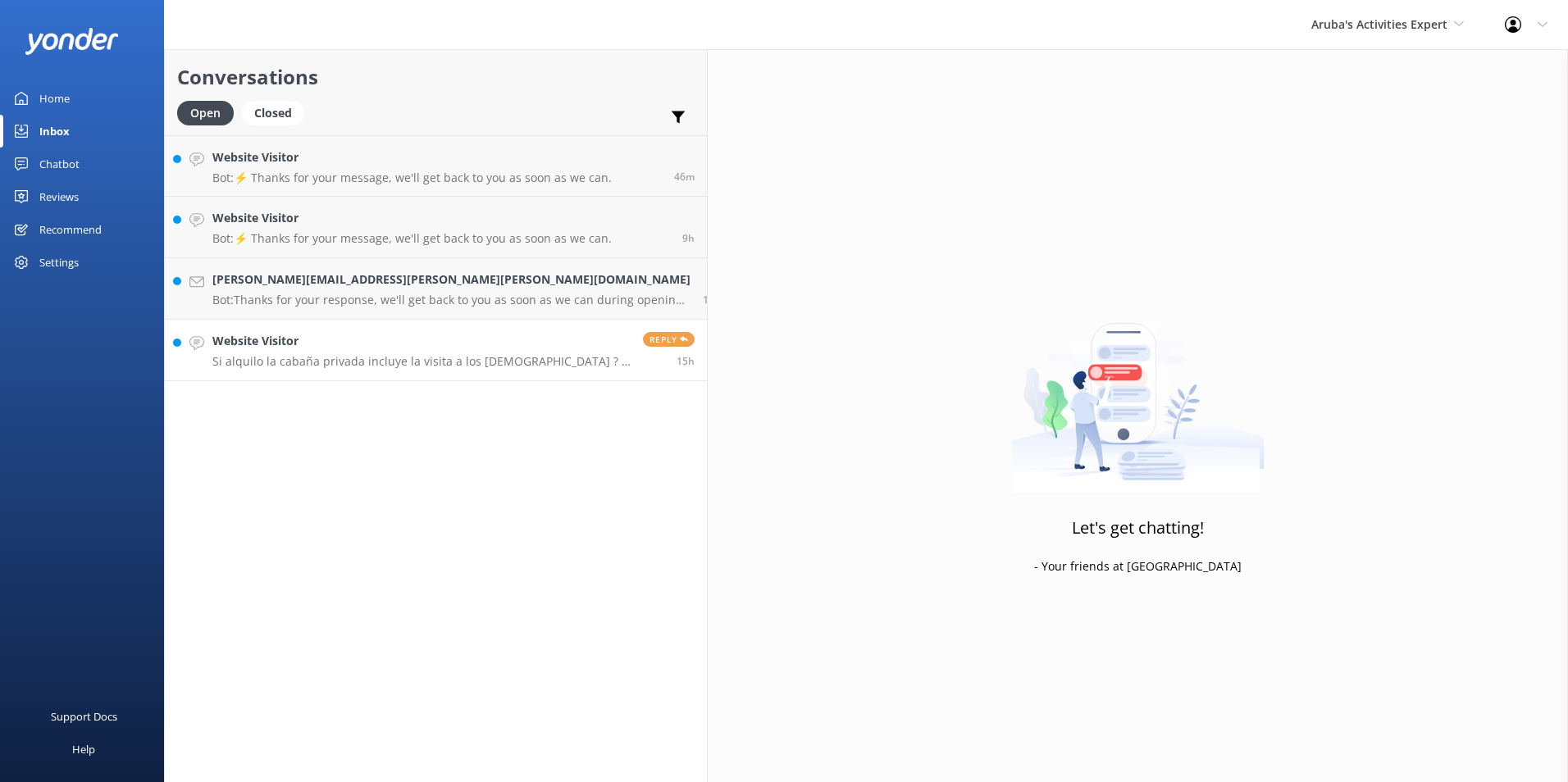
click at [251, 361] on p "Si alquilo la cabaña privada incluye la visita a los [DEMOGRAPHIC_DATA] ? O se …" at bounding box center [422, 361] width 418 height 15
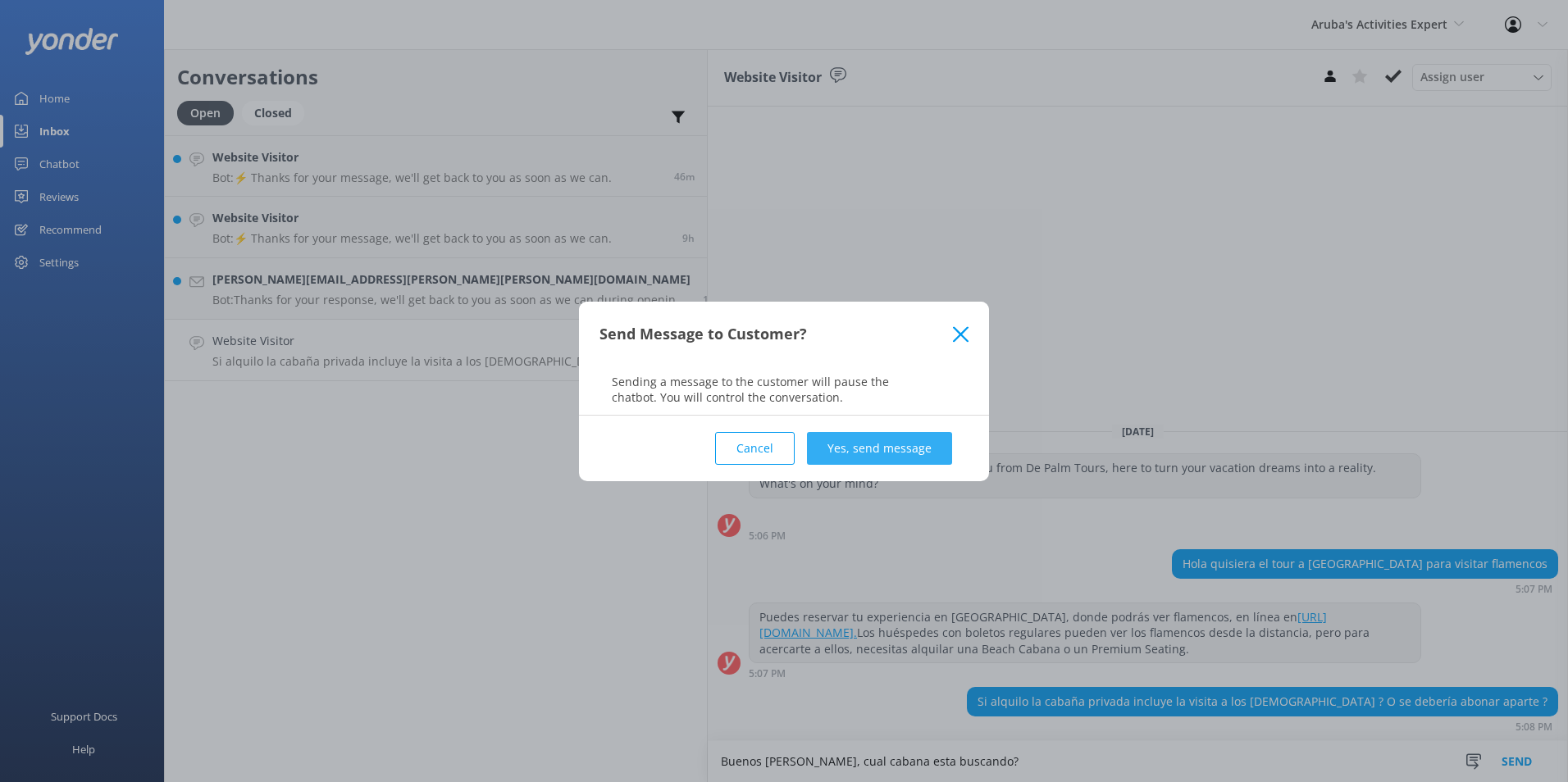
type textarea "Buenos dias, cual cabana esta buscando?"
click at [907, 442] on button "Yes, send message" at bounding box center [880, 449] width 146 height 33
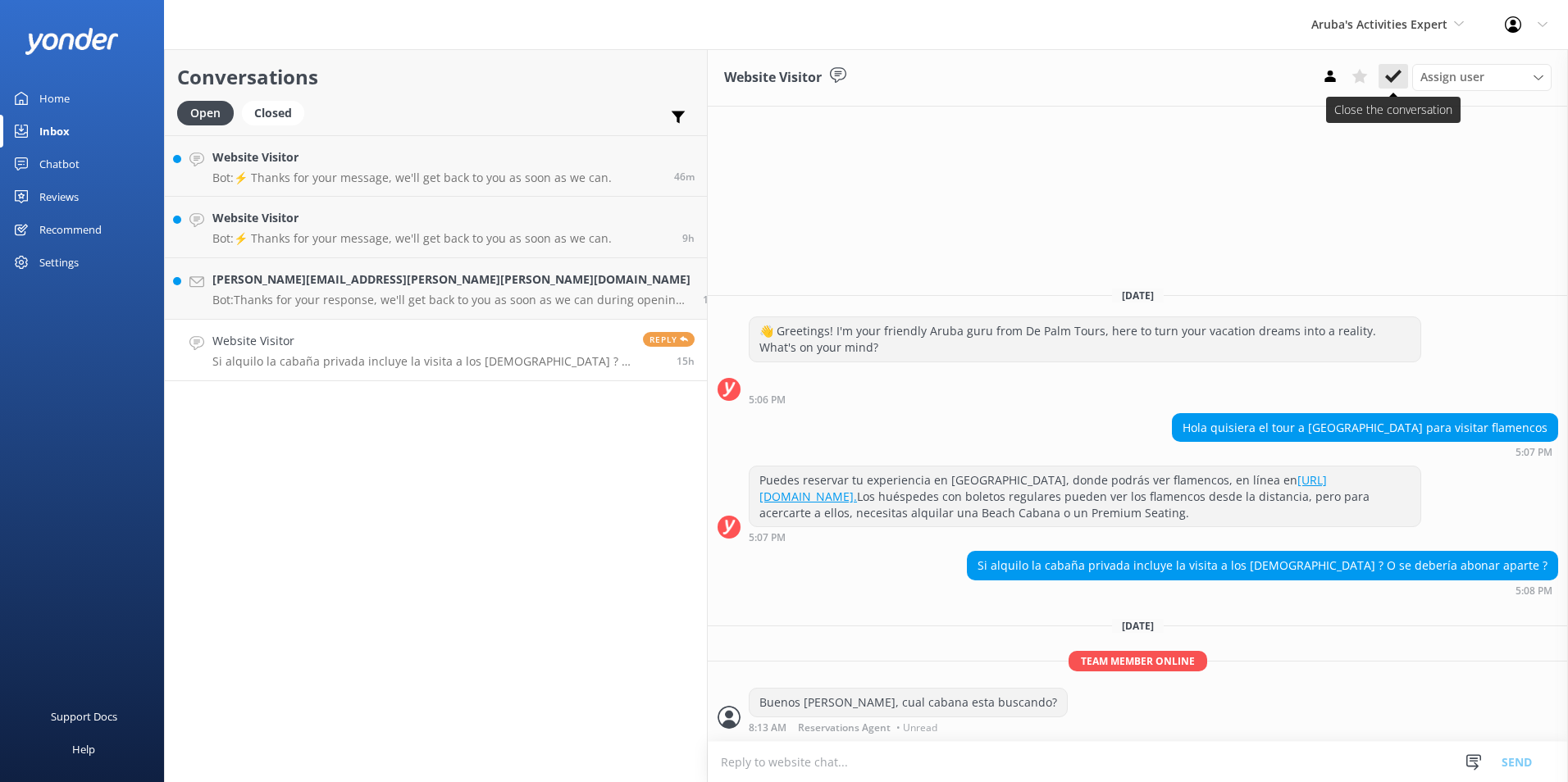
click at [1397, 71] on icon at bounding box center [1394, 76] width 17 height 17
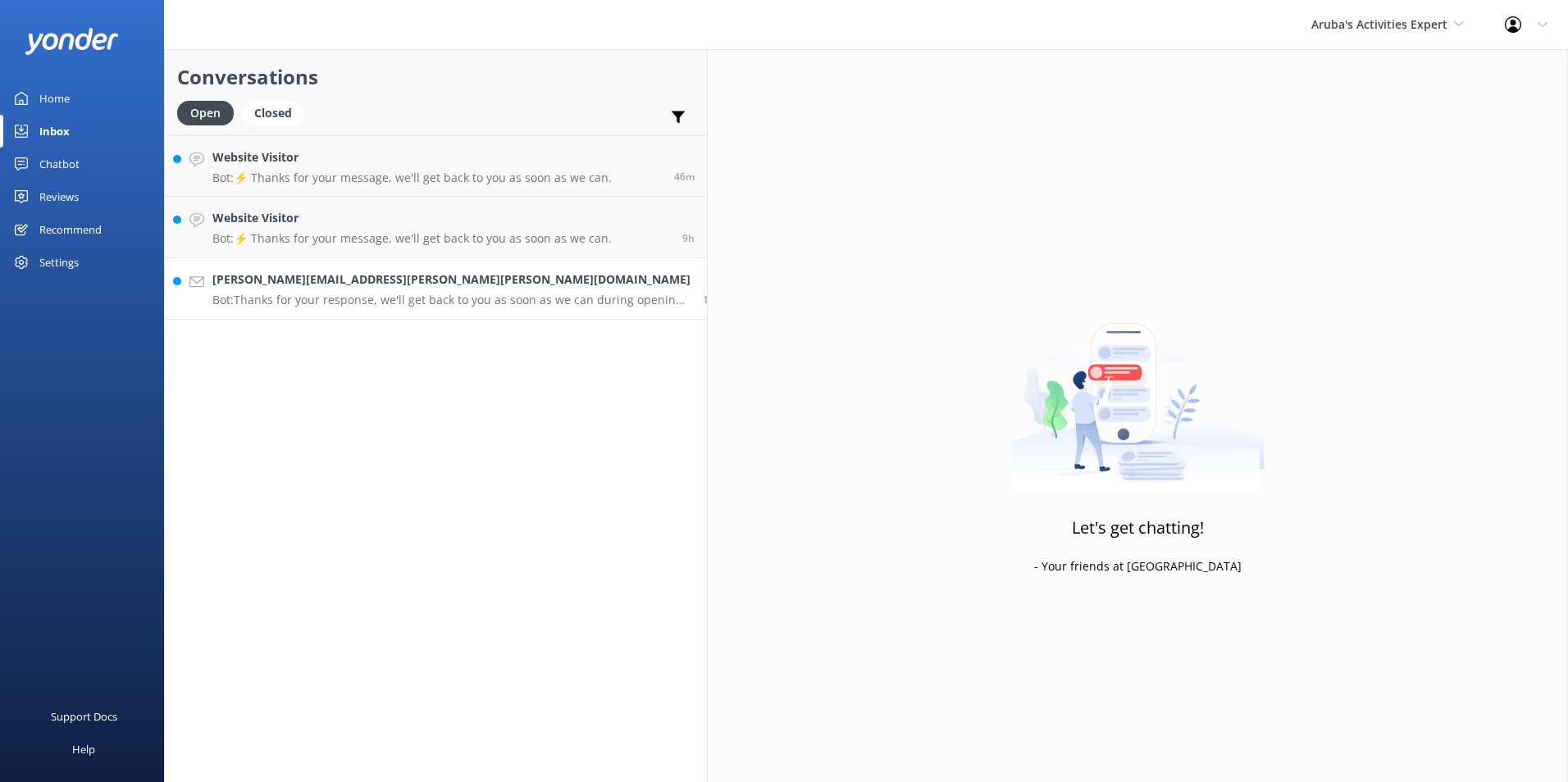
click at [274, 280] on h4 "[PERSON_NAME][EMAIL_ADDRESS][PERSON_NAME][PERSON_NAME][DOMAIN_NAME]" at bounding box center [452, 279] width 478 height 18
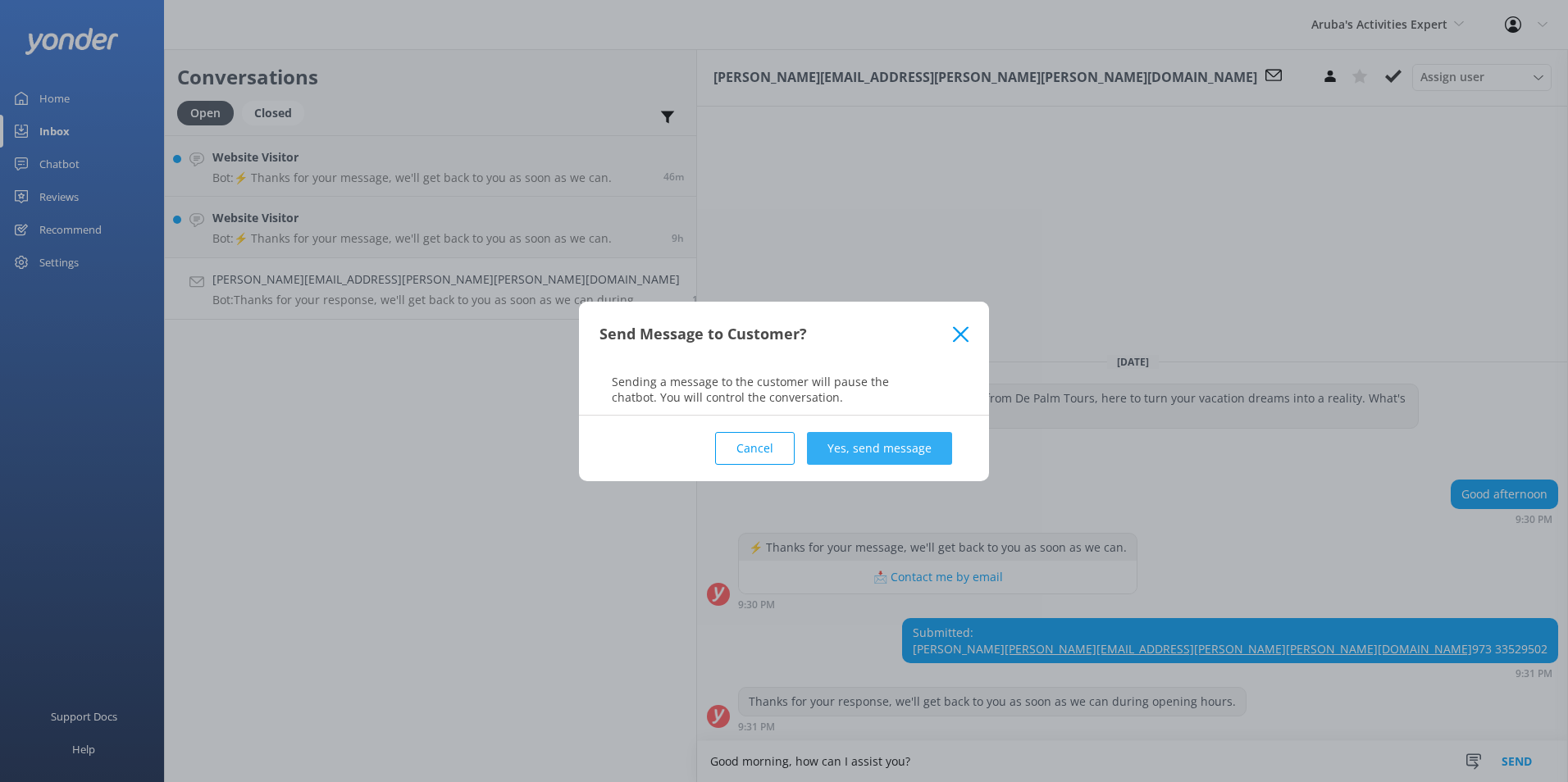
type textarea "Good morning, how can I assist you?"
click at [872, 454] on button "Yes, send message" at bounding box center [880, 449] width 146 height 33
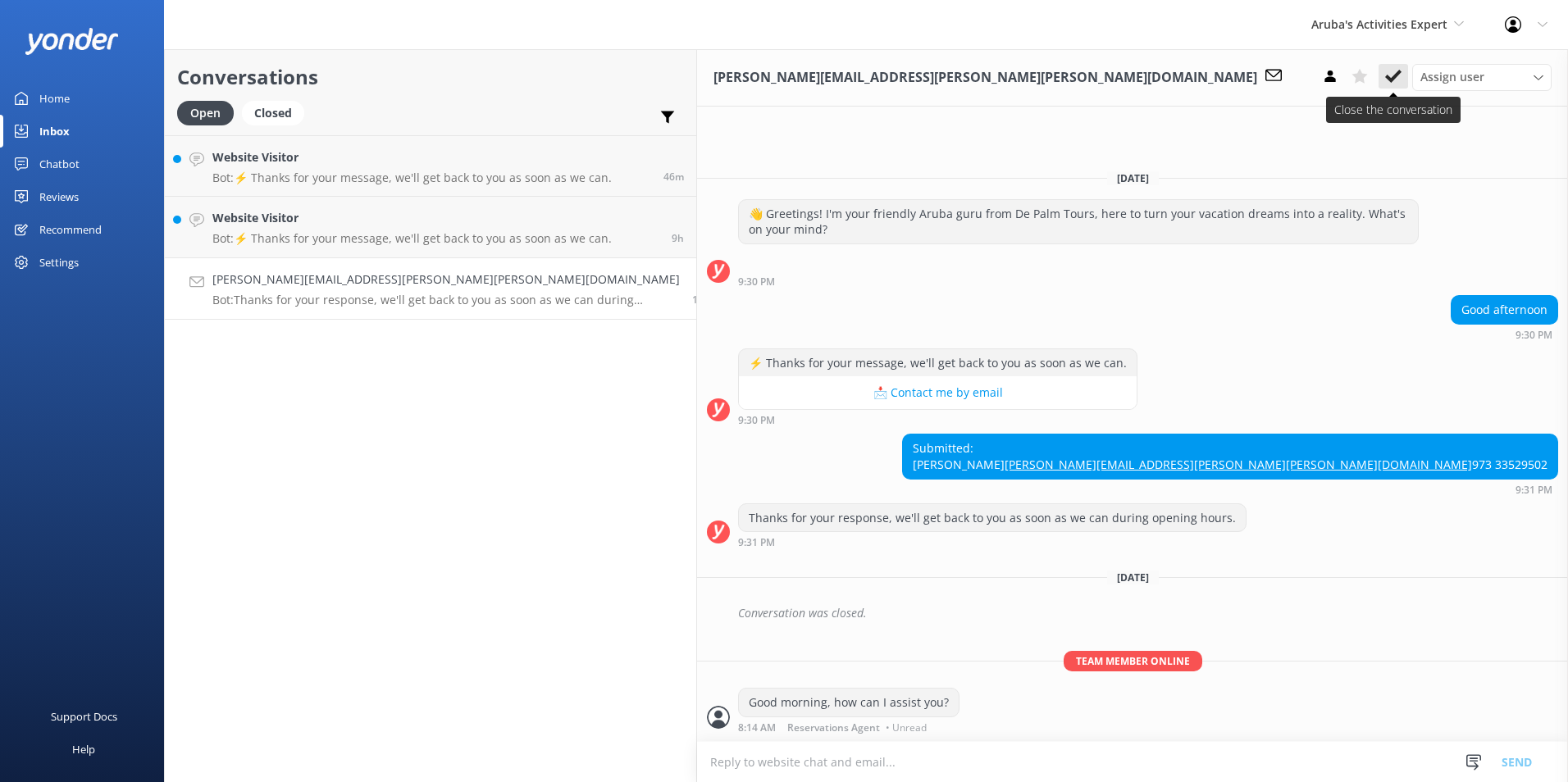
click at [1391, 75] on icon at bounding box center [1394, 76] width 17 height 17
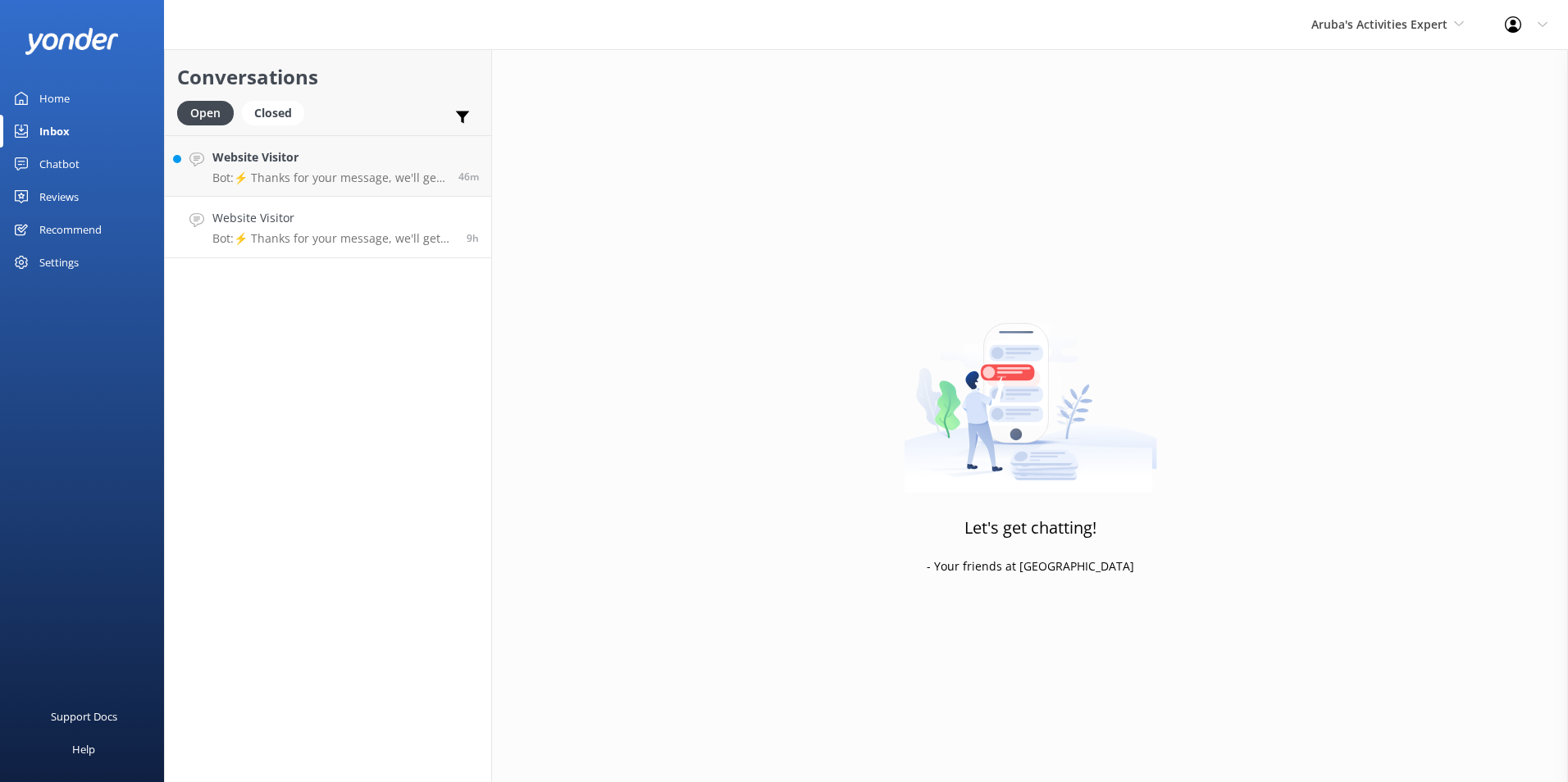
click at [344, 244] on p "Bot: ⚡ Thanks for your message, we'll get back to you as soon as we can." at bounding box center [333, 239] width 242 height 15
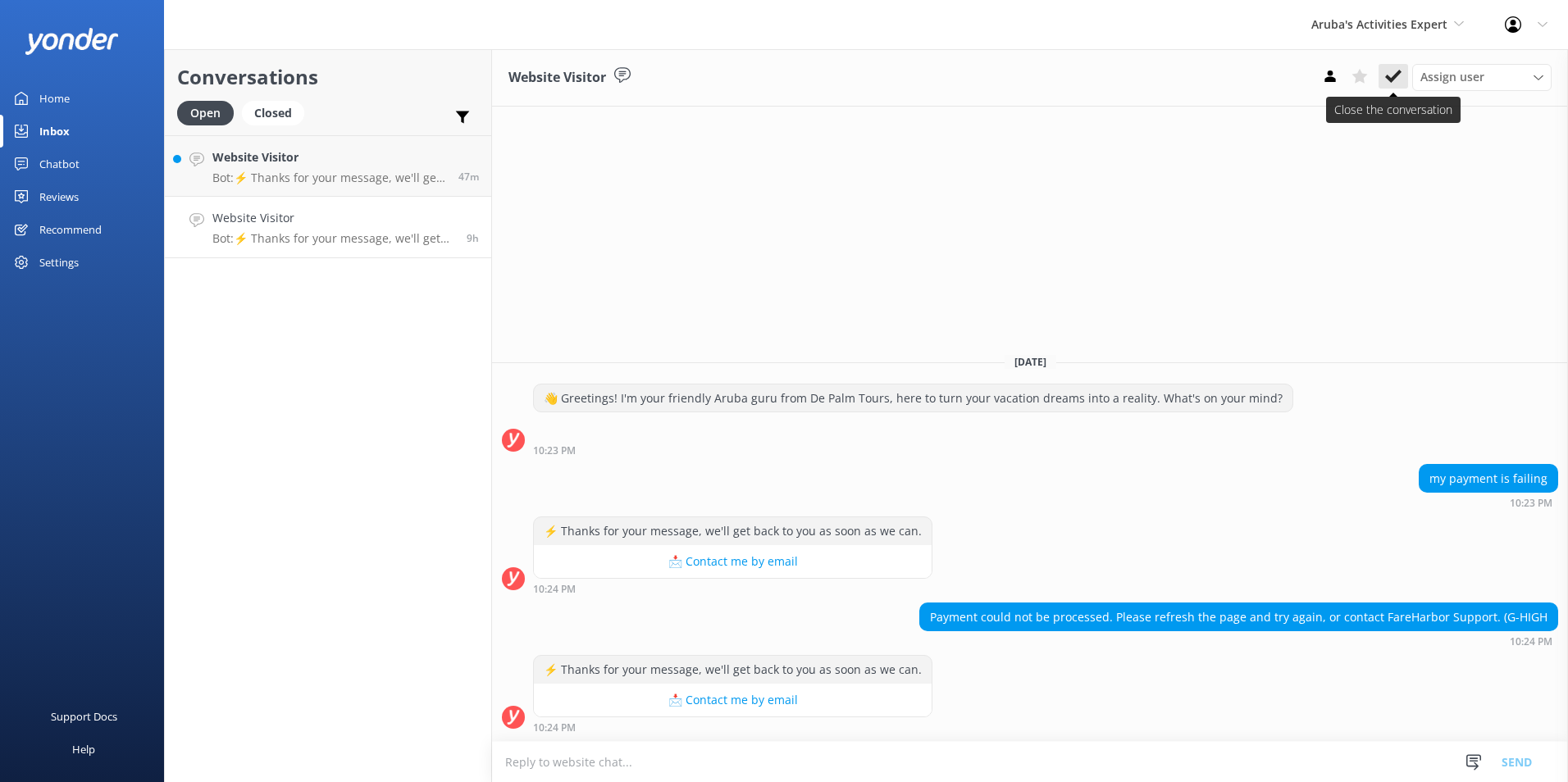
click at [1395, 81] on icon at bounding box center [1394, 76] width 17 height 17
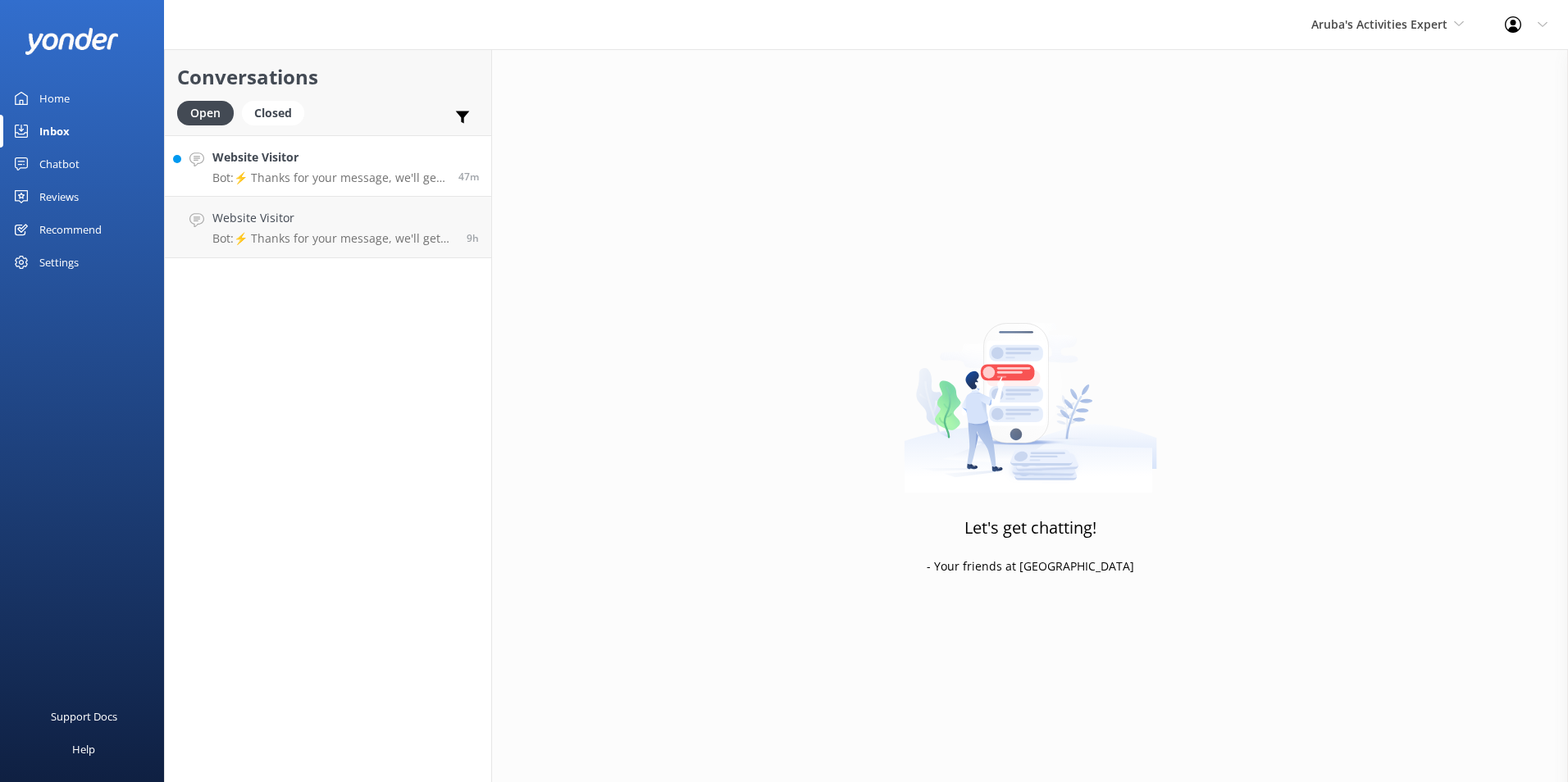
click at [336, 172] on p "Bot: ⚡ Thanks for your message, we'll get back to you as soon as we can." at bounding box center [329, 178] width 234 height 15
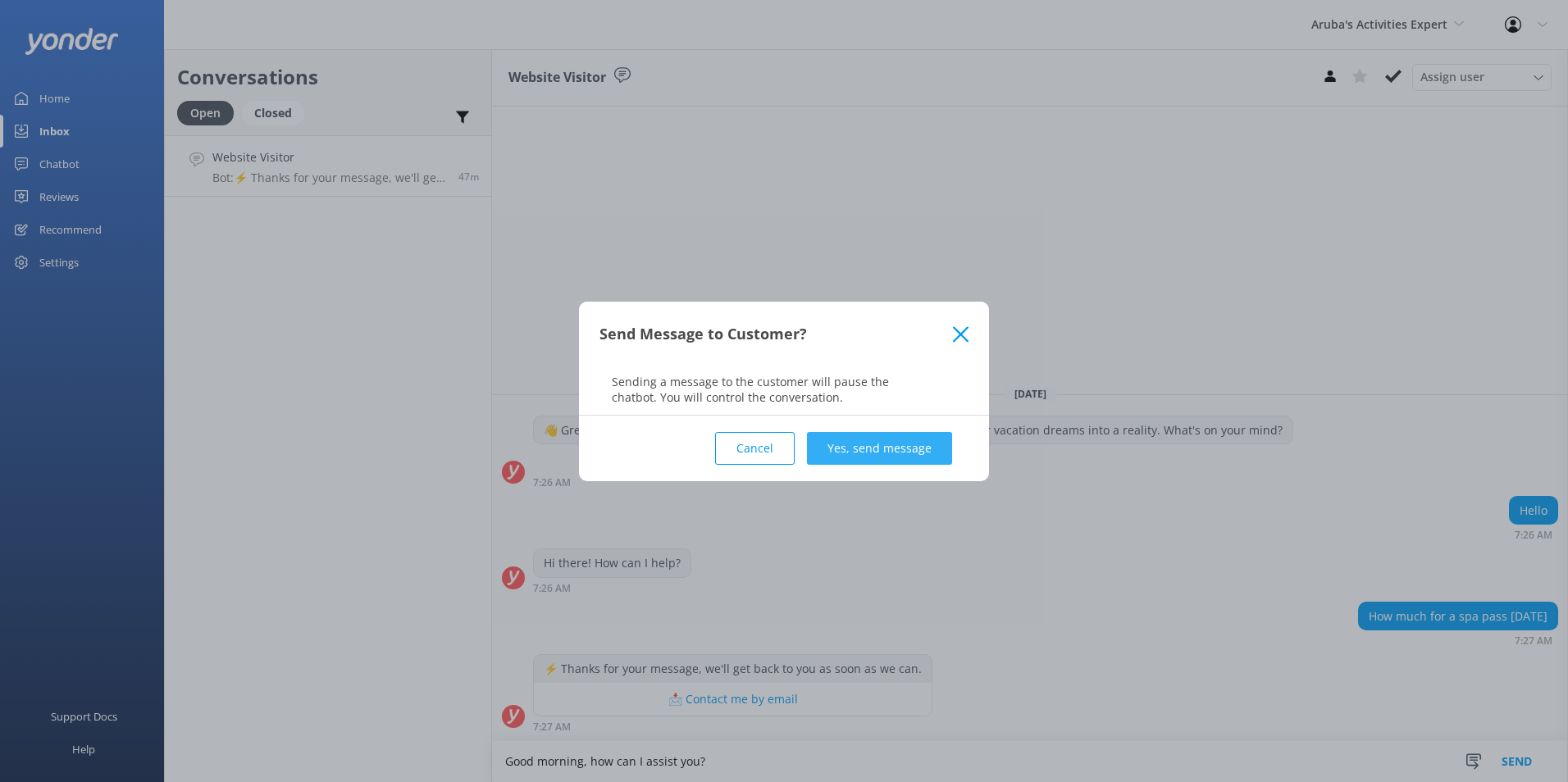
type textarea "Good morning, how can I assist you?"
click at [909, 449] on button "Yes, send message" at bounding box center [880, 449] width 146 height 33
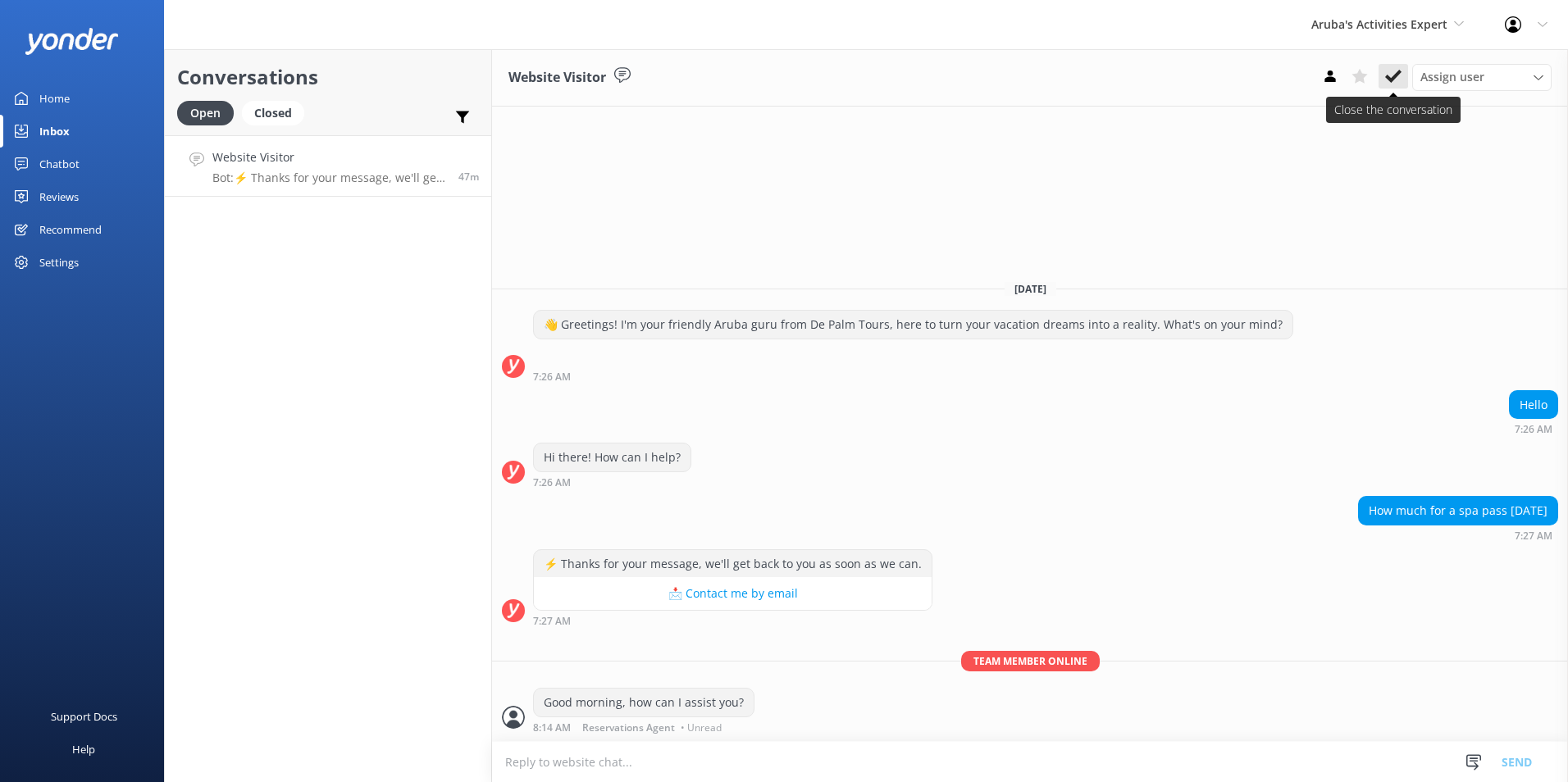
click at [1389, 73] on icon at bounding box center [1394, 76] width 17 height 17
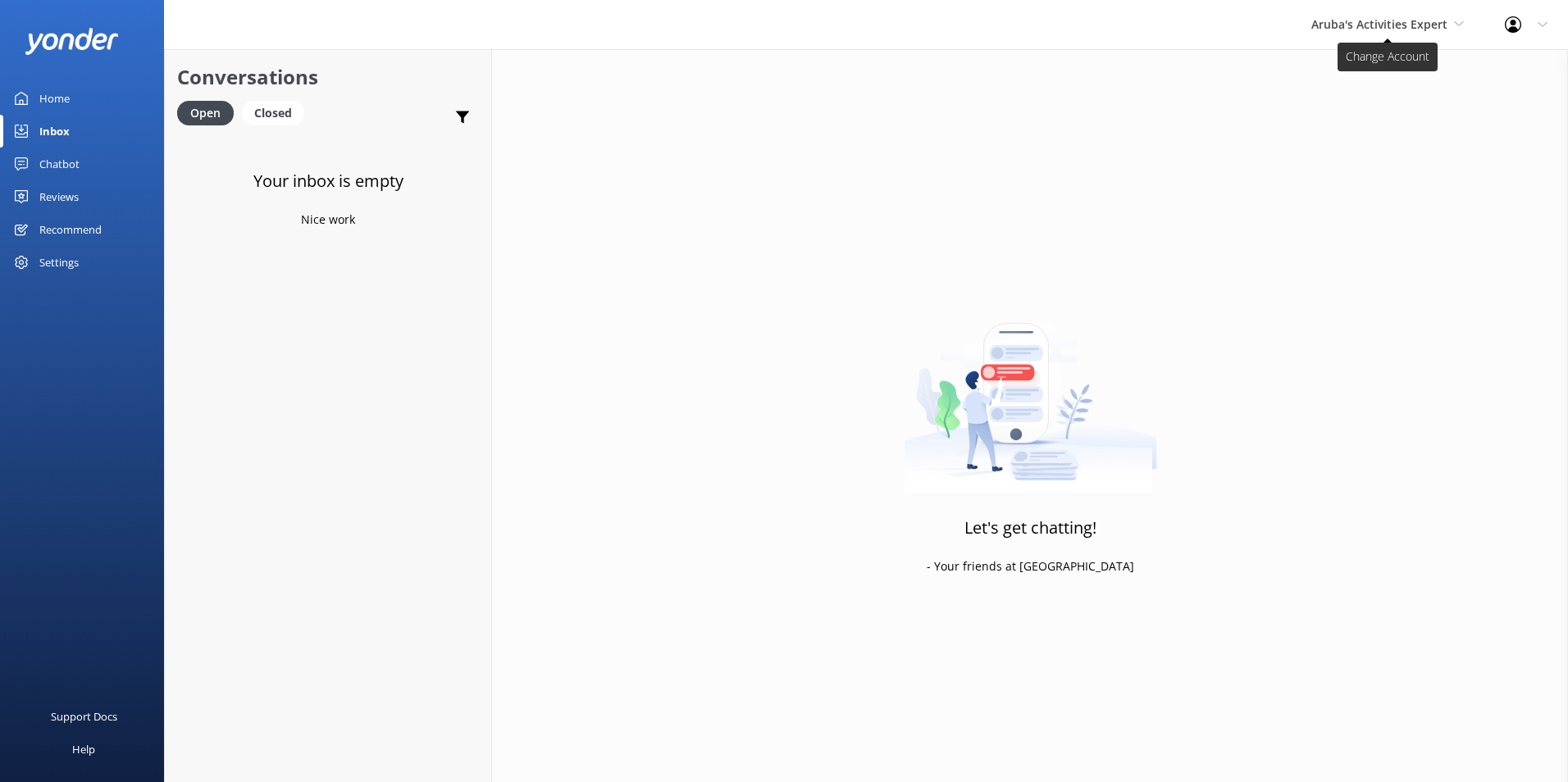
click at [1400, 26] on span "Aruba's Activities Expert" at bounding box center [1379, 24] width 136 height 16
click at [1349, 142] on link "The Captain" at bounding box center [1373, 148] width 164 height 40
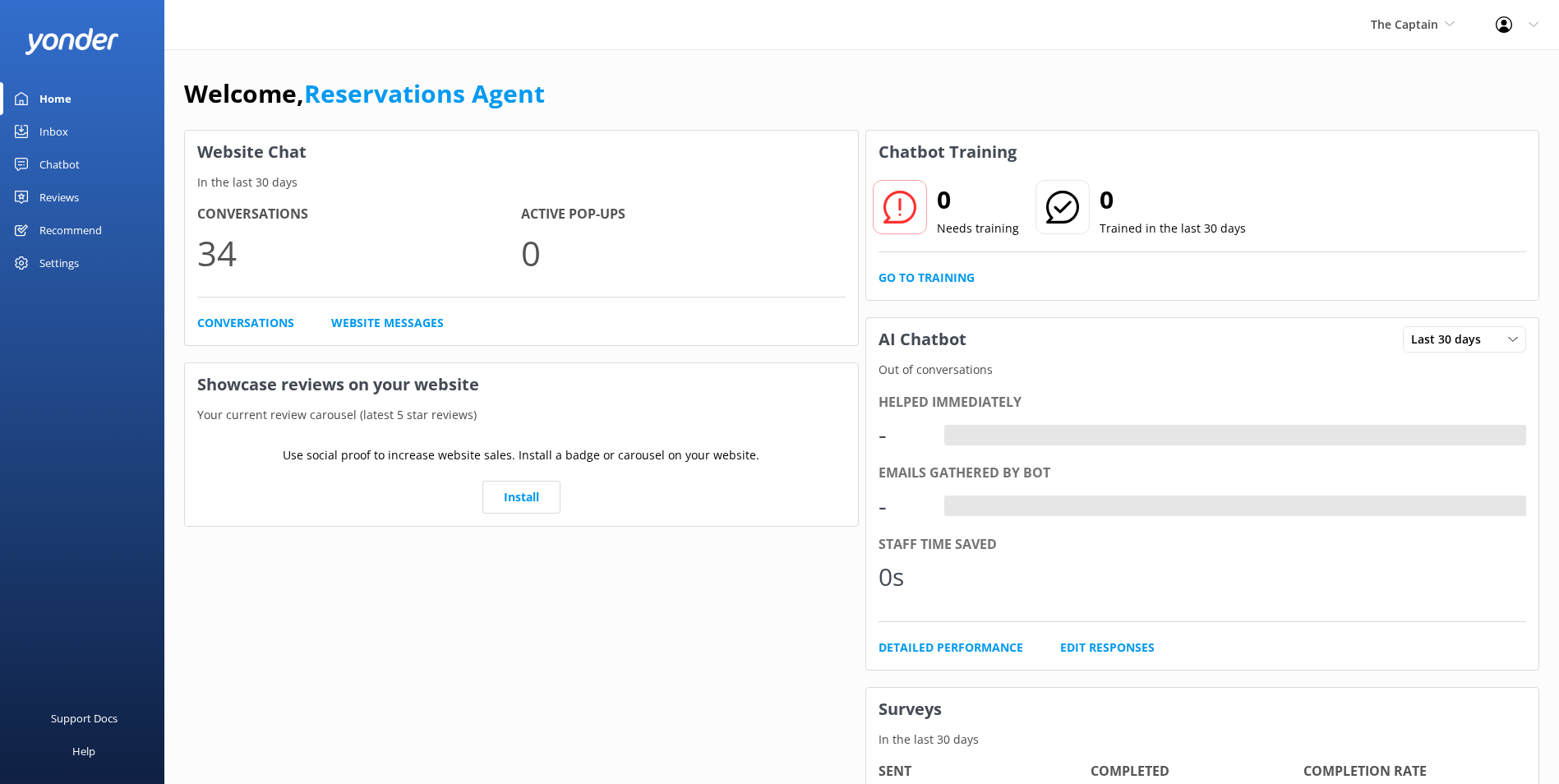
click at [75, 128] on link "Inbox" at bounding box center [82, 132] width 164 height 33
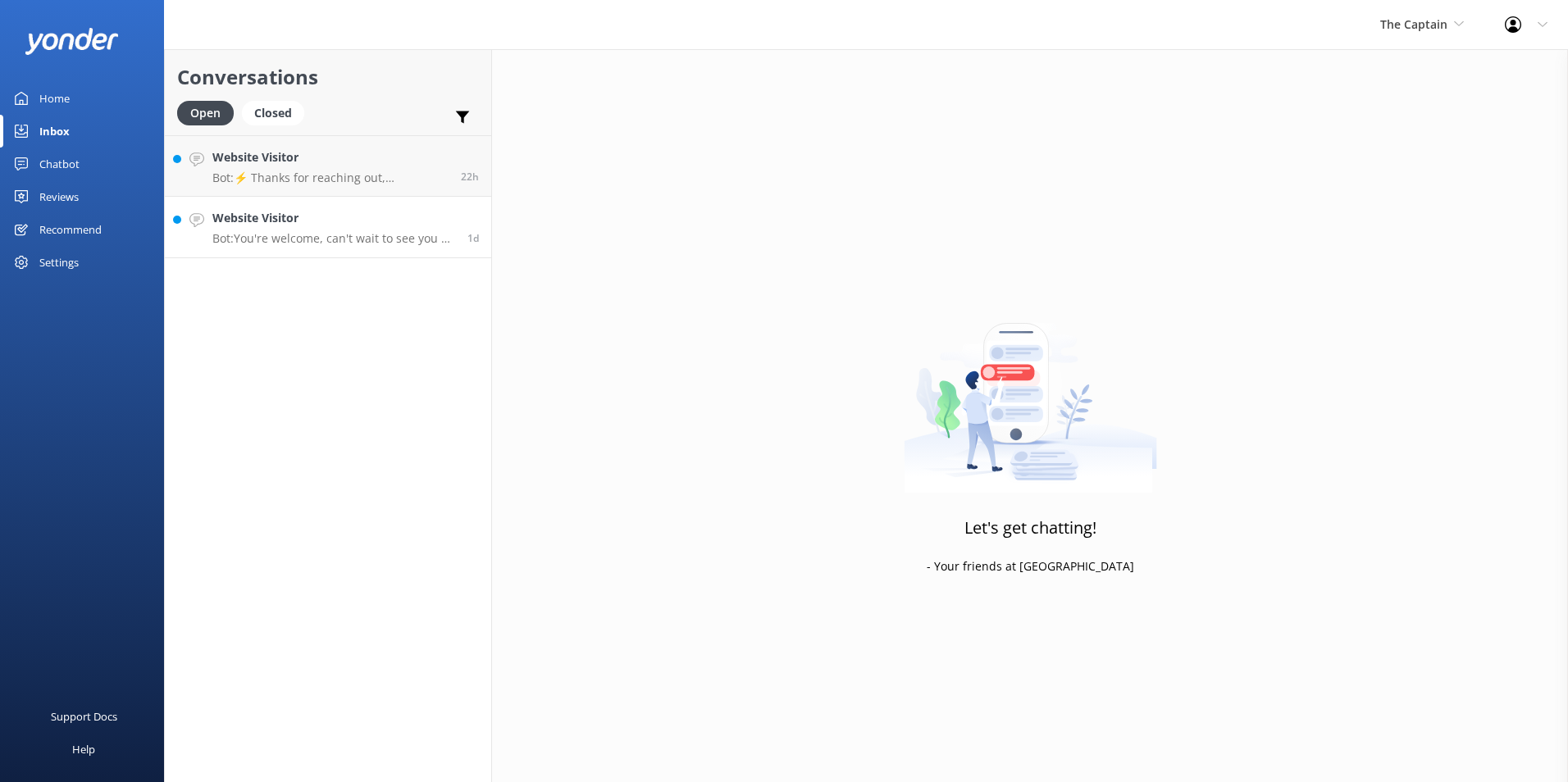
click at [302, 212] on h4 "Website Visitor" at bounding box center [334, 218] width 243 height 18
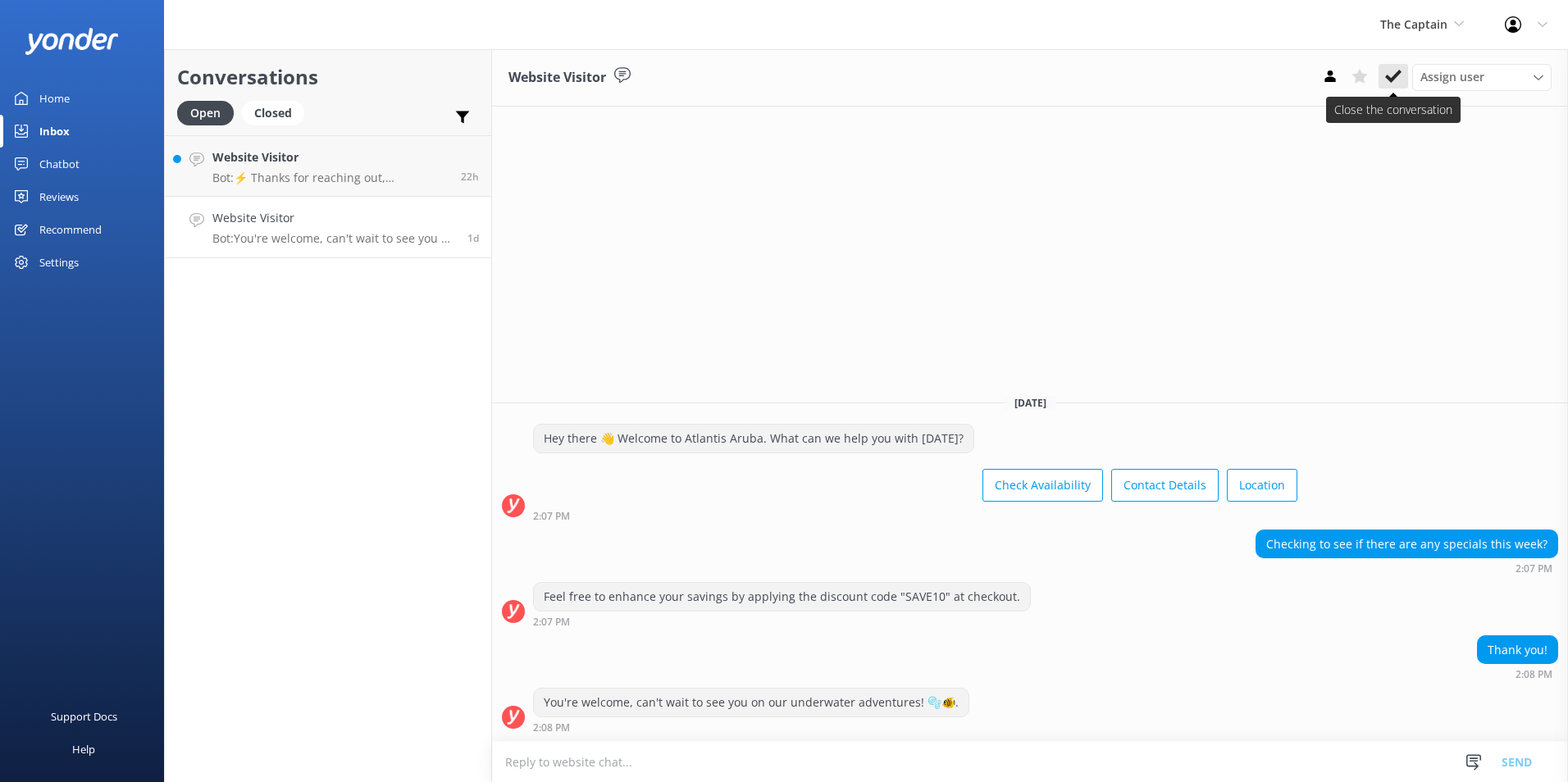
click at [1398, 71] on use at bounding box center [1394, 76] width 17 height 13
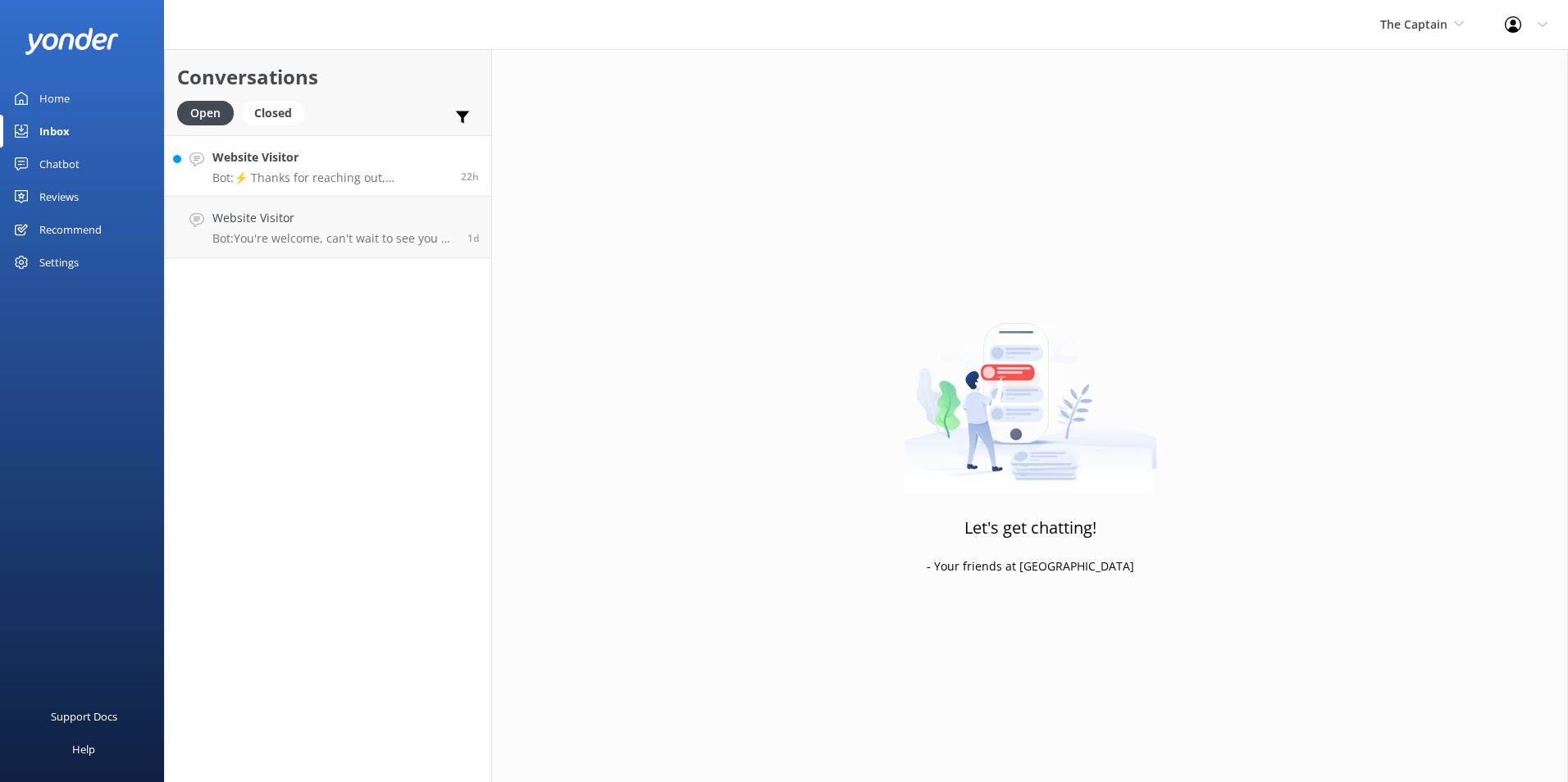
click at [324, 163] on h4 "Website Visitor" at bounding box center [331, 157] width 237 height 18
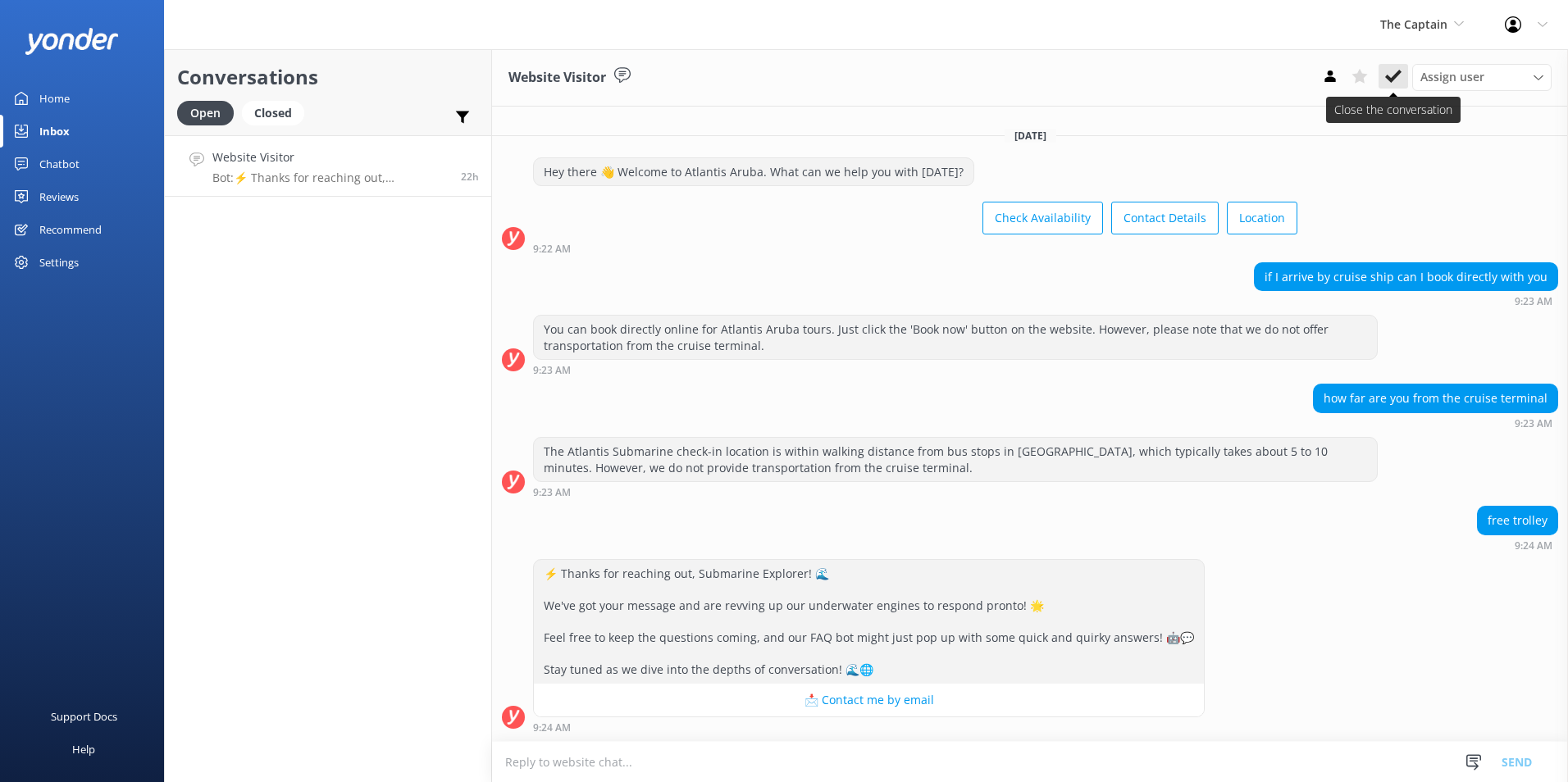
click at [1389, 74] on icon at bounding box center [1394, 76] width 17 height 17
